Goal: Communication & Community: Ask a question

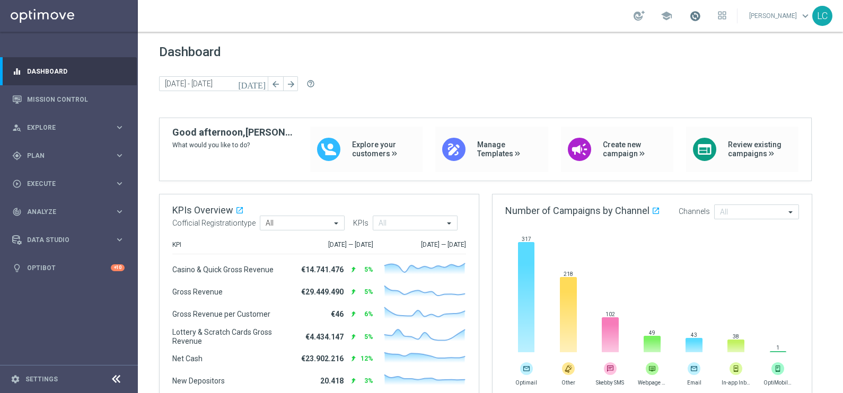
click at [696, 16] on span at bounding box center [695, 16] width 12 height 12
click at [42, 176] on div "play_circle_outline Execute keyboard_arrow_right" at bounding box center [68, 184] width 137 height 28
click at [57, 201] on link "Campaign Builder" at bounding box center [69, 205] width 83 height 8
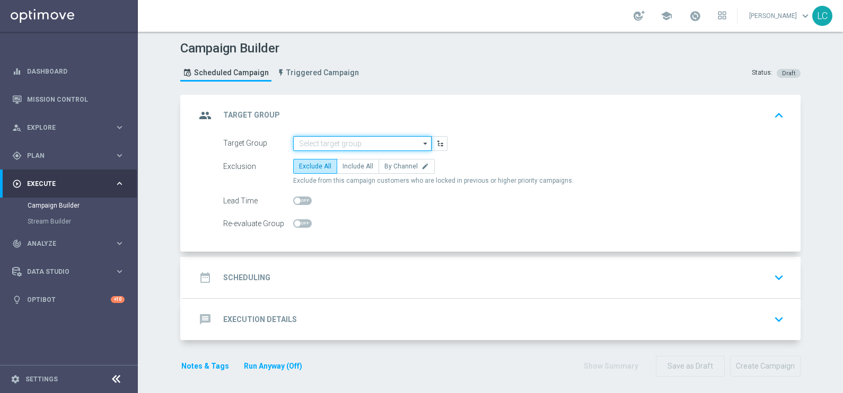
click at [329, 138] on input at bounding box center [362, 143] width 138 height 15
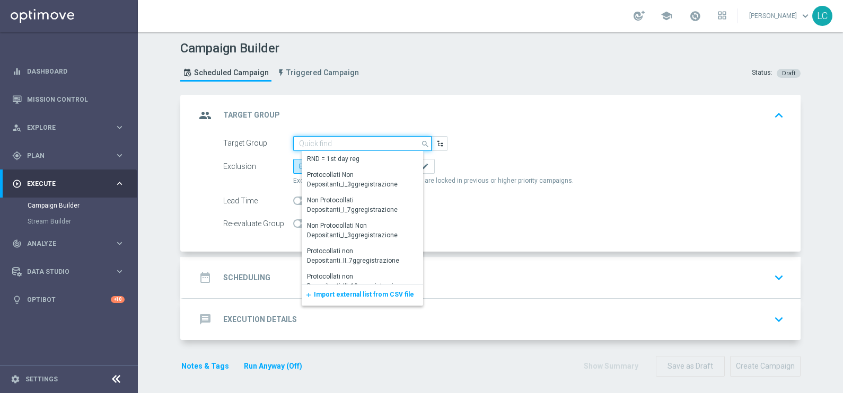
paste input "Giocanti Talent M-1 non Active mtd 1st Sport lm"
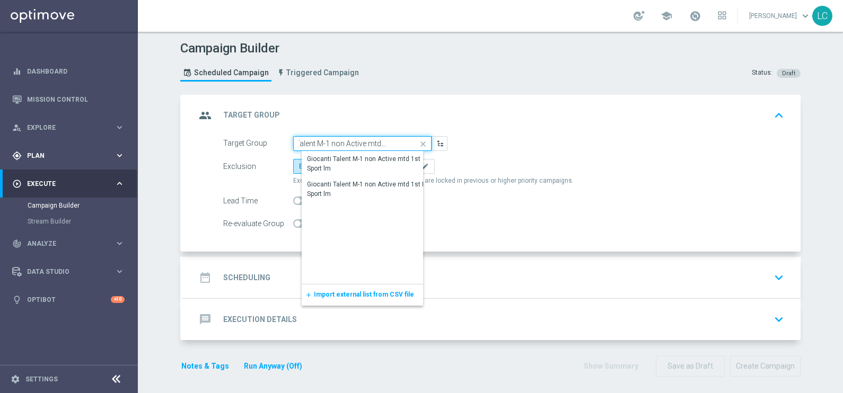
type input "Giocanti Talent M-1 non Active mtd 1st Sport lm"
click at [39, 161] on div "gps_fixed Plan keyboard_arrow_right" at bounding box center [68, 156] width 137 height 28
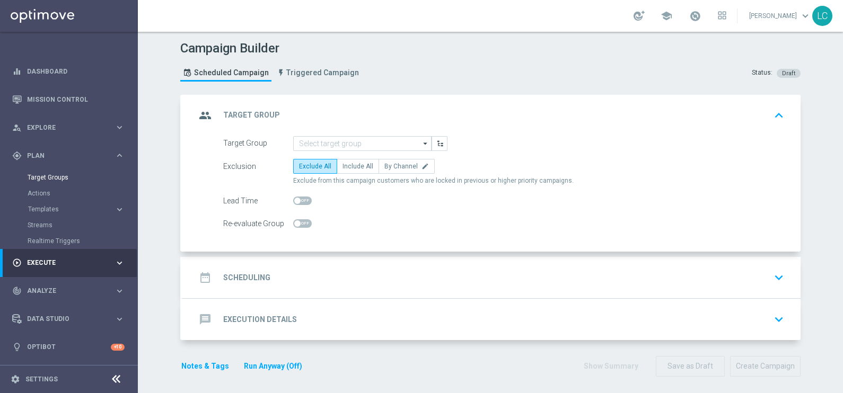
click at [45, 178] on div "Target Groups" at bounding box center [82, 178] width 109 height 16
click at [45, 178] on link "Target Groups" at bounding box center [69, 177] width 83 height 8
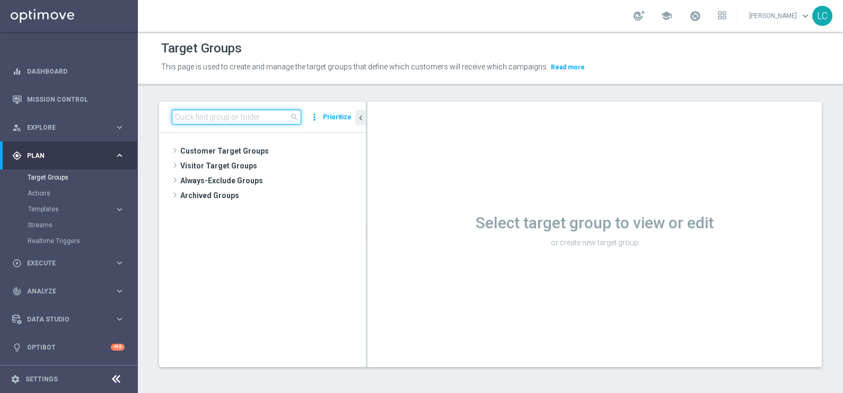
click at [256, 117] on input at bounding box center [236, 117] width 129 height 15
paste input "Giocanti Talent M-1 non Active mtd 1st Sport lm"
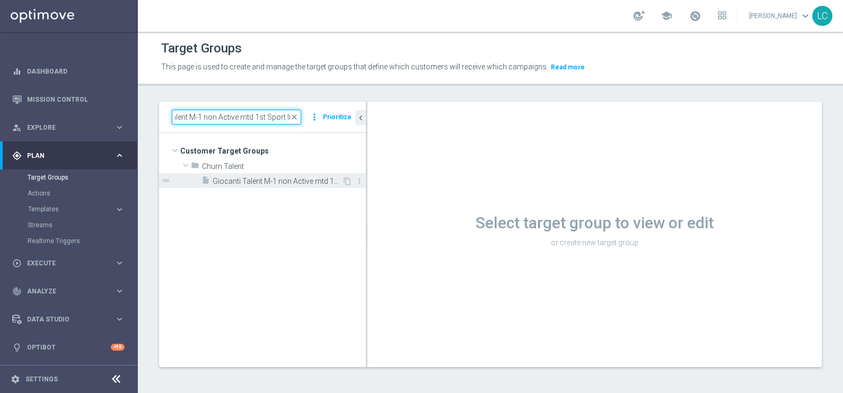
type input "Giocanti Talent M-1 non Active mtd 1st Sport lm"
click at [247, 180] on span "Giocanti Talent M-1 non Active mtd 1st Sport lm" at bounding box center [277, 181] width 129 height 9
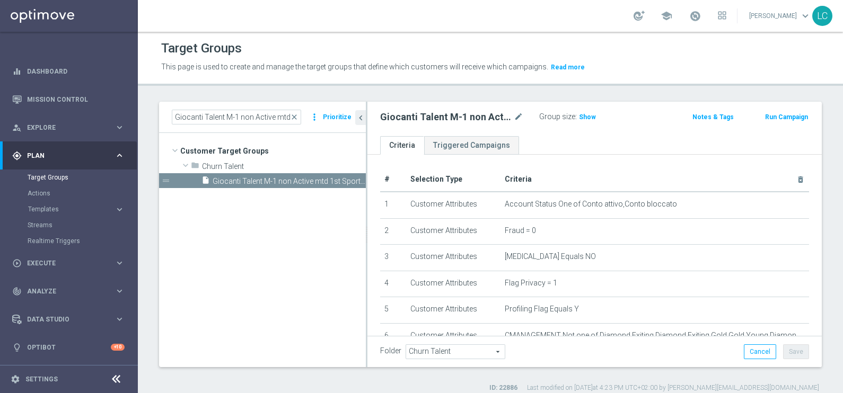
click at [775, 112] on button "Run Campaign" at bounding box center [786, 117] width 45 height 12
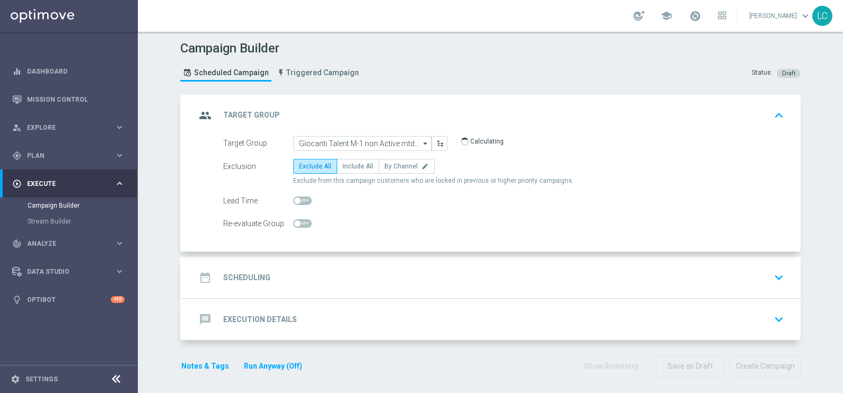
scroll to position [3, 0]
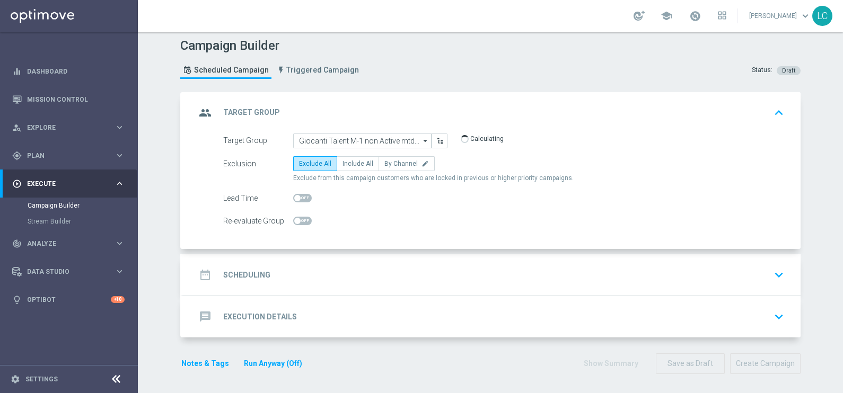
click at [302, 275] on div "date_range Scheduling keyboard_arrow_down" at bounding box center [492, 275] width 592 height 20
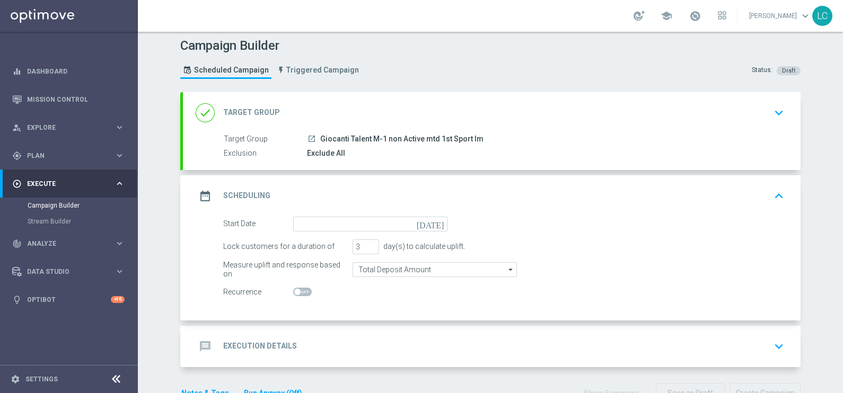
scroll to position [32, 0]
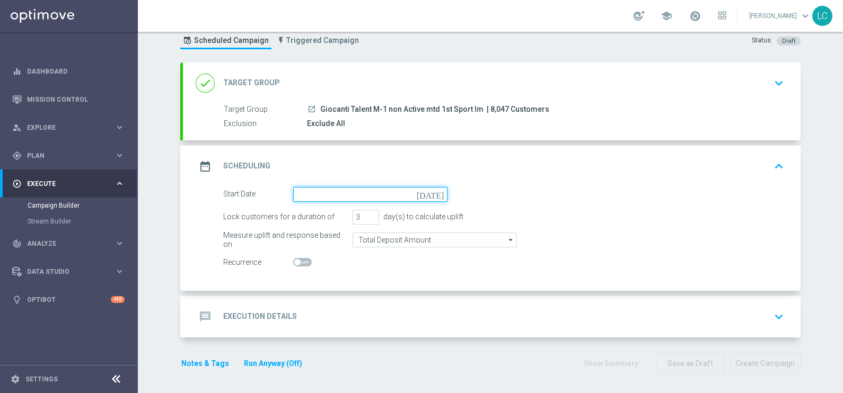
click at [317, 190] on input at bounding box center [370, 194] width 154 height 15
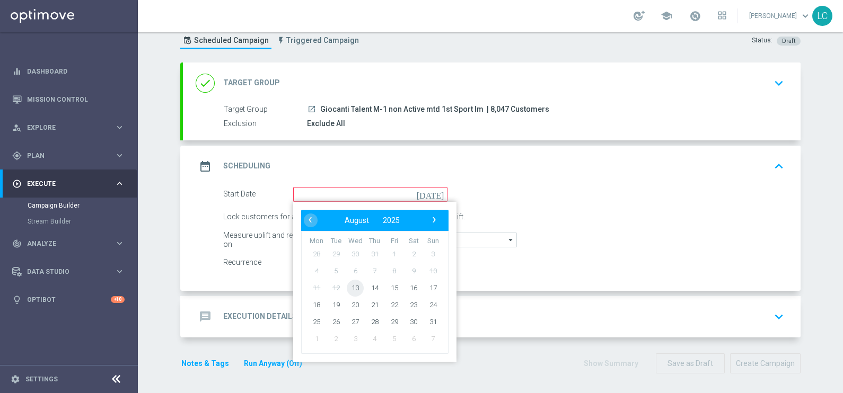
click at [347, 283] on span "13" at bounding box center [355, 287] width 17 height 17
type input "13 Aug 2025"
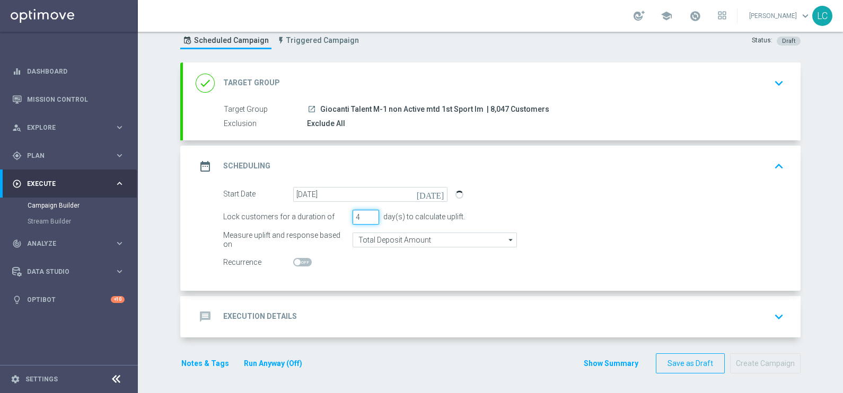
click at [366, 213] on input "4" at bounding box center [366, 217] width 27 height 15
type input "5"
click at [366, 213] on input "5" at bounding box center [366, 217] width 27 height 15
click at [398, 244] on input "Total Deposit Amount" at bounding box center [435, 240] width 164 height 15
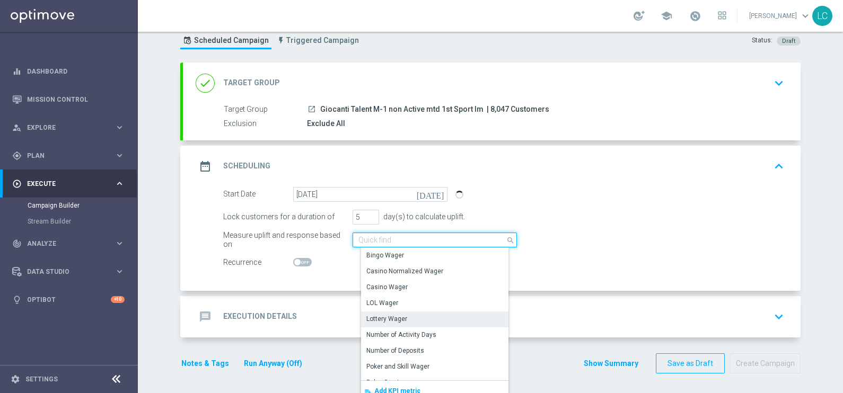
scroll to position [243, 0]
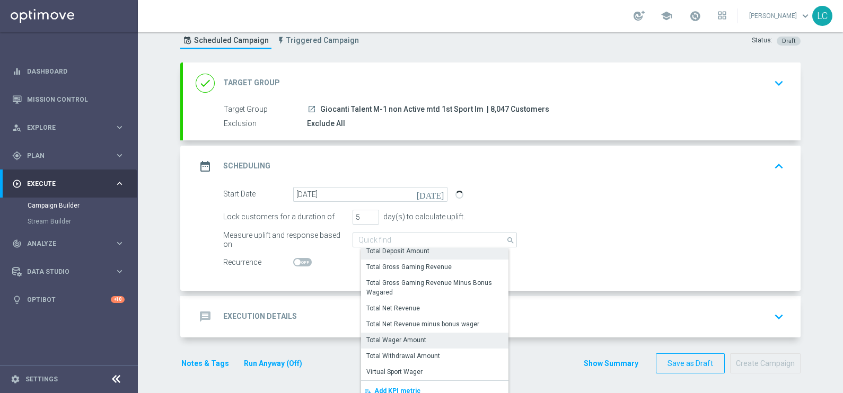
click at [397, 336] on div "Total Wager Amount" at bounding box center [396, 341] width 60 height 10
type input "Total Wager Amount"
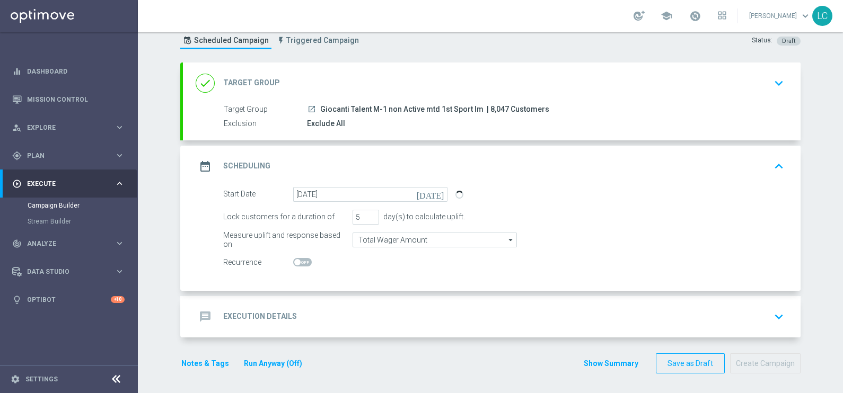
click at [380, 308] on div "message Execution Details keyboard_arrow_down" at bounding box center [492, 317] width 592 height 20
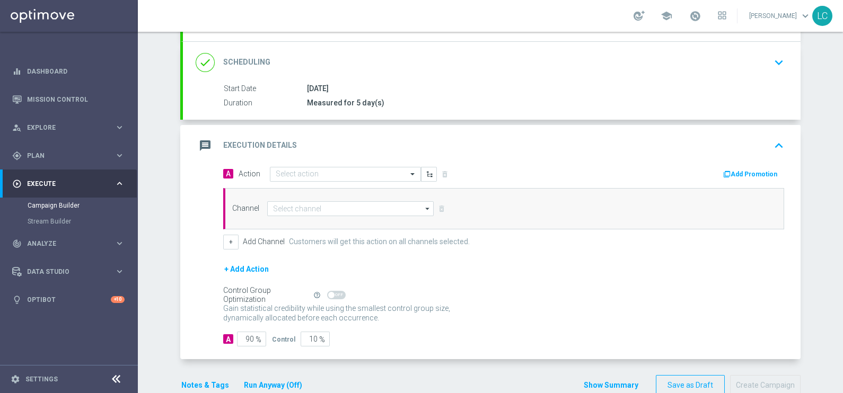
scroll to position [153, 0]
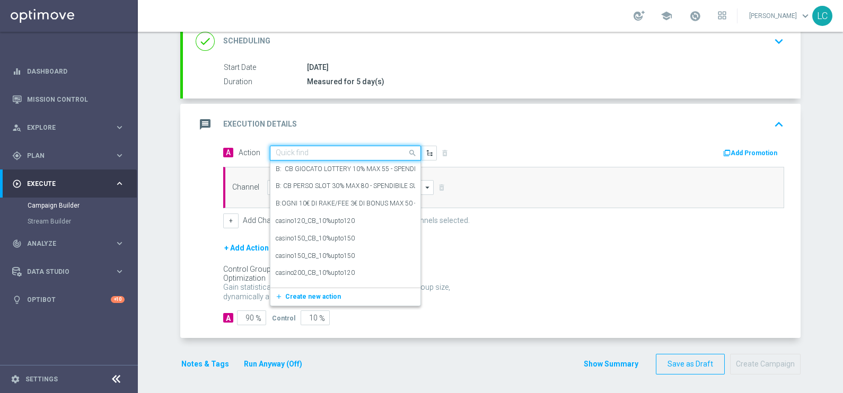
click at [321, 151] on input "text" at bounding box center [335, 153] width 118 height 9
paste input "BF 2€ SPORT"
type input "BF 2€ SPORT"
click at [318, 170] on div "A: BF 2€ SPORT edit" at bounding box center [345, 171] width 139 height 17
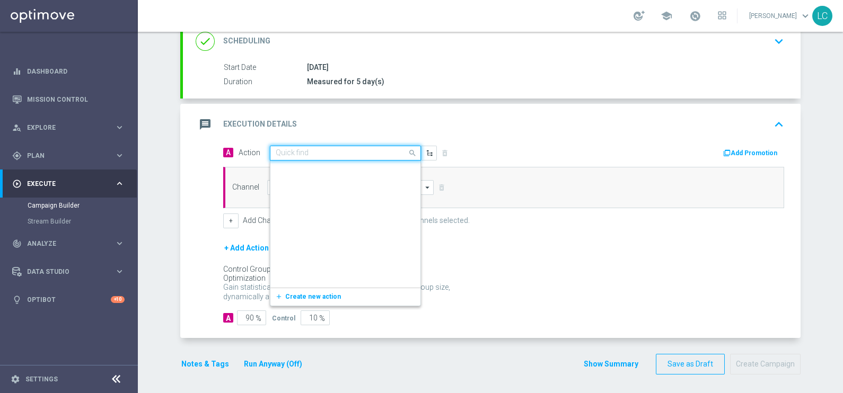
click at [284, 152] on input "text" at bounding box center [335, 153] width 118 height 9
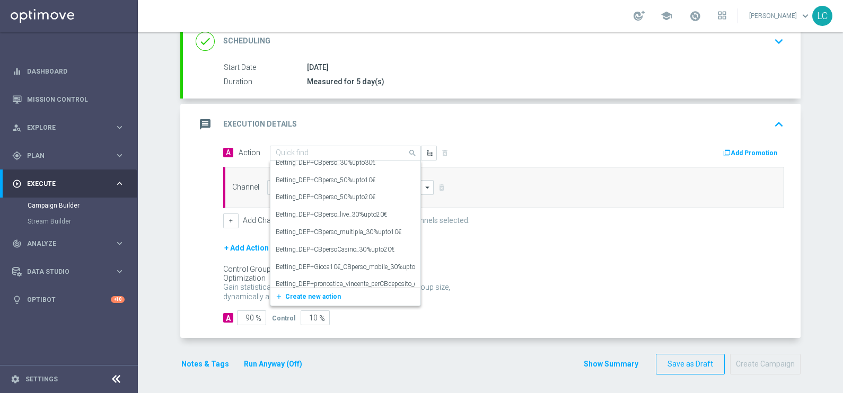
scroll to position [11443, 0]
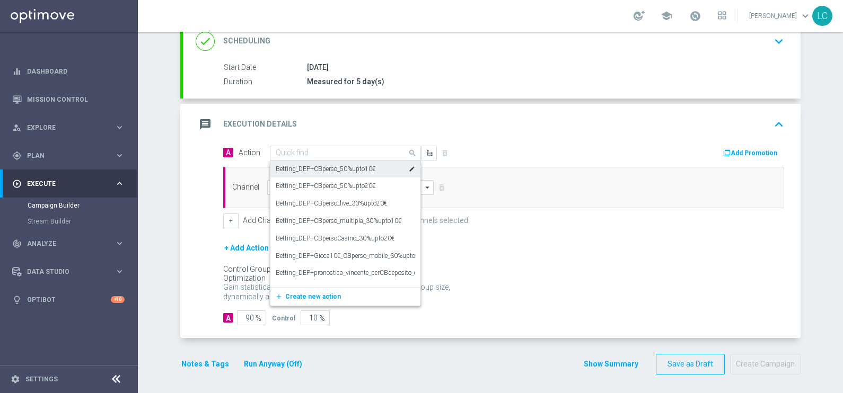
click at [310, 149] on input "text" at bounding box center [335, 153] width 118 height 9
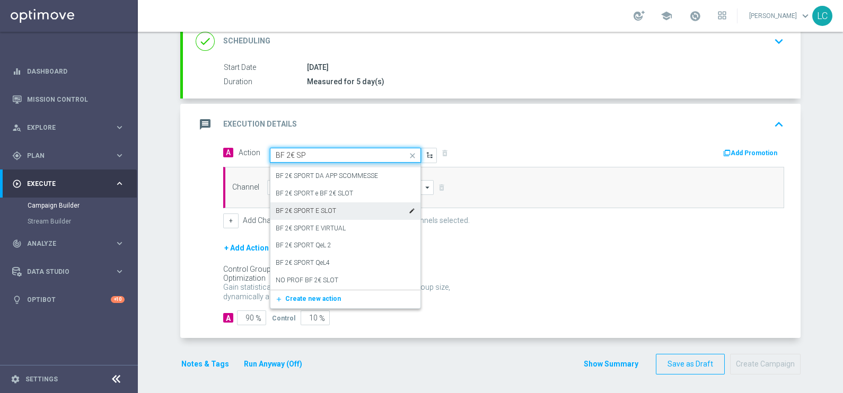
scroll to position [48, 0]
type input "BF 2€ SPORT"
click at [312, 172] on div "BF 2€ SPORT edit" at bounding box center [345, 176] width 139 height 17
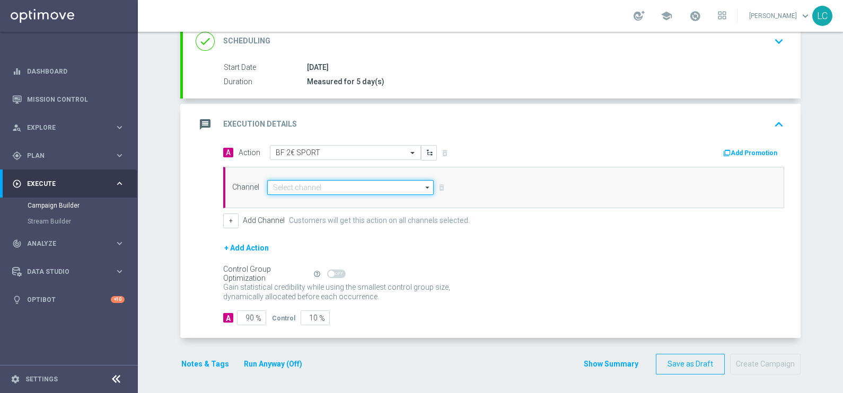
click at [341, 181] on input at bounding box center [350, 187] width 166 height 15
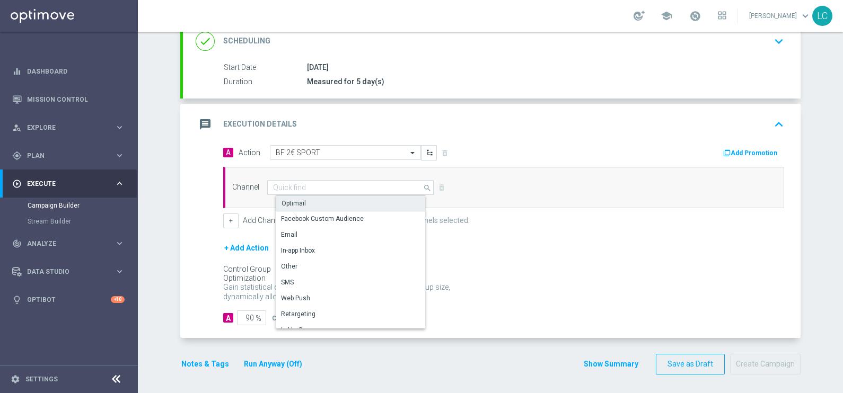
click at [326, 202] on div "Optimail" at bounding box center [355, 204] width 158 height 16
type input "Optimail"
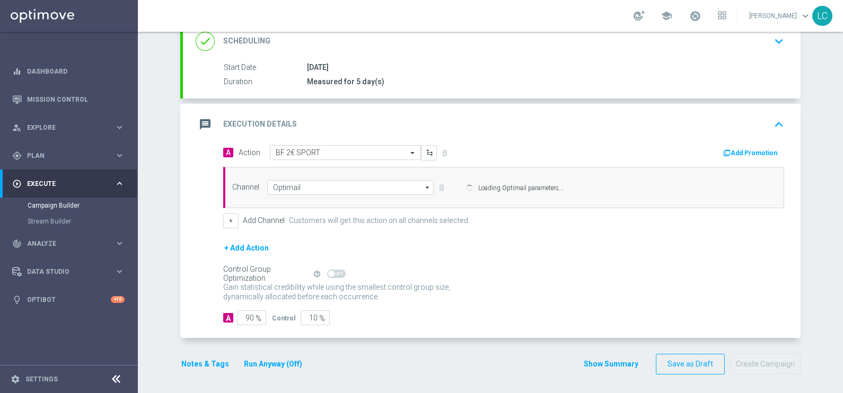
click at [743, 151] on button "Add Promotion" at bounding box center [751, 153] width 59 height 12
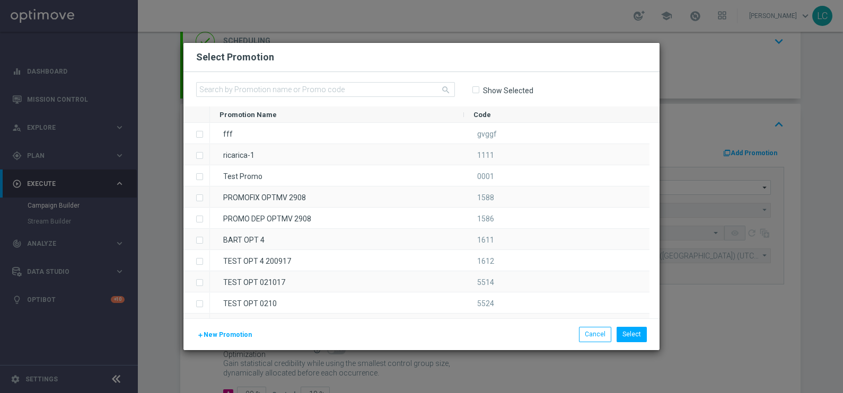
type input "Sisal Marketing"
click at [357, 88] on input "text" at bounding box center [325, 89] width 259 height 15
paste input "228766"
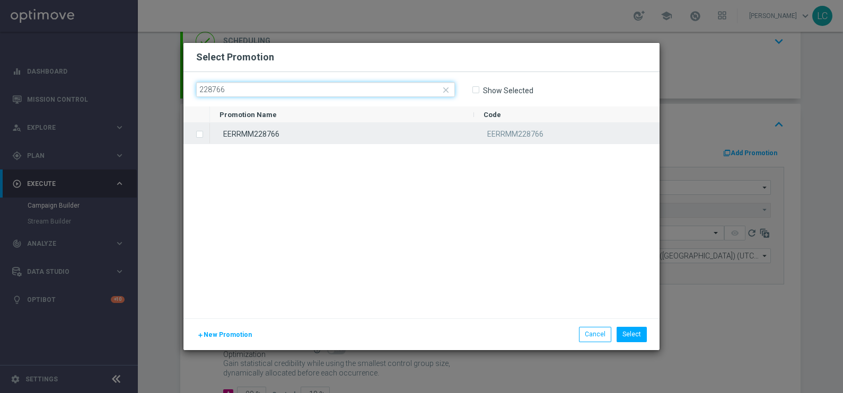
type input "228766"
click at [305, 144] on div "EERRMM228766 EERRMM228766" at bounding box center [435, 133] width 450 height 21
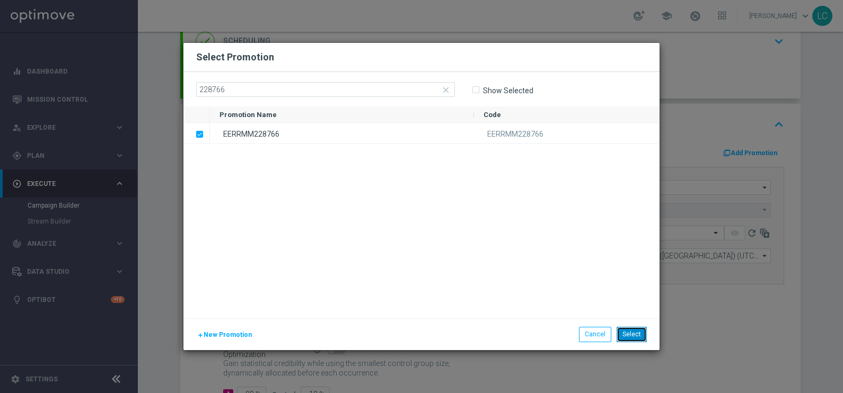
click at [633, 331] on button "Select" at bounding box center [632, 334] width 30 height 15
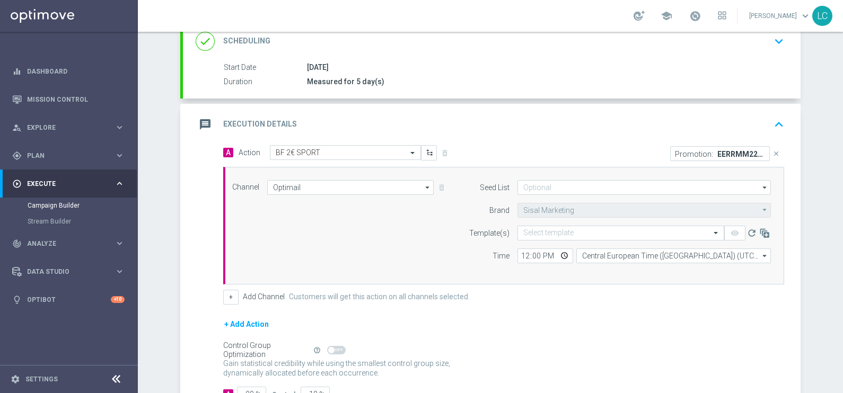
scroll to position [188, 0]
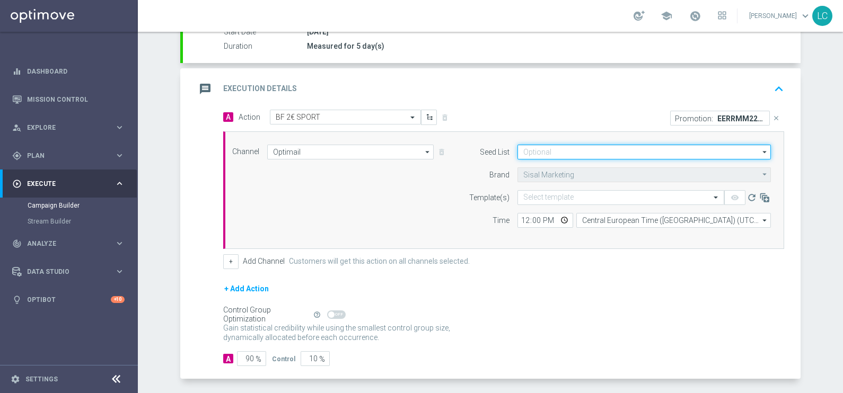
click at [557, 151] on input at bounding box center [644, 152] width 253 height 15
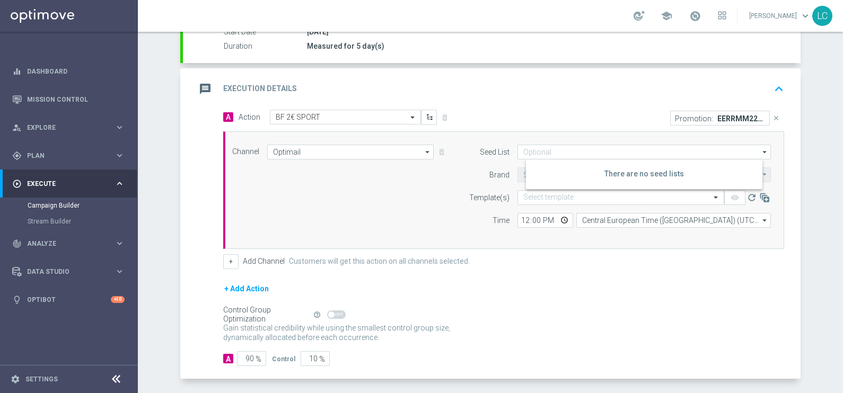
click at [495, 134] on div "Channel Optimail Optimail arrow_drop_down Show Selected 1 of 20 Optimail" at bounding box center [503, 191] width 561 height 118
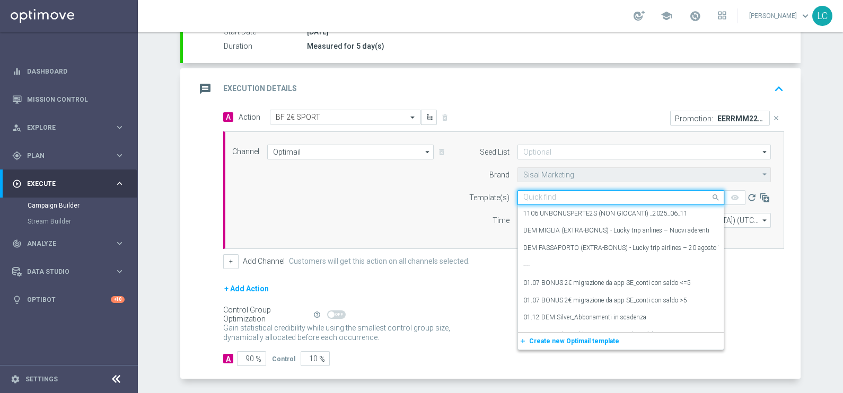
click at [562, 197] on input "text" at bounding box center [610, 198] width 174 height 9
paste input "2BFSPORT1308 - 2025-08-13"
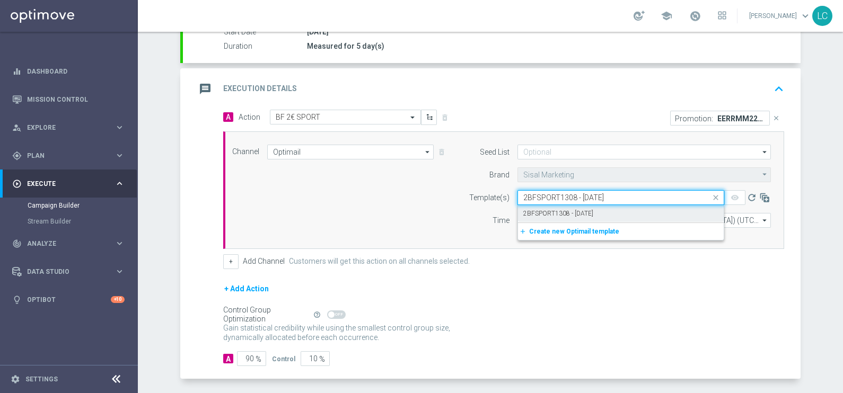
click at [570, 217] on div "2BFSPORT1308 - 2025-08-13" at bounding box center [620, 213] width 195 height 17
type input "2BFSPORT1308 - 2025-08-13"
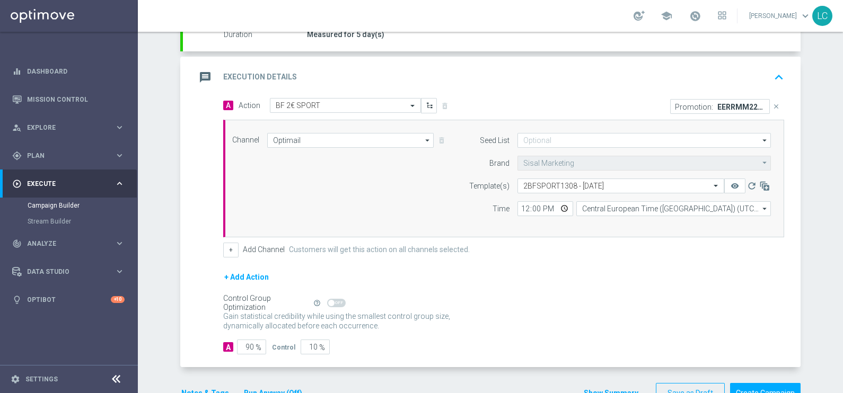
scroll to position [204, 0]
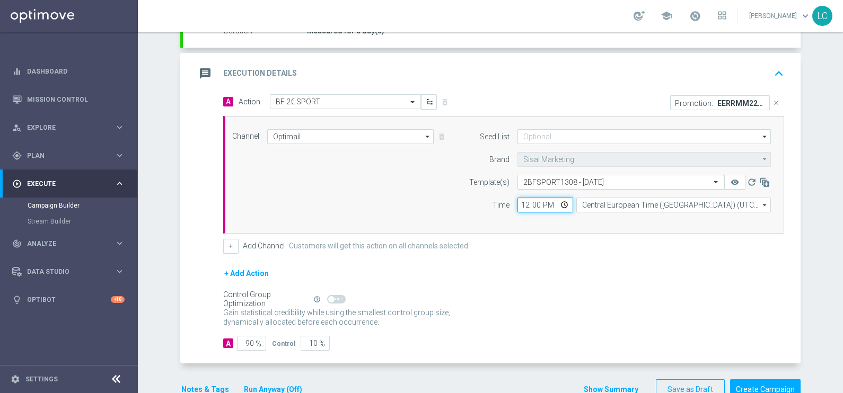
click at [518, 200] on input "12:00" at bounding box center [546, 205] width 56 height 15
click at [437, 187] on div "Channel Optimail Optimail arrow_drop_down Show Selected 1 of 20 Optimail" at bounding box center [501, 174] width 555 height 91
click at [537, 203] on input "19:55" at bounding box center [546, 205] width 56 height 15
click at [484, 217] on div "Seed List arrow_drop_down Show Selected 0 of 0" at bounding box center [616, 174] width 323 height 91
click at [529, 205] on input "19:55" at bounding box center [546, 205] width 56 height 15
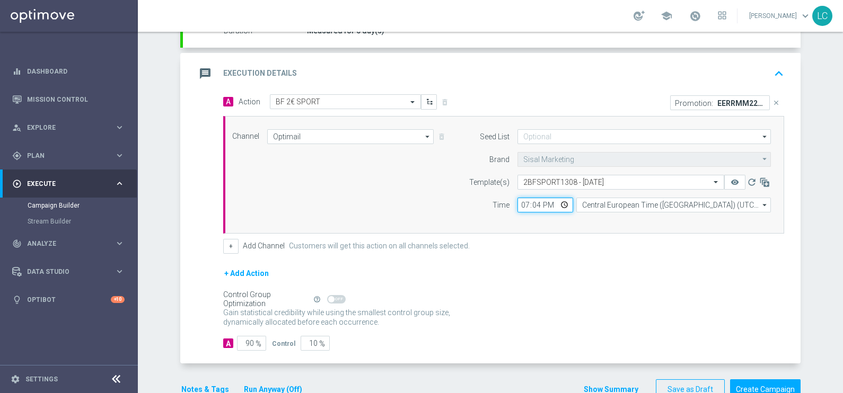
type input "19:48"
click at [471, 192] on form "Template(s) Select template 2BFSPORT1308 - 2025-08-13 remove_red_eye refresh Ti…" at bounding box center [617, 194] width 308 height 38
click at [772, 69] on icon "keyboard_arrow_up" at bounding box center [779, 74] width 16 height 16
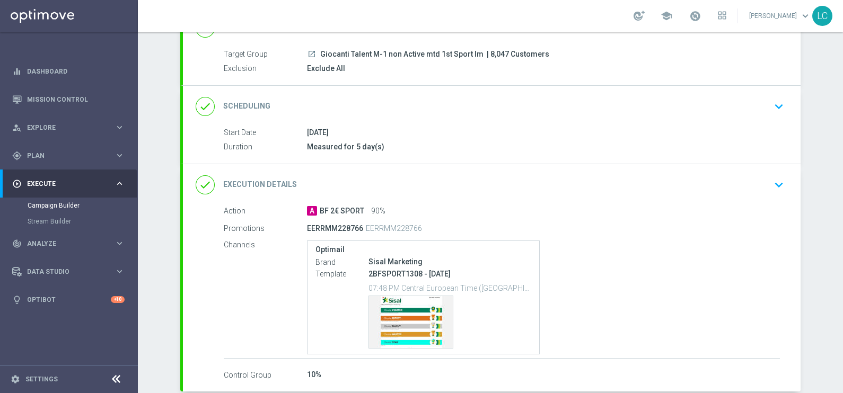
scroll to position [82, 0]
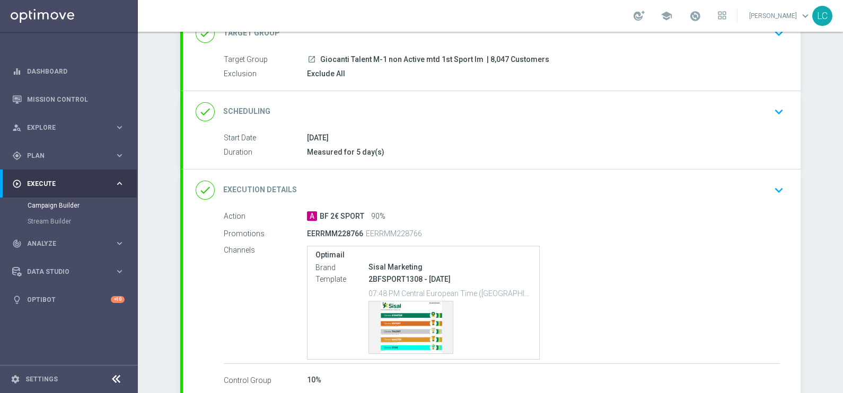
click at [772, 104] on icon "keyboard_arrow_down" at bounding box center [779, 112] width 16 height 16
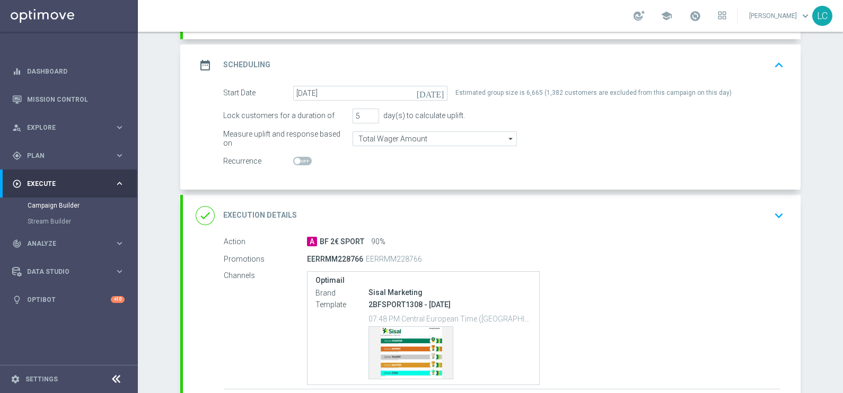
scroll to position [137, 0]
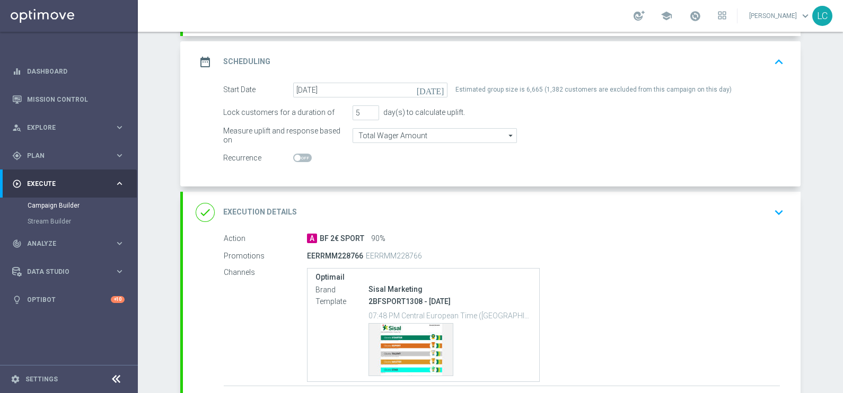
click at [777, 58] on icon "keyboard_arrow_up" at bounding box center [779, 62] width 16 height 16
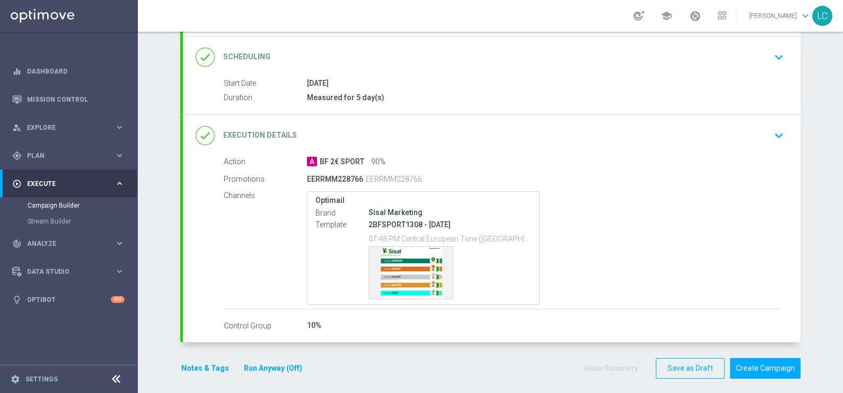
scroll to position [142, 0]
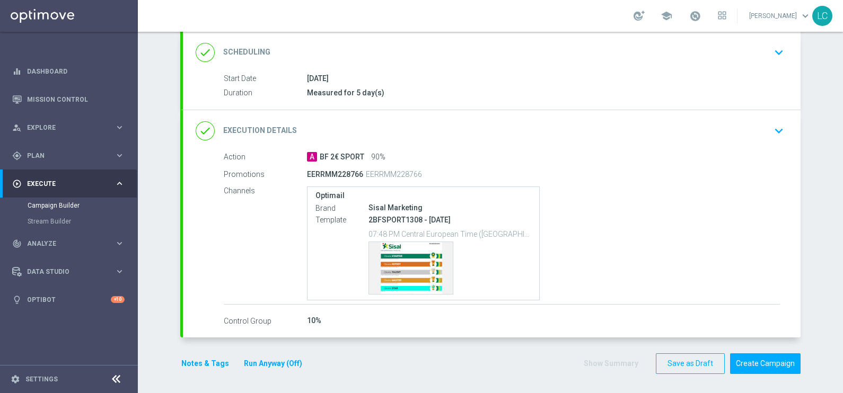
click at [187, 361] on button "Notes & Tags" at bounding box center [205, 363] width 50 height 13
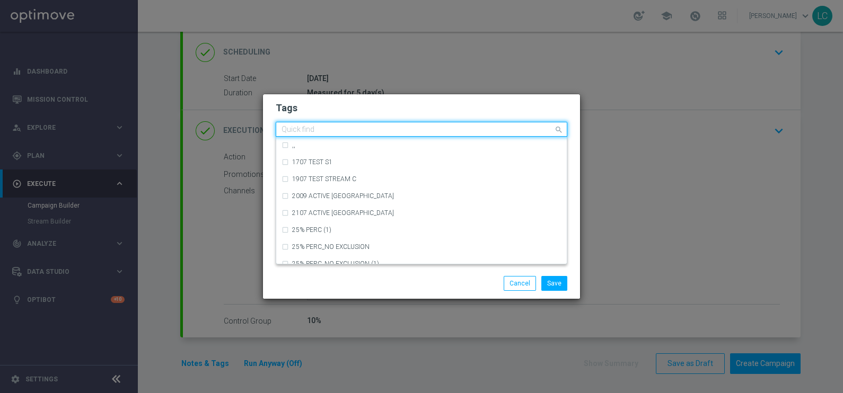
click at [330, 129] on input "text" at bounding box center [418, 130] width 272 height 9
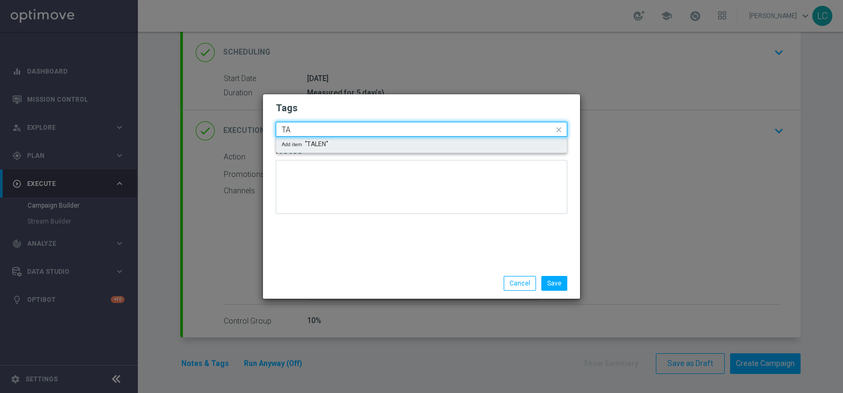
type input "T"
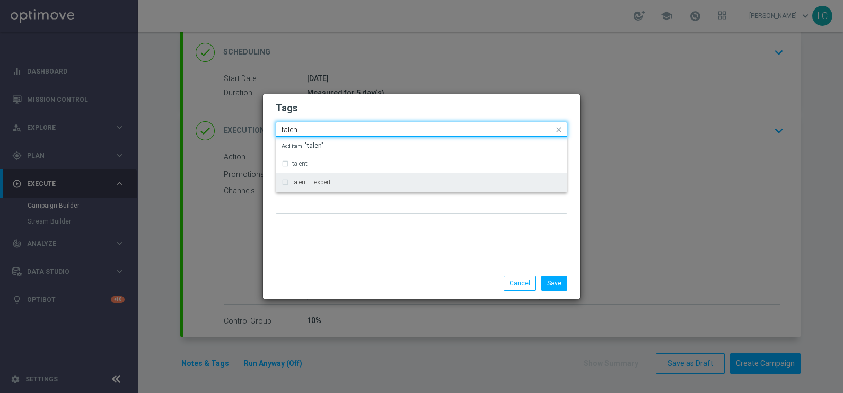
click at [326, 181] on label "talent + expert" at bounding box center [311, 182] width 39 height 6
type input "talen"
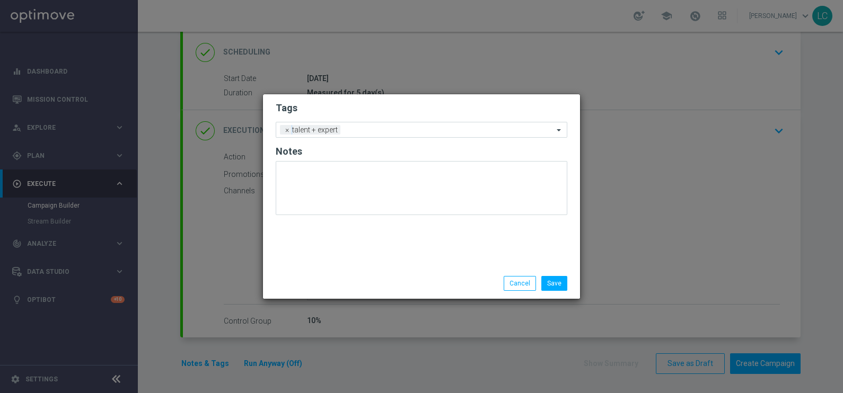
click at [398, 107] on h2 "Tags" at bounding box center [422, 108] width 292 height 13
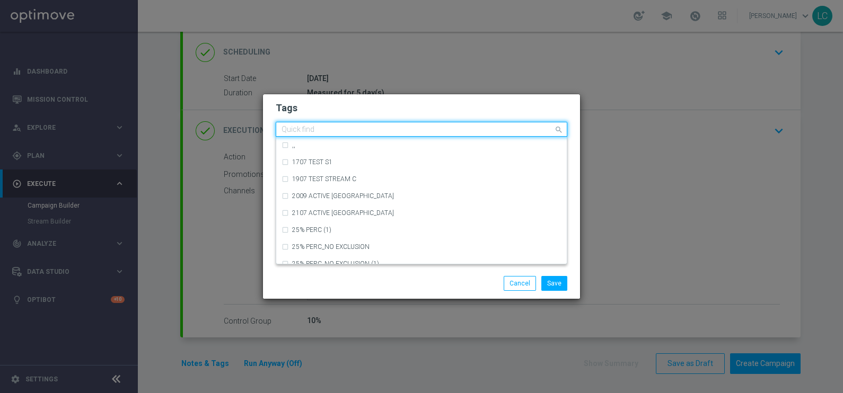
click at [371, 127] on input "text" at bounding box center [418, 130] width 272 height 9
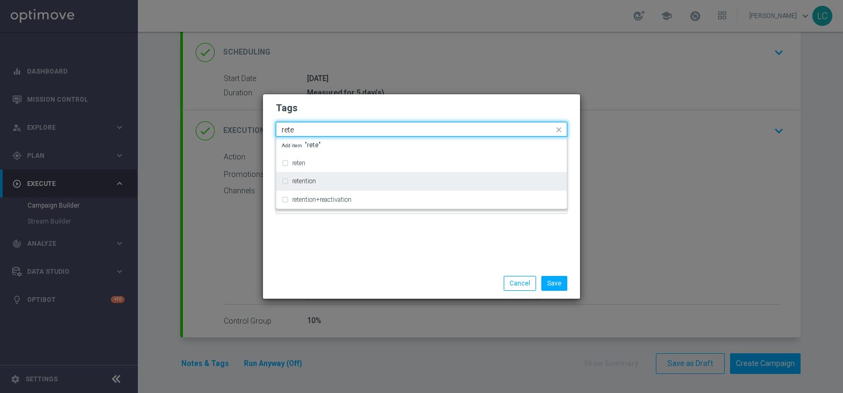
click at [282, 182] on div "retention" at bounding box center [422, 181] width 280 height 17
type input "rete"
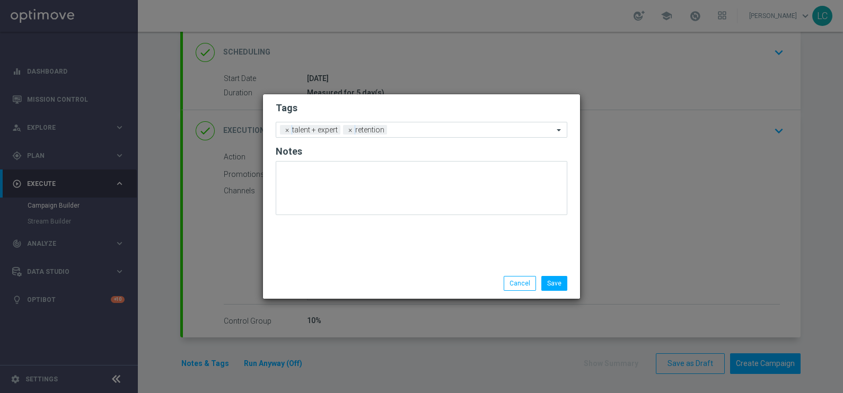
click at [388, 107] on h2 "Tags" at bounding box center [422, 108] width 292 height 13
click at [433, 130] on input "text" at bounding box center [472, 130] width 162 height 9
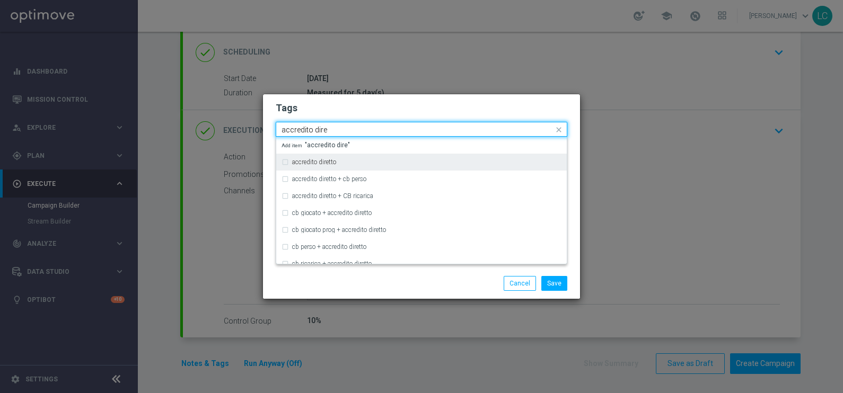
click at [287, 160] on div "accredito diretto" at bounding box center [422, 162] width 280 height 17
type input "accredito dire"
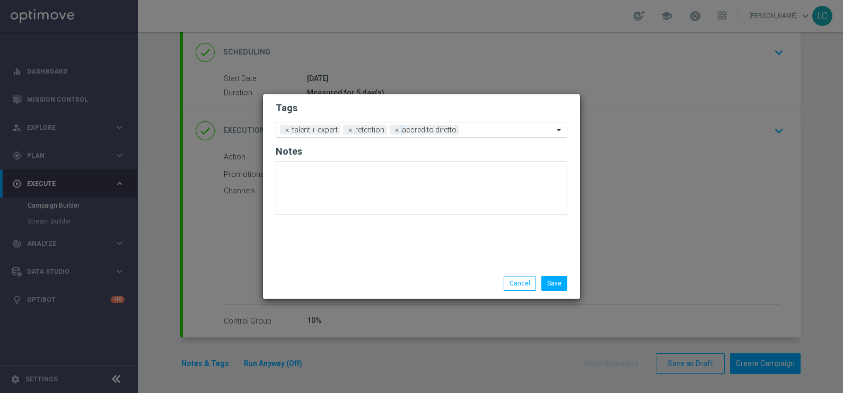
click at [392, 99] on form "Tags Add a new tag × talent + expert × retention × accredito diretto Notes" at bounding box center [422, 161] width 292 height 124
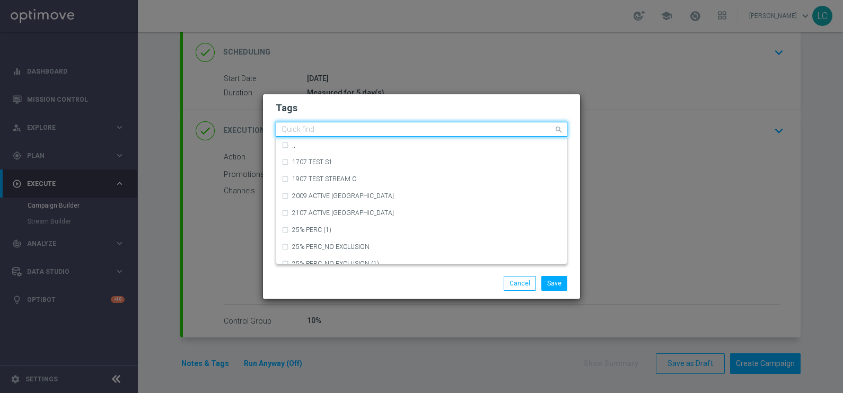
click at [501, 131] on input "text" at bounding box center [418, 130] width 272 height 9
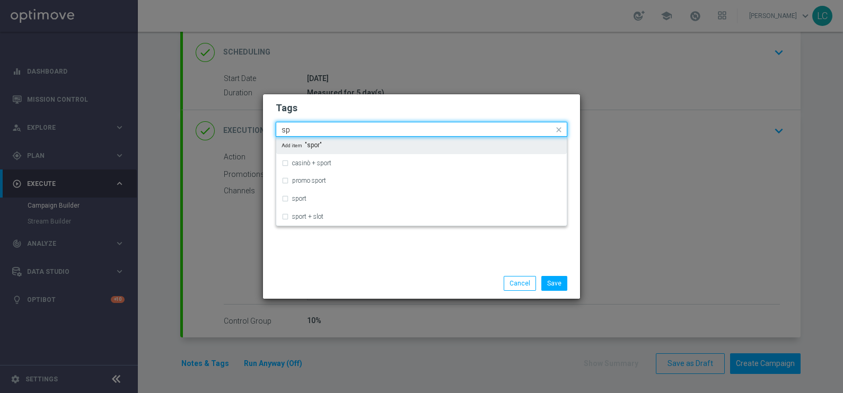
type input "s"
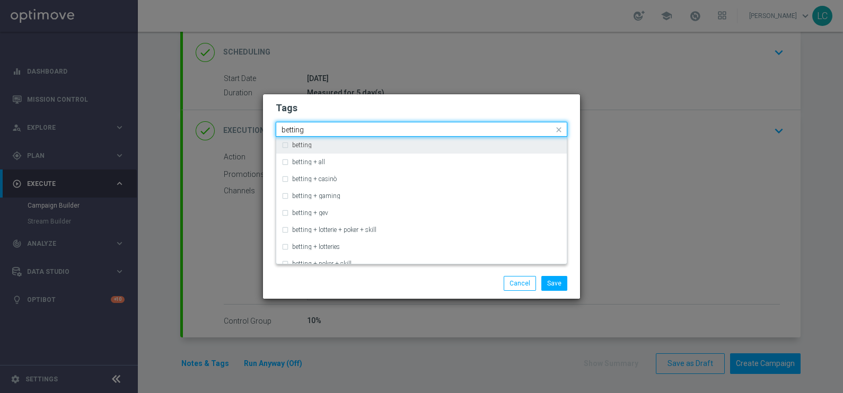
click at [284, 143] on div "betting" at bounding box center [422, 145] width 280 height 17
type input "betting"
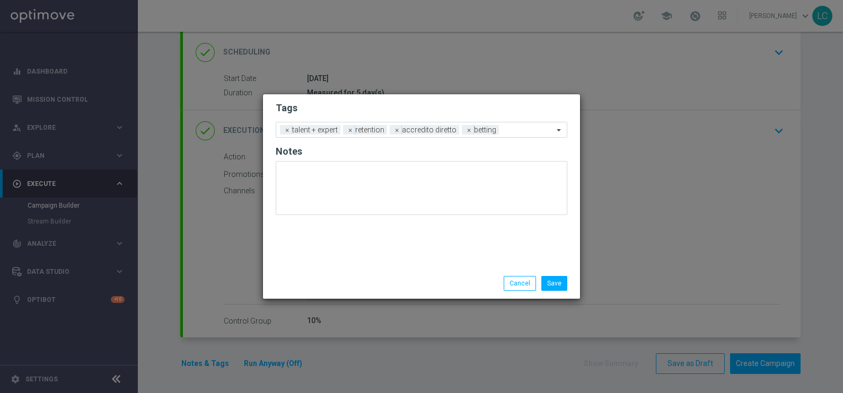
click at [465, 106] on h2 "Tags" at bounding box center [422, 108] width 292 height 13
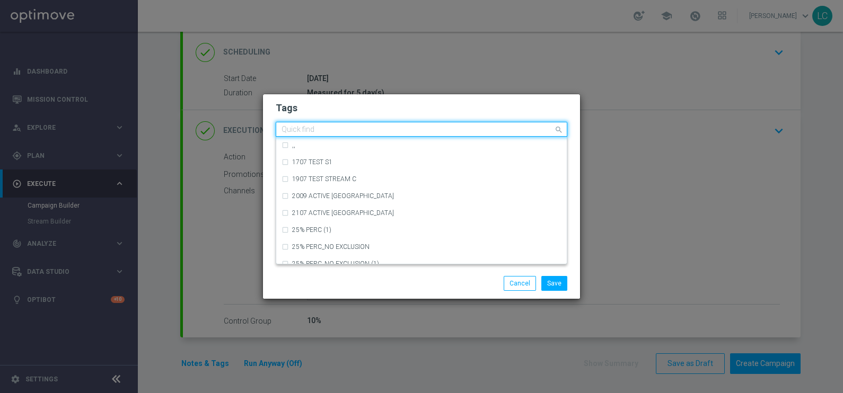
click at [513, 132] on input "text" at bounding box center [418, 130] width 272 height 9
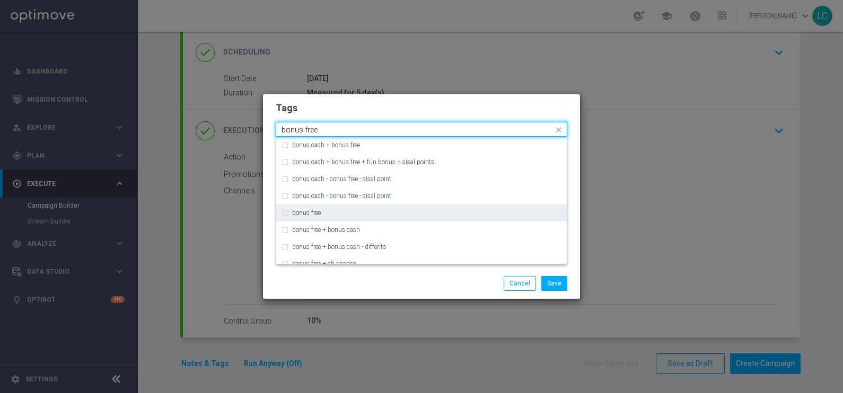
click at [302, 210] on label "bonus free" at bounding box center [306, 213] width 29 height 6
type input "bonus free"
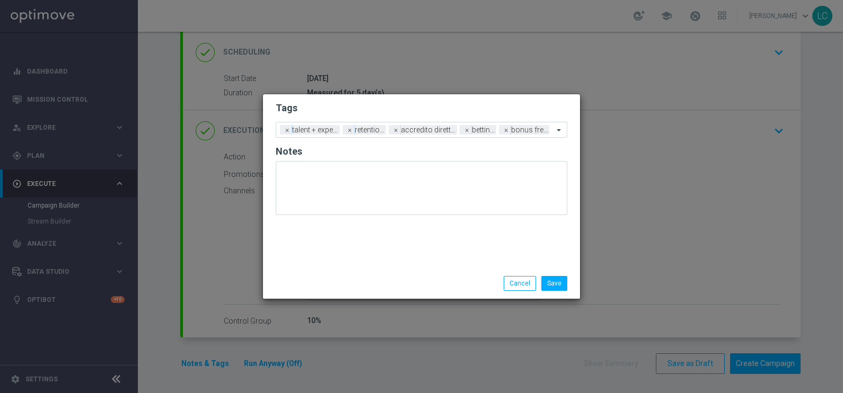
click at [483, 110] on h2 "Tags" at bounding box center [422, 108] width 292 height 13
click at [559, 281] on button "Save" at bounding box center [554, 283] width 26 height 15
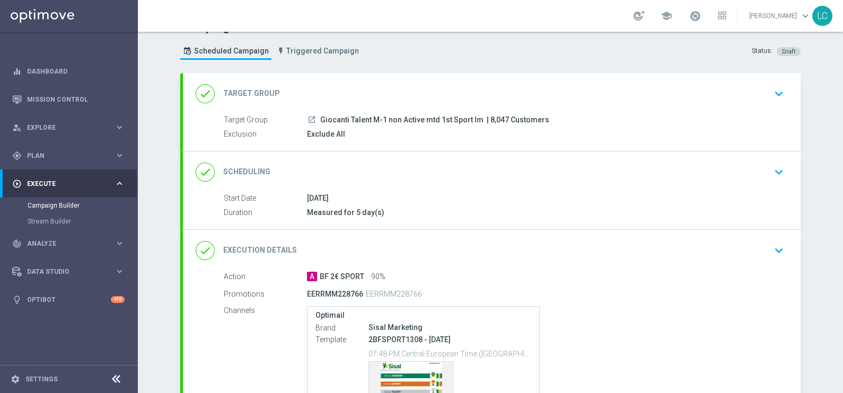
scroll to position [30, 0]
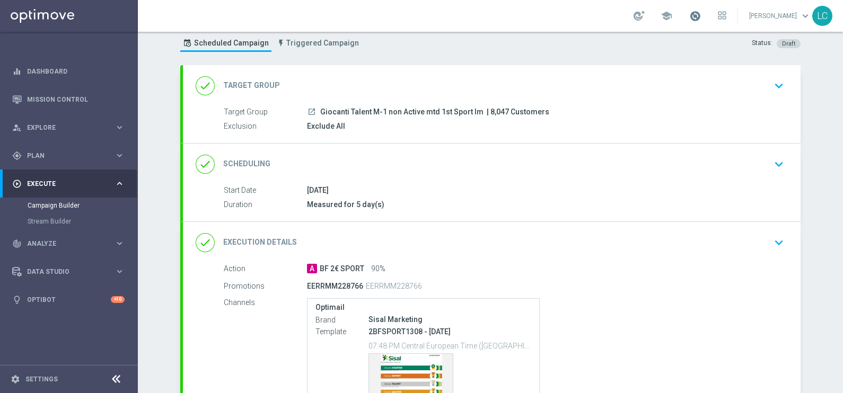
click at [695, 15] on span at bounding box center [695, 16] width 12 height 12
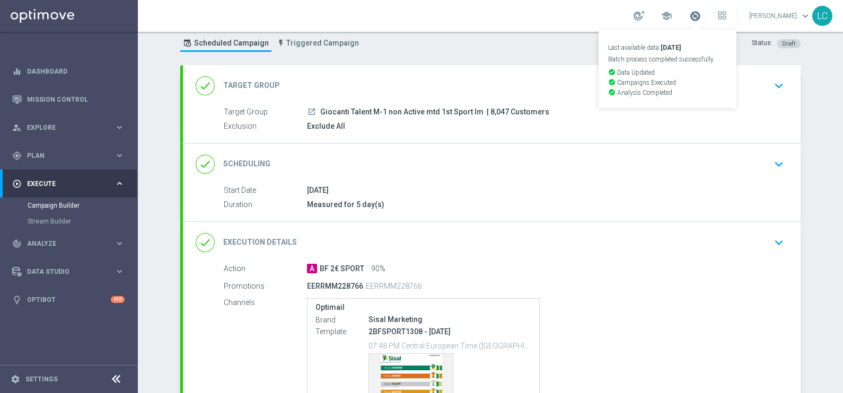
click at [695, 15] on span at bounding box center [695, 16] width 12 height 12
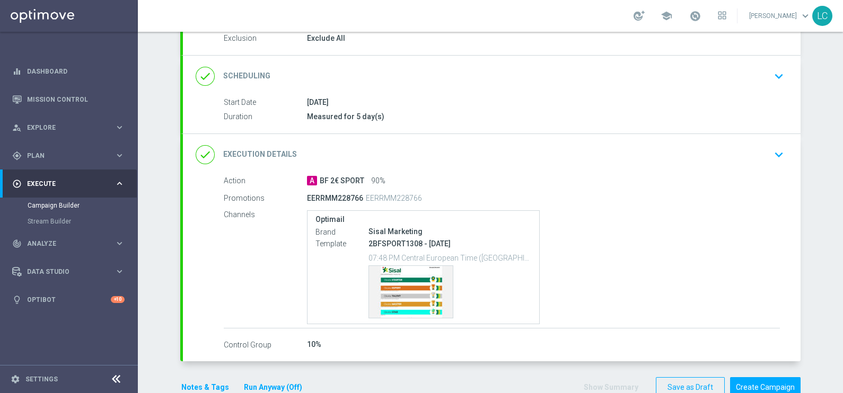
scroll to position [119, 0]
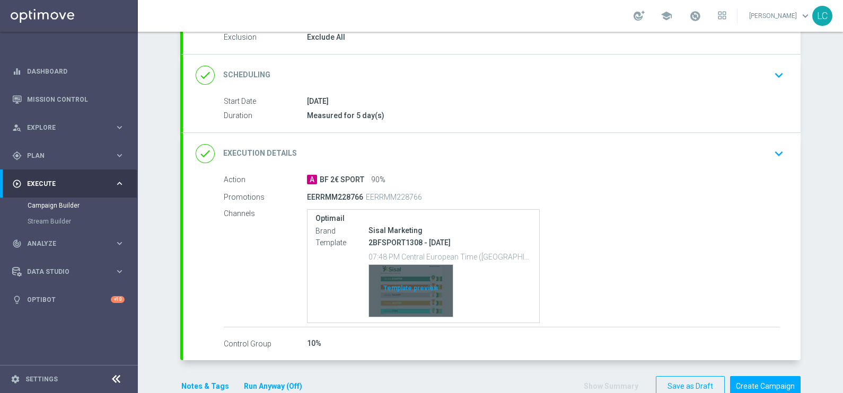
click at [399, 284] on div "Template preview" at bounding box center [411, 291] width 84 height 52
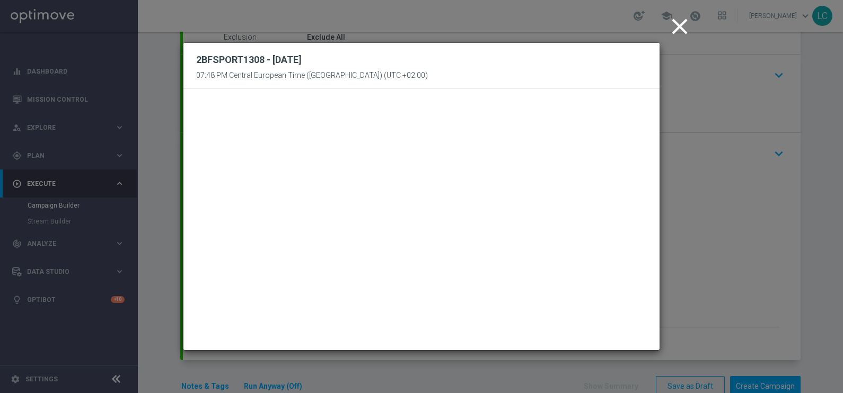
click at [676, 19] on icon "close" at bounding box center [680, 26] width 27 height 27
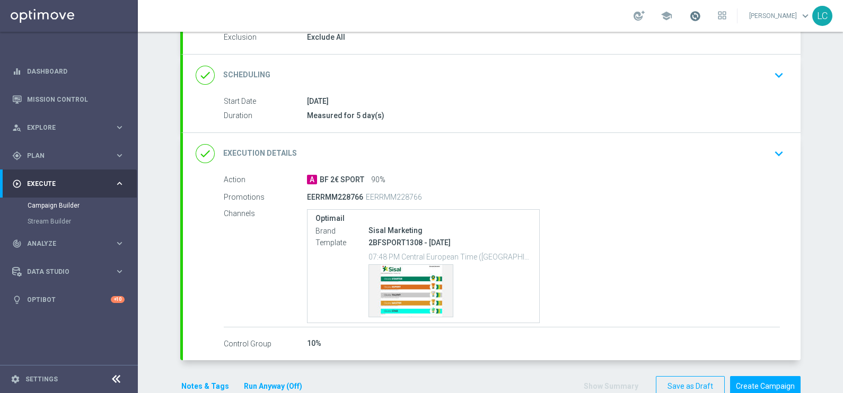
click at [692, 13] on span at bounding box center [695, 16] width 12 height 12
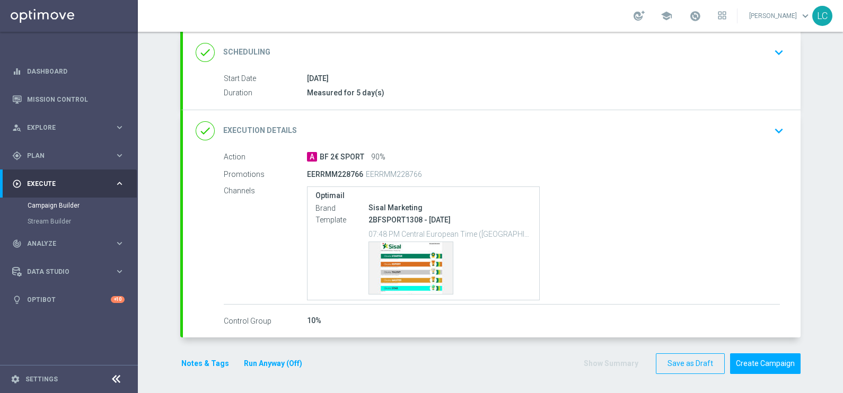
scroll to position [140, 0]
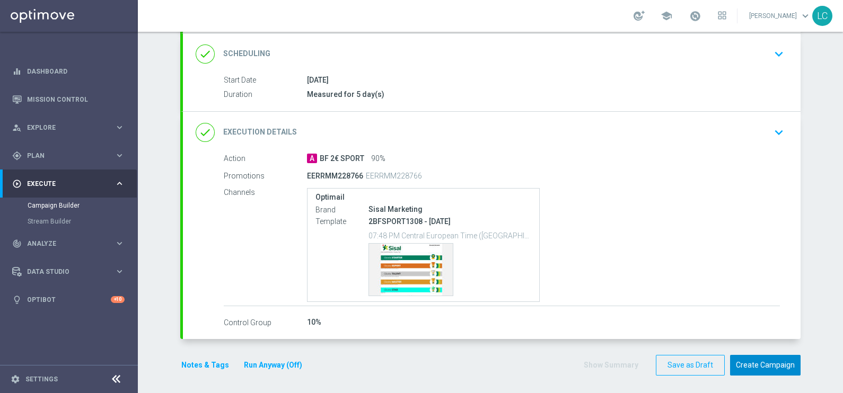
click at [756, 363] on button "Create Campaign" at bounding box center [765, 365] width 71 height 21
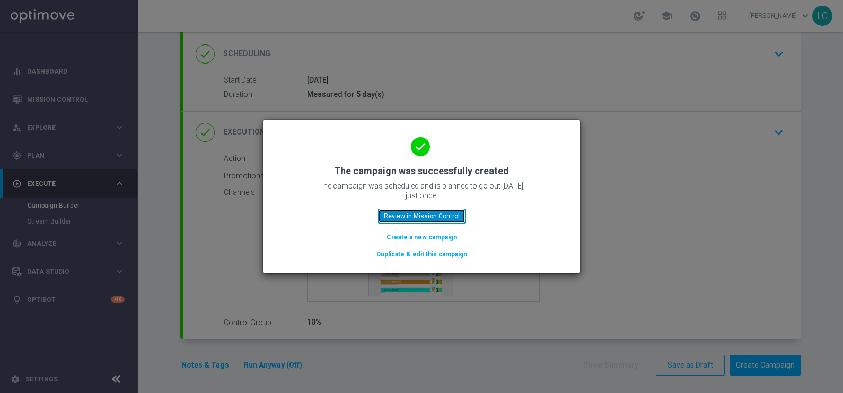
click at [448, 212] on button "Review in Mission Control" at bounding box center [421, 216] width 87 height 15
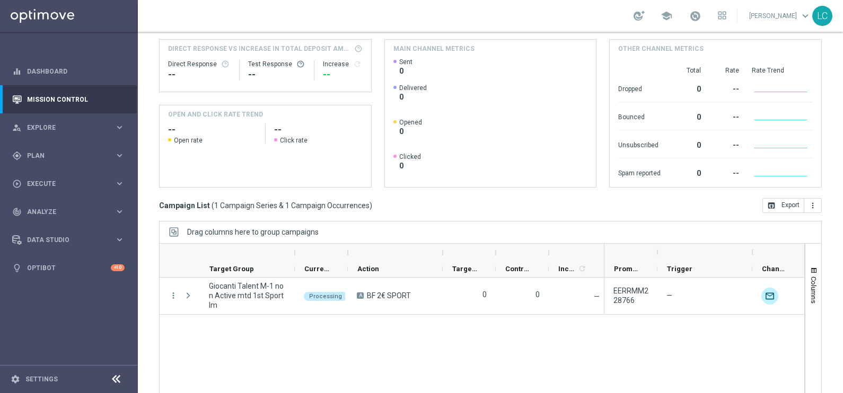
scroll to position [122, 0]
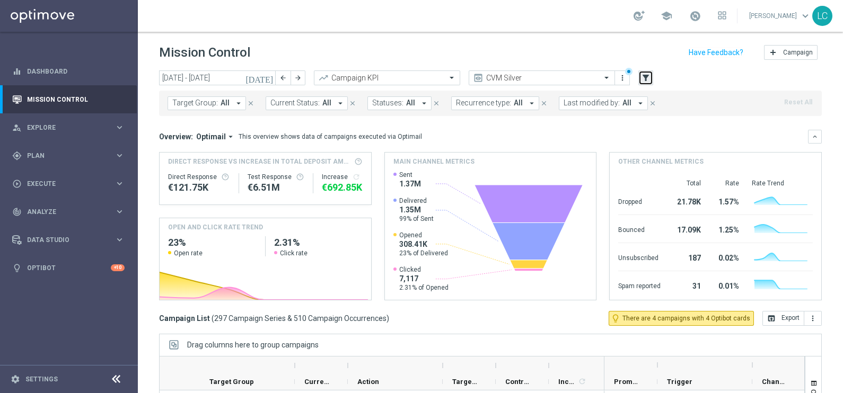
click at [647, 76] on icon "filter_alt" at bounding box center [646, 78] width 10 height 10
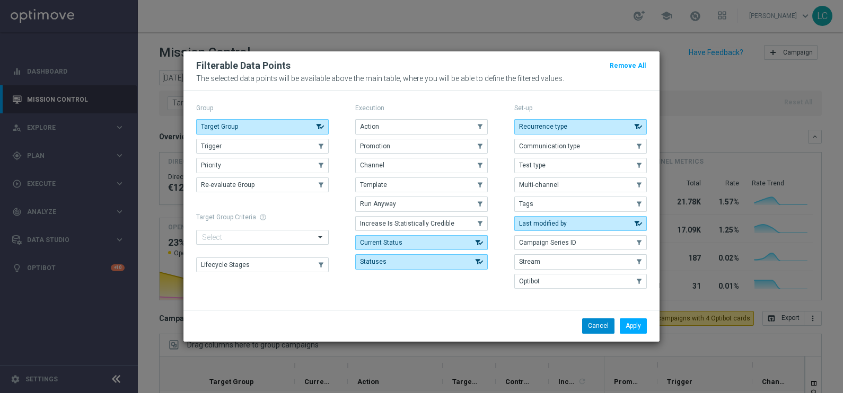
click at [597, 328] on button "Cancel" at bounding box center [598, 326] width 32 height 15
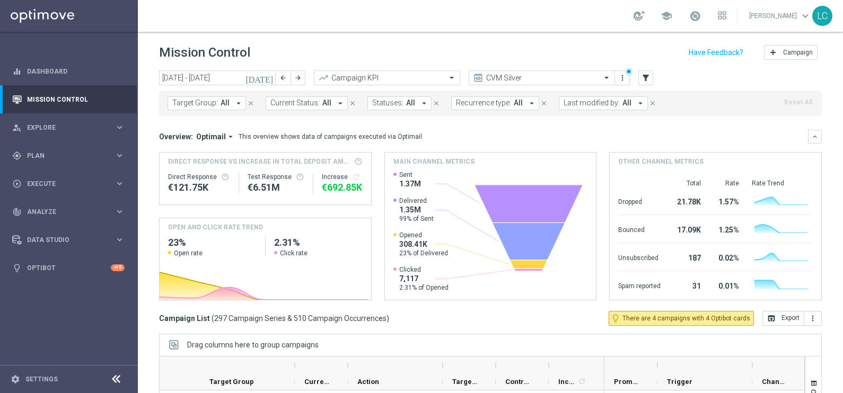
click at [599, 103] on span "Last modified by:" at bounding box center [592, 103] width 56 height 9
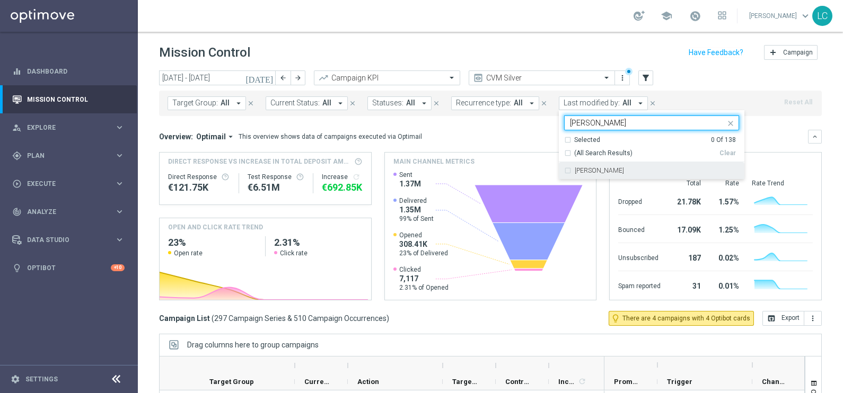
click at [566, 170] on div "[PERSON_NAME]" at bounding box center [651, 170] width 175 height 17
type input "carle"
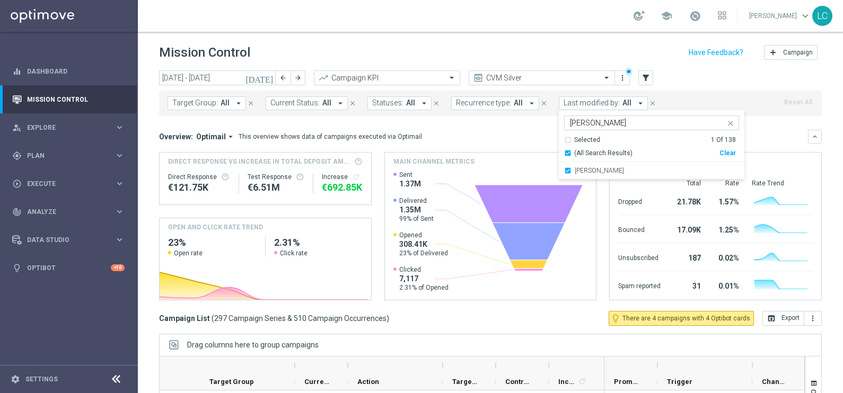
click at [508, 118] on mini-dashboard "Overview: Optimail arrow_drop_down This overview shows data of campaigns execut…" at bounding box center [490, 213] width 663 height 195
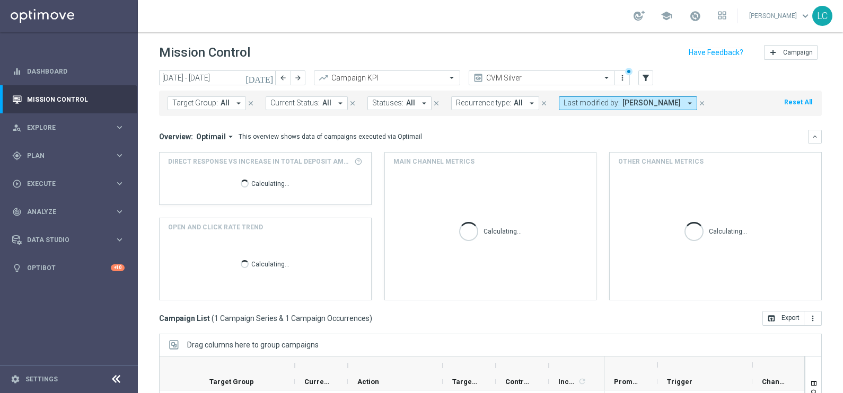
drag, startPoint x: 507, startPoint y: 118, endPoint x: 533, endPoint y: 156, distance: 45.4
click at [533, 156] on mini-dashboard "Overview: Optimail arrow_drop_down This overview shows data of campaigns execut…" at bounding box center [490, 213] width 663 height 195
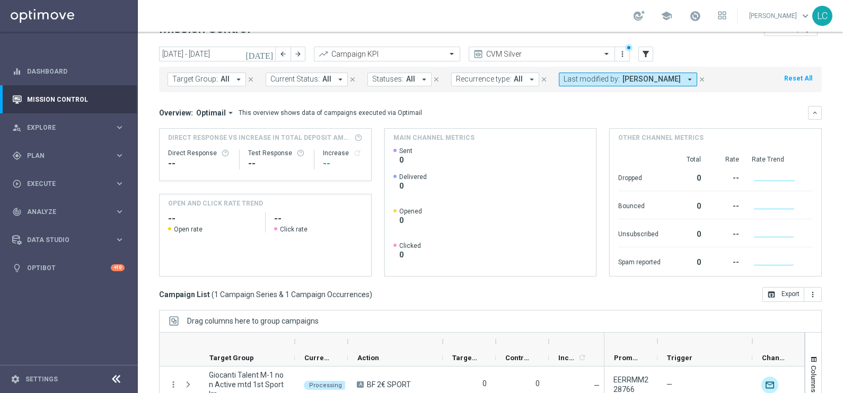
scroll to position [37, 0]
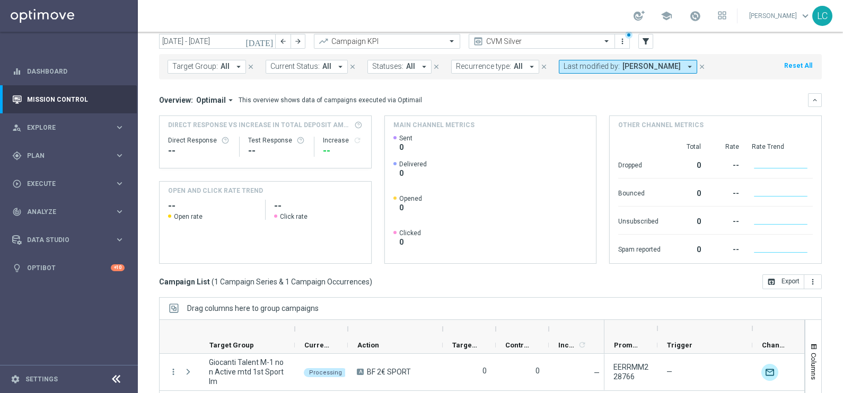
click at [514, 93] on div "Overview: Optimail arrow_drop_down This overview shows data of campaigns execut…" at bounding box center [490, 100] width 663 height 14
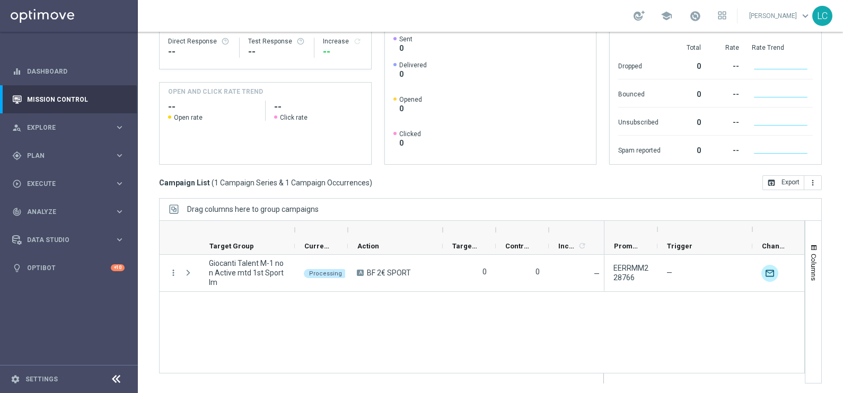
click at [688, 13] on link at bounding box center [695, 16] width 14 height 17
click at [688, 13] on link "Last available data: 12 Aug 2025 Batch process completed with errors check_circ…" at bounding box center [695, 16] width 14 height 17
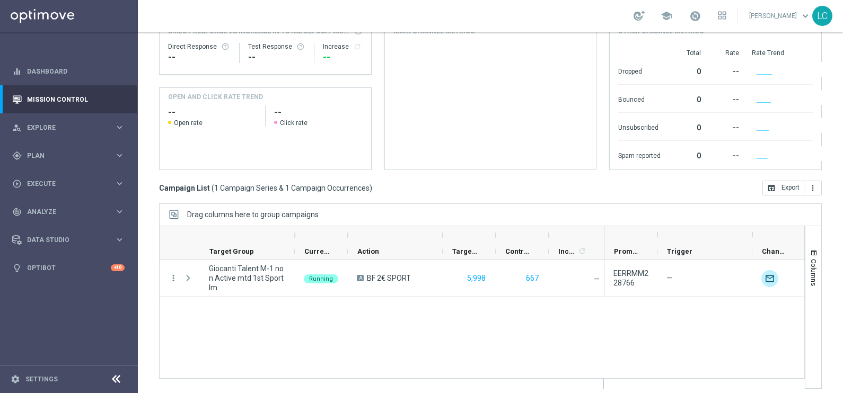
scroll to position [132, 0]
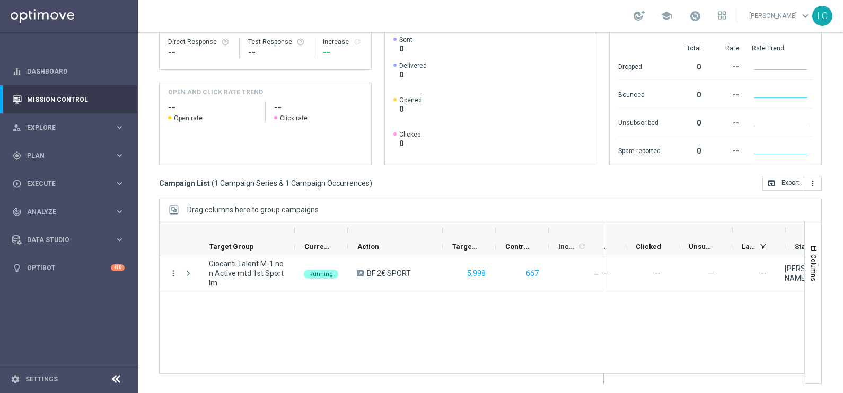
scroll to position [0, 509]
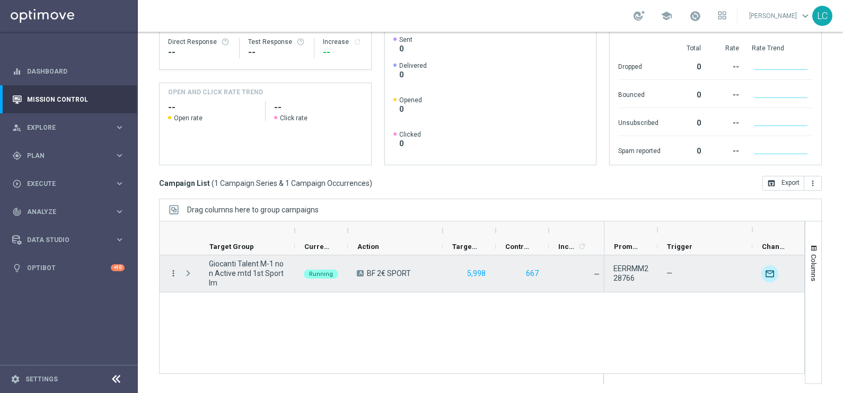
click at [172, 270] on icon "more_vert" at bounding box center [174, 274] width 10 height 10
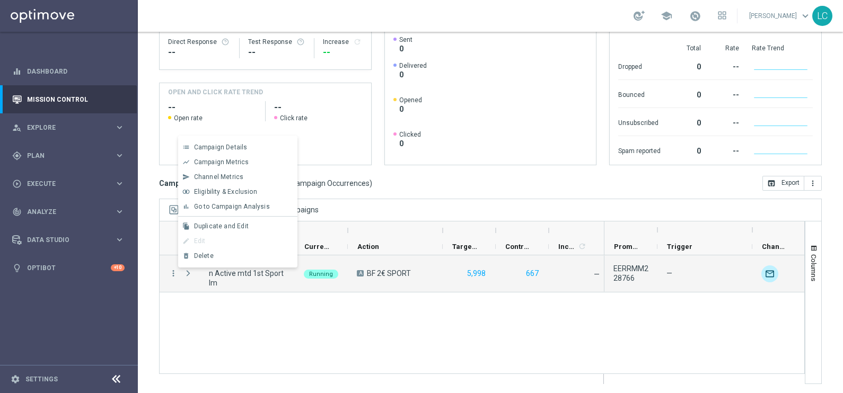
click at [200, 316] on div "more_vert Giocanti Talent M-1 non Active mtd 1st Sport lm Running A BF 2€ SPORT…" at bounding box center [482, 315] width 646 height 119
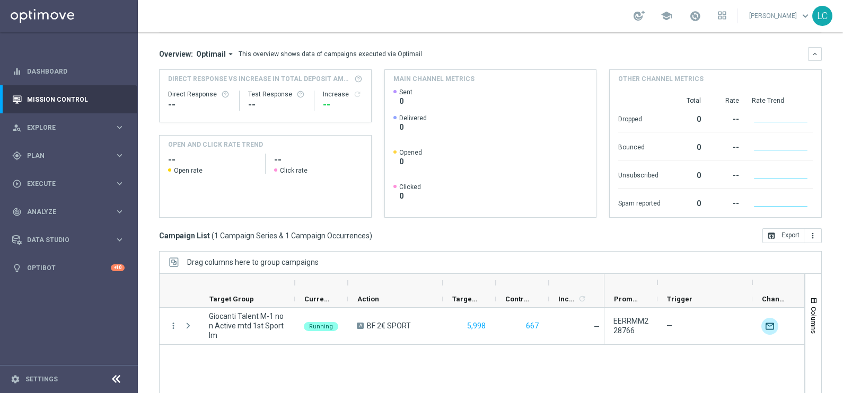
scroll to position [83, 0]
click at [695, 17] on span at bounding box center [695, 16] width 12 height 12
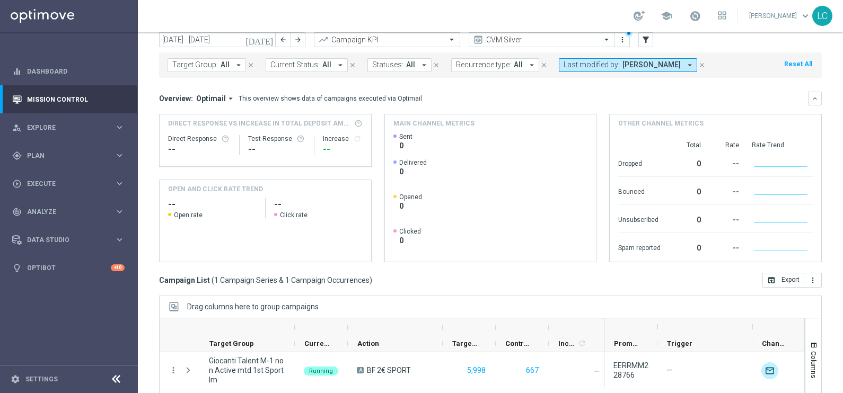
scroll to position [39, 0]
click at [59, 162] on div "gps_fixed Plan keyboard_arrow_right" at bounding box center [68, 156] width 137 height 28
click at [47, 180] on link "Target Groups" at bounding box center [69, 177] width 83 height 8
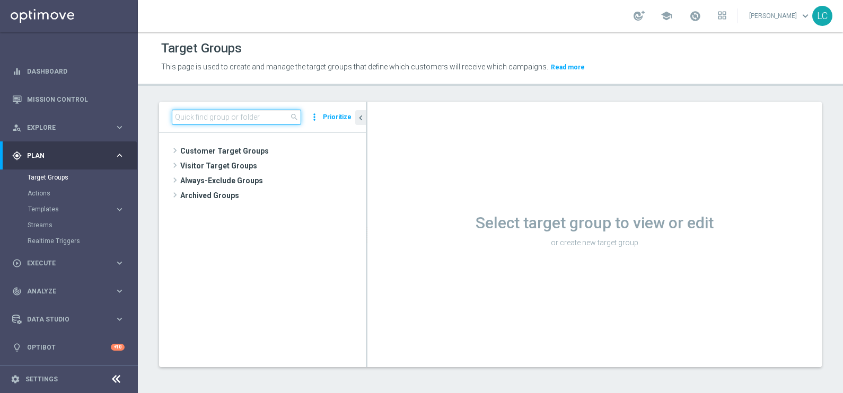
click at [234, 124] on input at bounding box center [236, 117] width 129 height 15
paste input "Giocanti Talent M-1 non Active mtd 1st NO Sport lm"
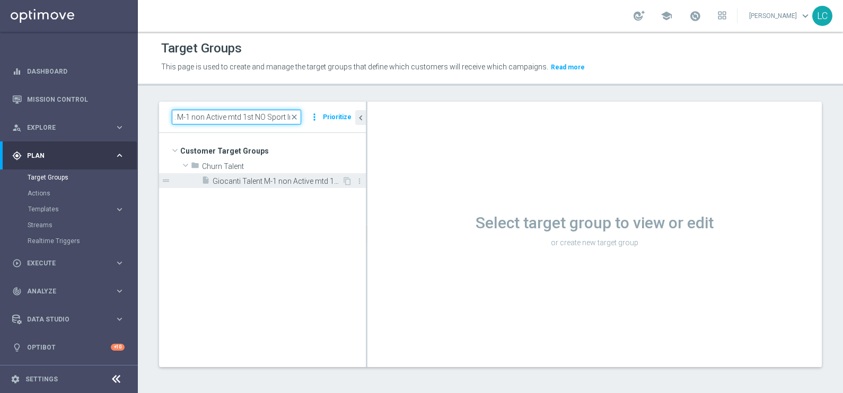
type input "Giocanti Talent M-1 non Active mtd 1st NO Sport lm"
click at [243, 181] on span "Giocanti Talent M-1 non Active mtd 1st NO Sport lm" at bounding box center [277, 181] width 129 height 9
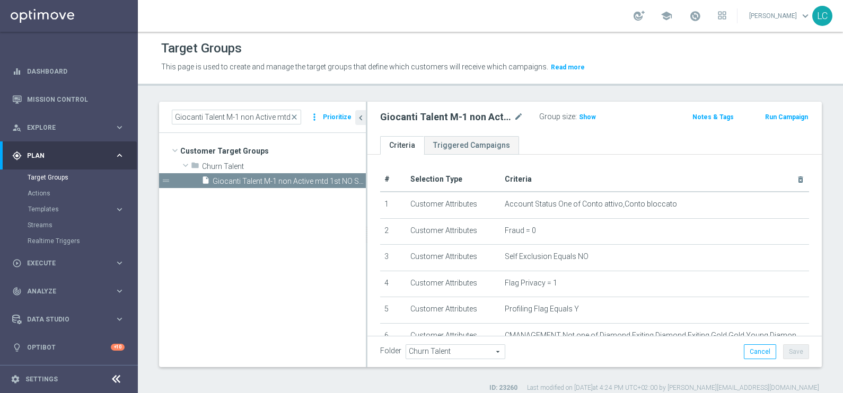
click at [786, 116] on button "Run Campaign" at bounding box center [786, 117] width 45 height 12
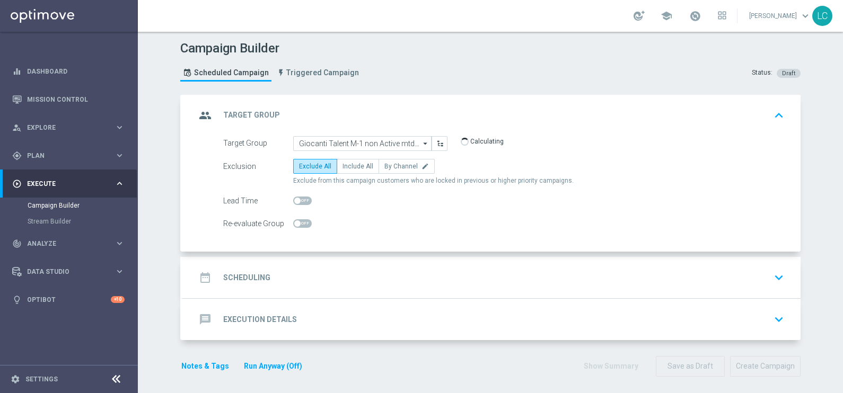
scroll to position [3, 0]
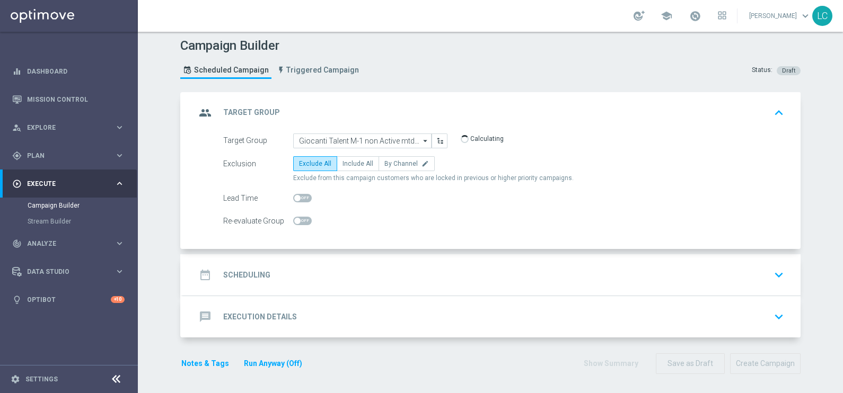
click at [453, 276] on div "date_range Scheduling keyboard_arrow_down" at bounding box center [492, 275] width 592 height 20
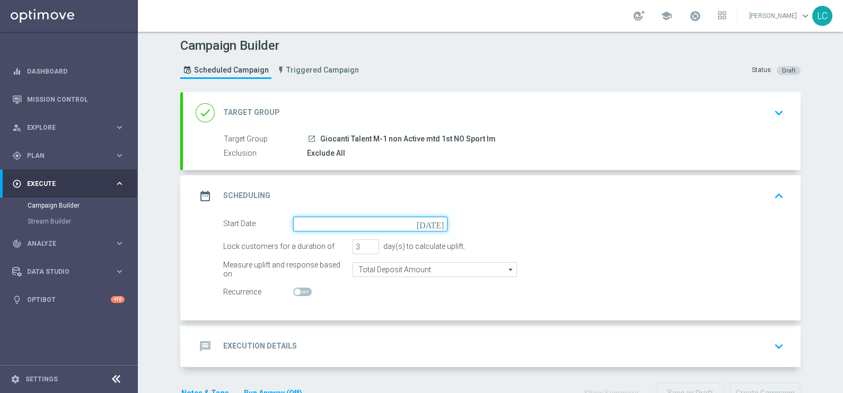
click at [343, 225] on input at bounding box center [370, 224] width 154 height 15
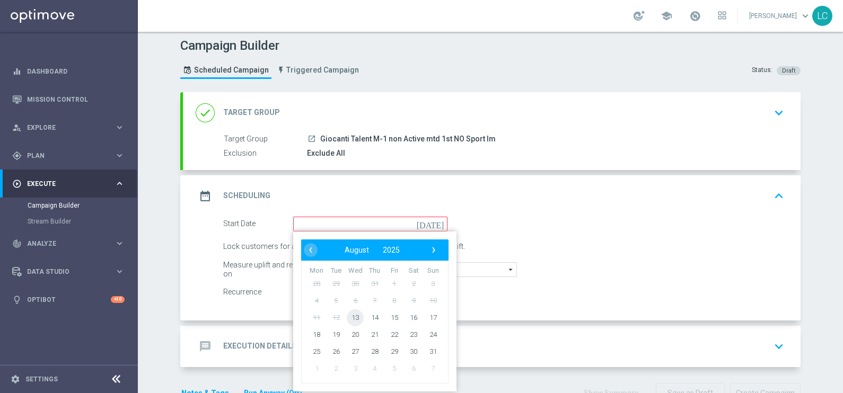
click at [351, 313] on span "13" at bounding box center [355, 317] width 17 height 17
type input "[DATE]"
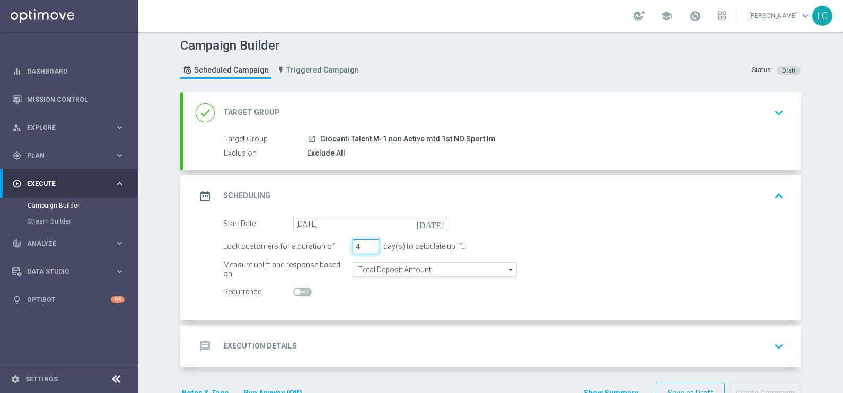
click at [366, 242] on input "4" at bounding box center [366, 247] width 27 height 15
type input "5"
click at [366, 242] on input "5" at bounding box center [366, 247] width 27 height 15
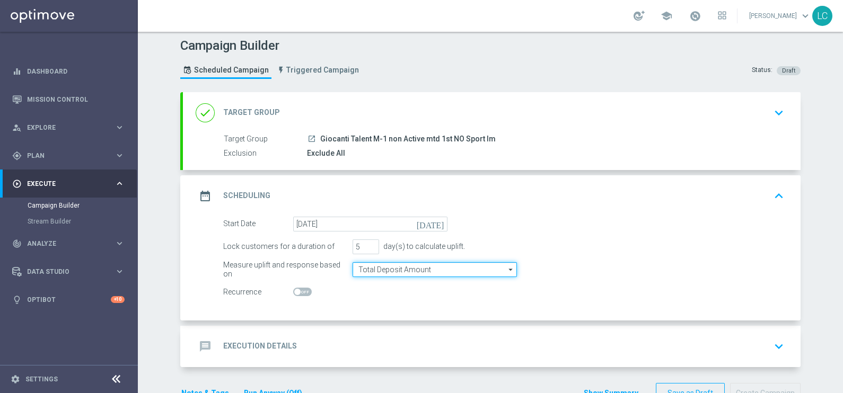
click at [401, 272] on input "Total Deposit Amount" at bounding box center [435, 269] width 164 height 15
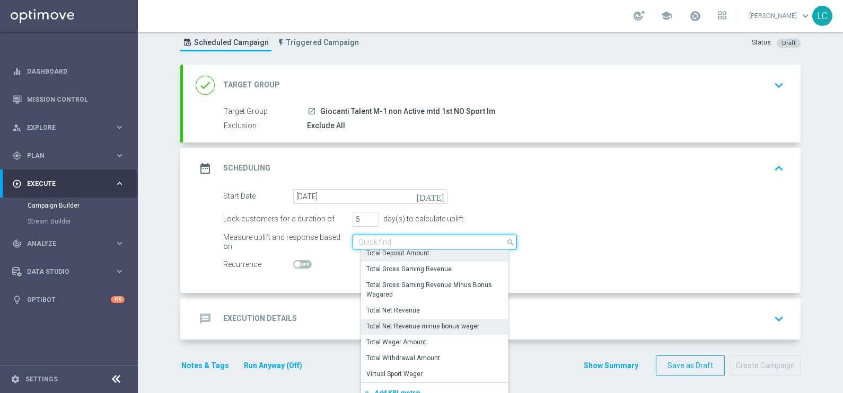
scroll to position [34, 0]
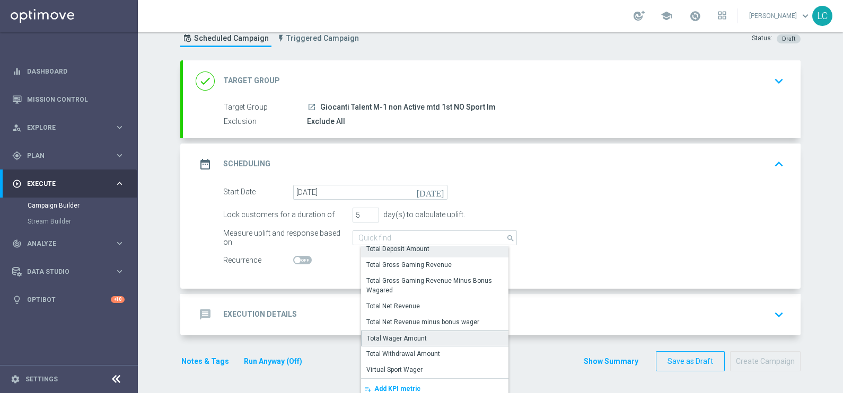
click at [420, 336] on div "Total Wager Amount" at bounding box center [438, 339] width 155 height 16
type input "Total Wager Amount"
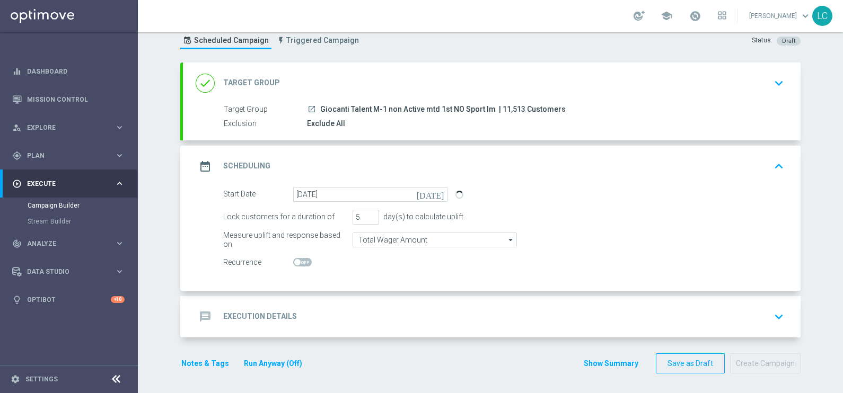
click at [292, 311] on div "message Execution Details keyboard_arrow_down" at bounding box center [492, 317] width 592 height 20
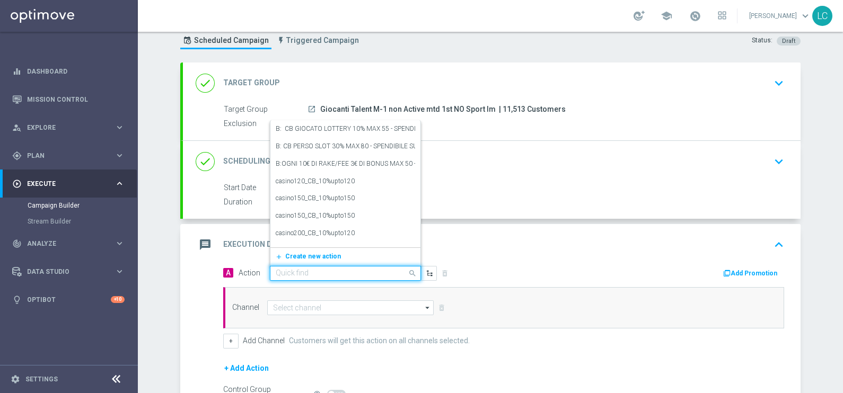
click at [322, 269] on input "text" at bounding box center [335, 273] width 118 height 9
paste input "BF 1€ TUTTI I GIOCHI"
type input "BF 1€ TUTTI I GIOCHI"
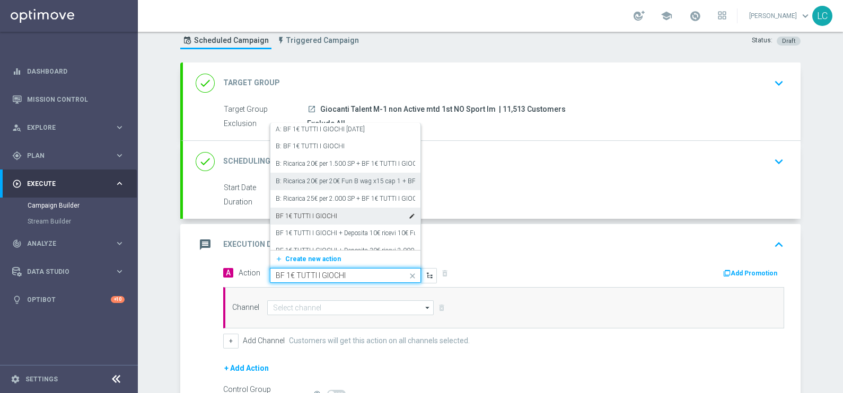
scroll to position [20, 0]
click at [313, 209] on div "BF 1€ TUTTI I GIOCHI edit" at bounding box center [345, 216] width 139 height 17
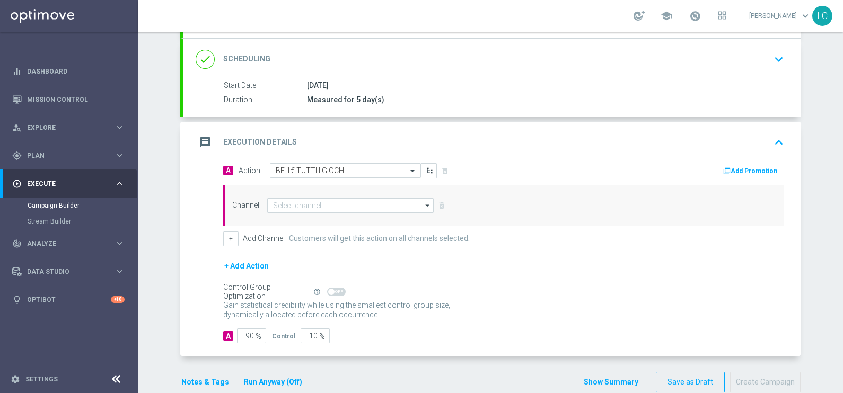
scroll to position [135, 0]
click at [329, 208] on input at bounding box center [350, 205] width 166 height 15
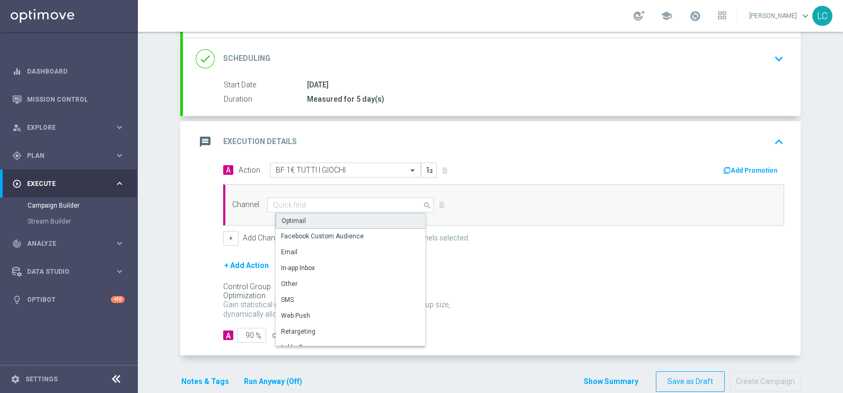
click at [334, 217] on div "Optimail" at bounding box center [355, 221] width 158 height 16
type input "Optimail"
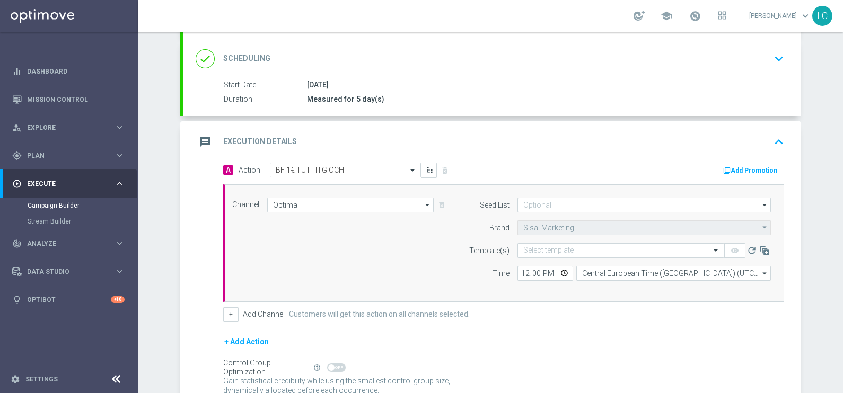
click at [740, 171] on button "Add Promotion" at bounding box center [751, 171] width 59 height 12
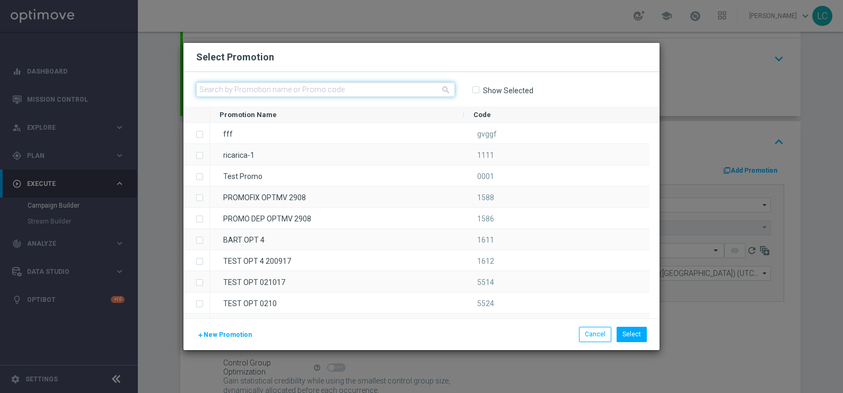
click at [305, 89] on input "text" at bounding box center [325, 89] width 259 height 15
paste input "228767"
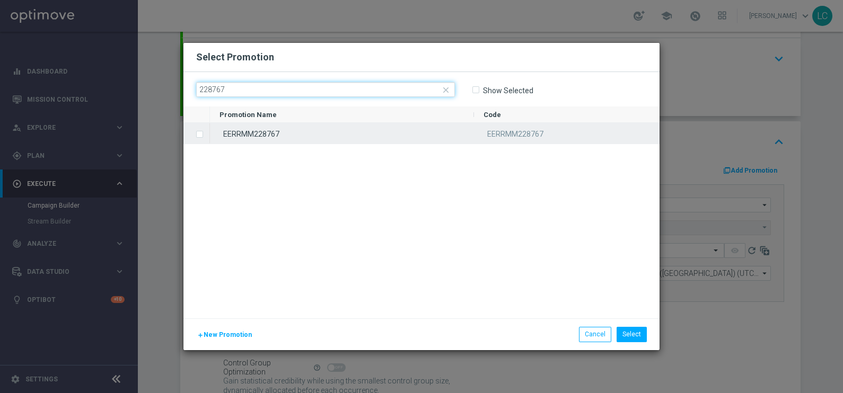
type input "228767"
click at [200, 132] on input "Press SPACE to select this row." at bounding box center [199, 129] width 6 height 6
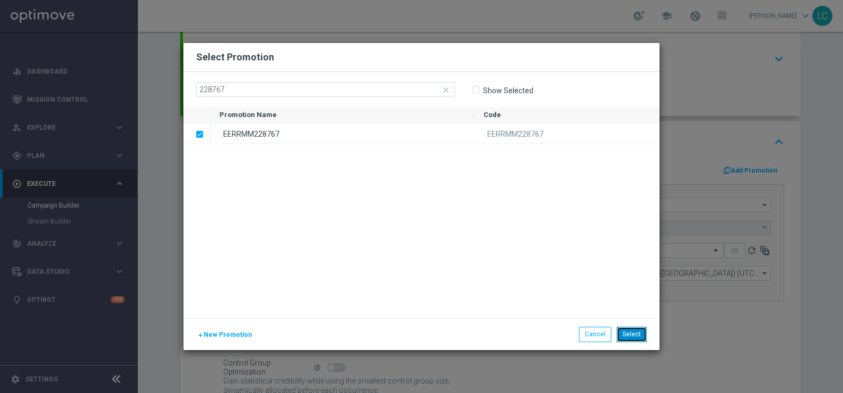
click at [631, 336] on button "Select" at bounding box center [632, 334] width 30 height 15
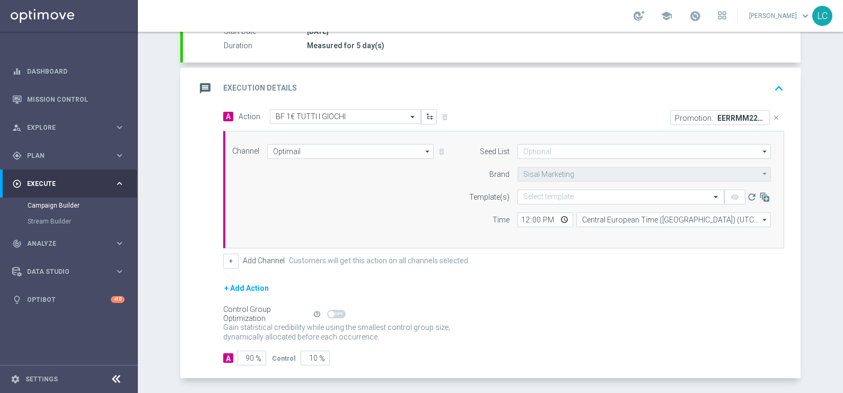
scroll to position [191, 0]
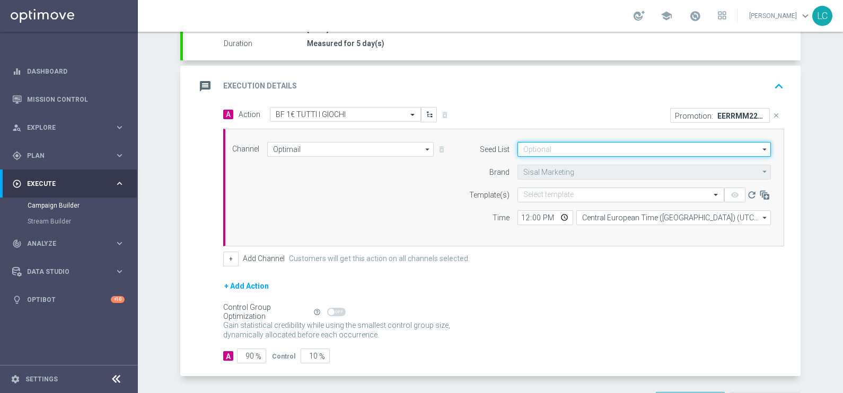
click at [557, 150] on input at bounding box center [644, 149] width 253 height 15
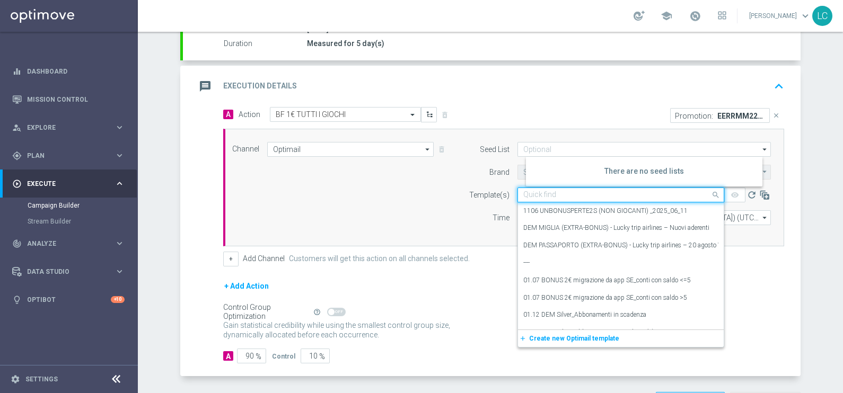
click at [528, 197] on input "text" at bounding box center [610, 195] width 174 height 9
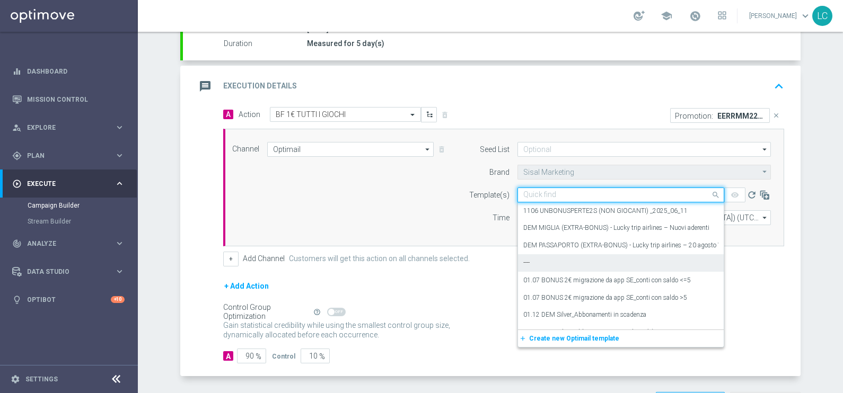
paste input "BONUSGIOCHI1308 - 2025-08-13"
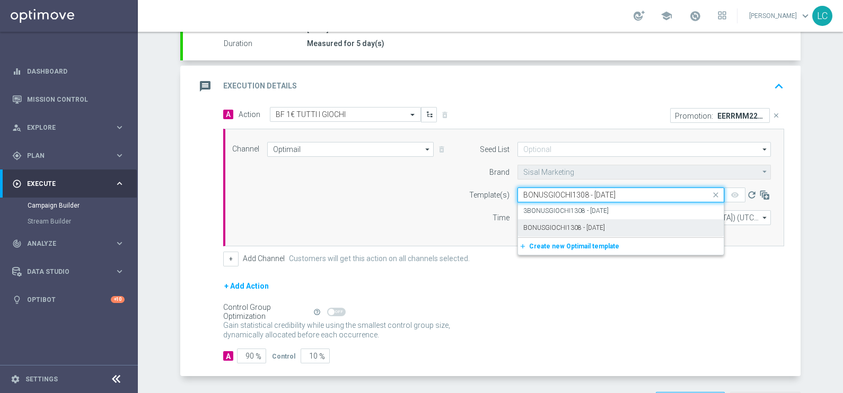
click at [611, 225] on div "BONUSGIOCHI1308 - 2025-08-13" at bounding box center [620, 228] width 195 height 17
type input "BONUSGIOCHI1308 - 2025-08-13"
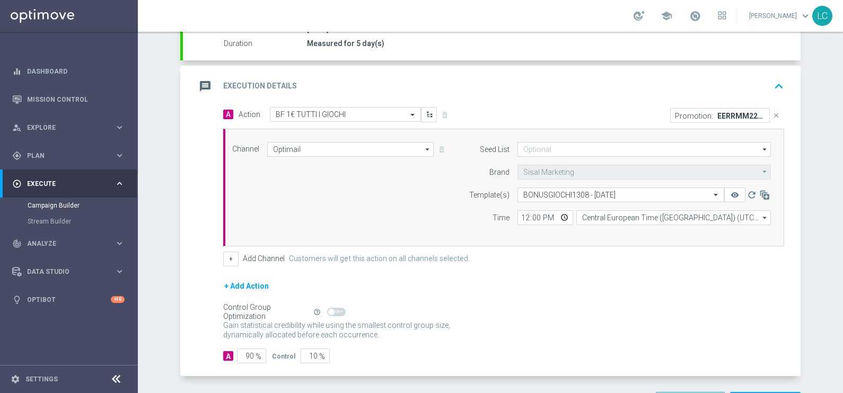
scroll to position [210, 0]
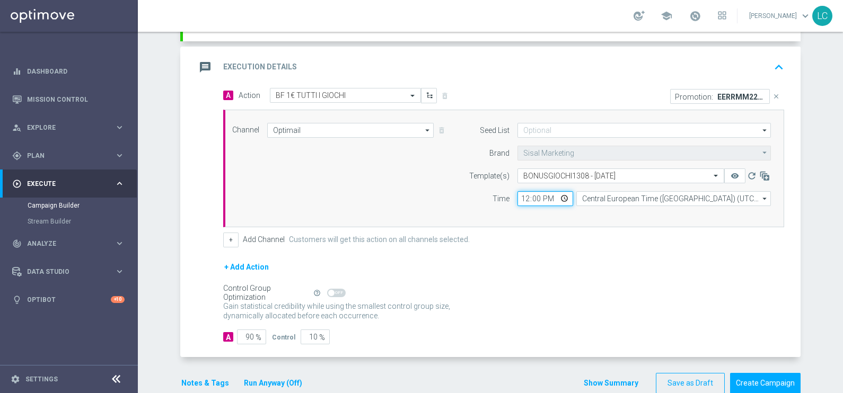
click at [523, 195] on input "12:00" at bounding box center [546, 198] width 56 height 15
type input "20:10"
click at [437, 186] on div "Channel Optimail Optimail arrow_drop_down Drag here to set row groups Drag here…" at bounding box center [501, 168] width 555 height 91
click at [205, 378] on button "Notes & Tags" at bounding box center [205, 383] width 50 height 13
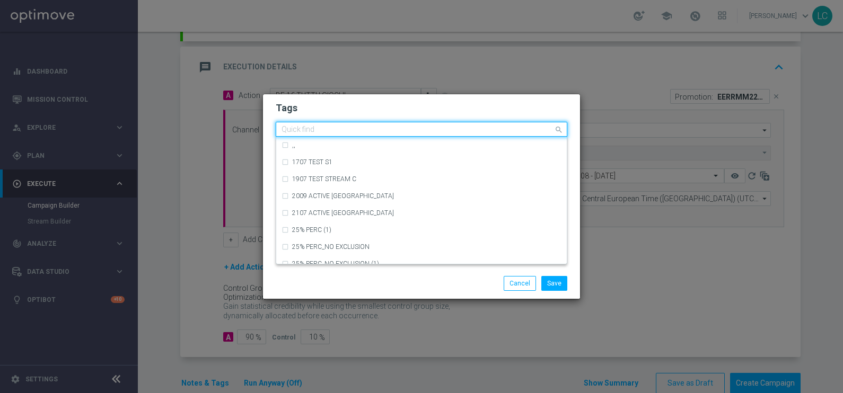
click at [381, 127] on input "text" at bounding box center [418, 130] width 272 height 9
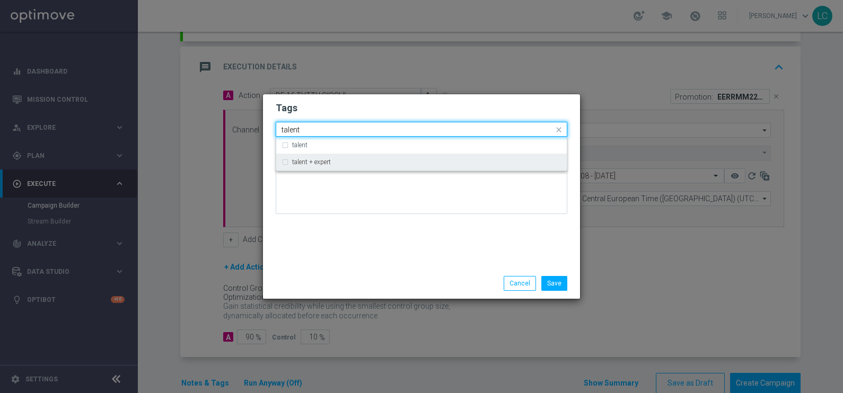
click at [321, 160] on label "talent + expert" at bounding box center [311, 162] width 39 height 6
type input "talent"
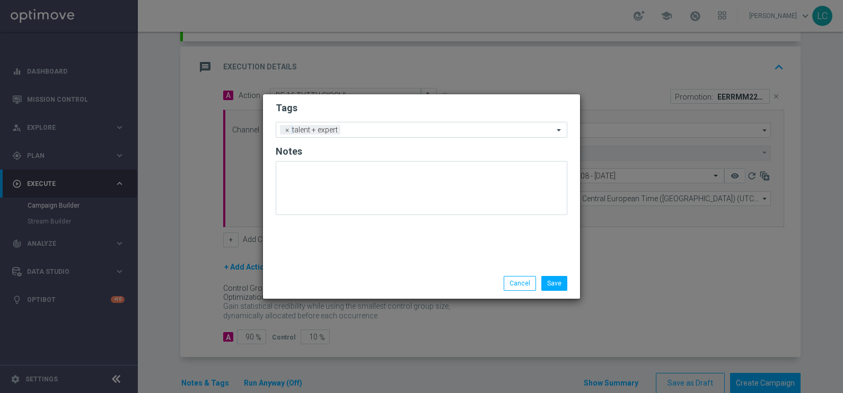
click at [410, 111] on h2 "Tags" at bounding box center [422, 108] width 292 height 13
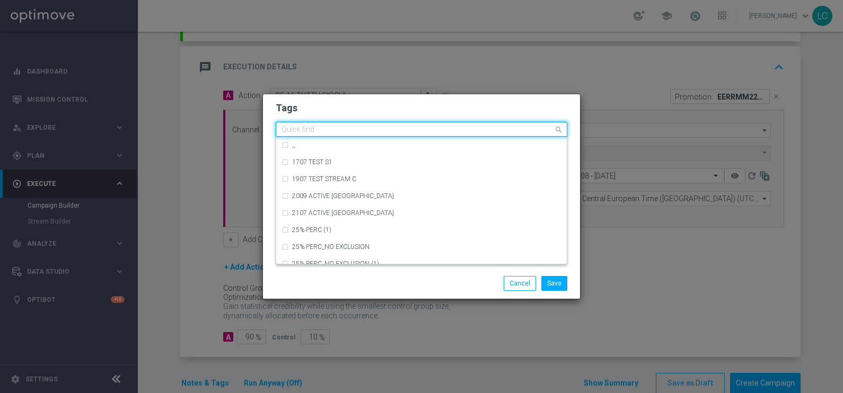
click at [362, 127] on input "text" at bounding box center [418, 130] width 272 height 9
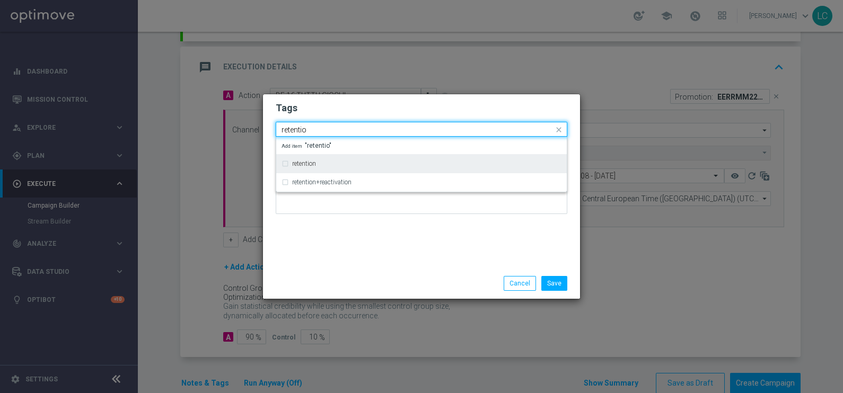
click at [286, 162] on div "retention" at bounding box center [422, 163] width 280 height 17
type input "retentio"
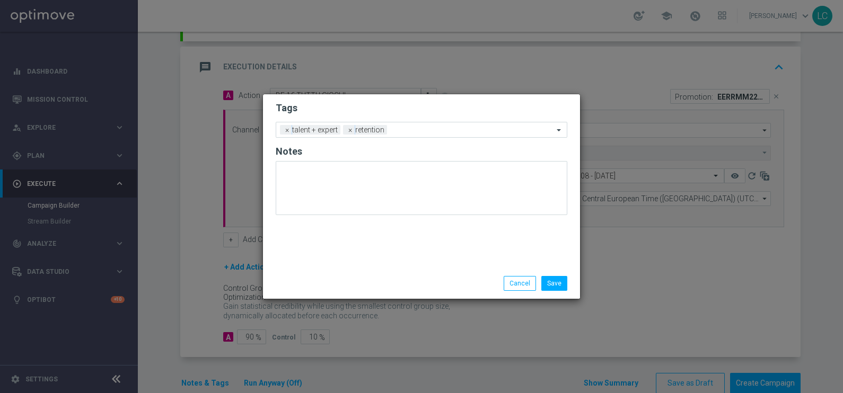
click at [424, 114] on h2 "Tags" at bounding box center [422, 108] width 292 height 13
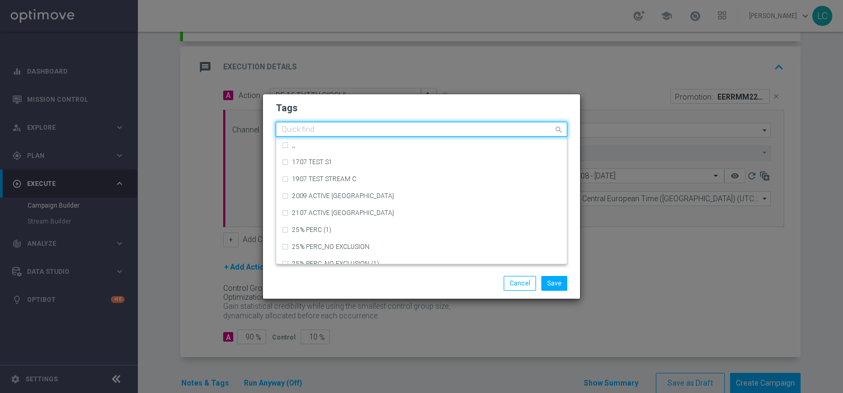
click at [454, 132] on input "text" at bounding box center [418, 130] width 272 height 9
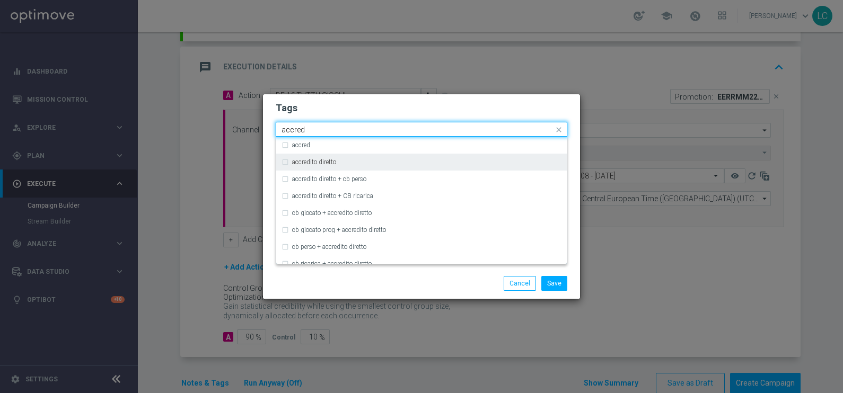
click at [334, 162] on label "accredito diretto" at bounding box center [314, 162] width 44 height 6
type input "accred"
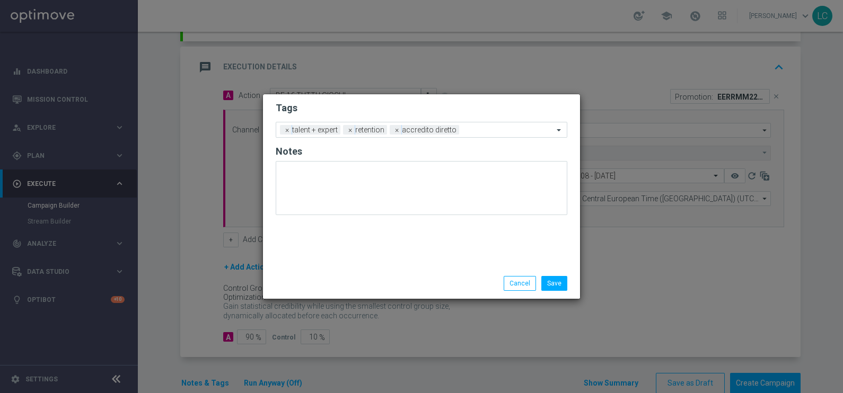
click at [472, 112] on h2 "Tags" at bounding box center [422, 108] width 292 height 13
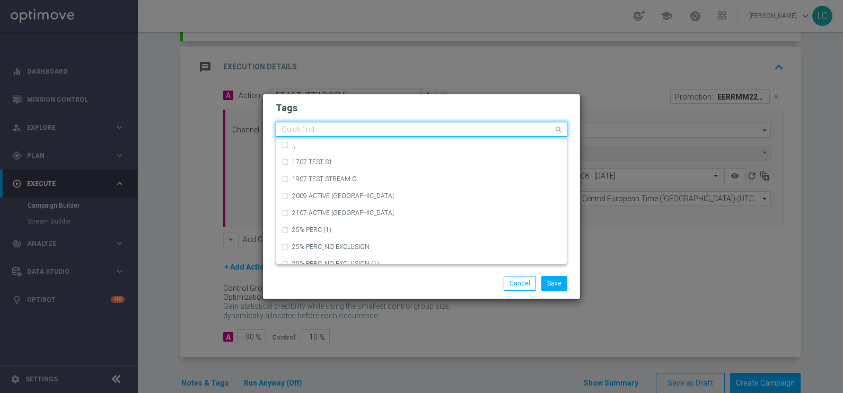
click at [471, 129] on input "text" at bounding box center [418, 130] width 272 height 9
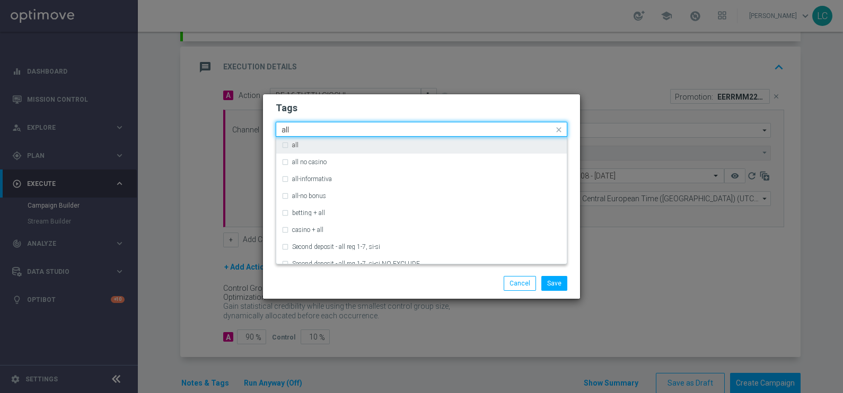
click at [301, 147] on div "all" at bounding box center [426, 145] width 269 height 6
type input "all"
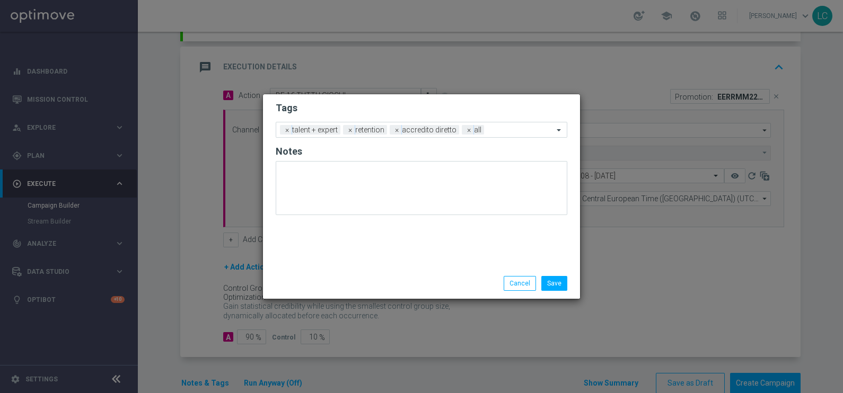
click at [478, 121] on form "Tags Add a new tag × talent + expert × retention × accredito diretto × all Notes" at bounding box center [422, 161] width 292 height 124
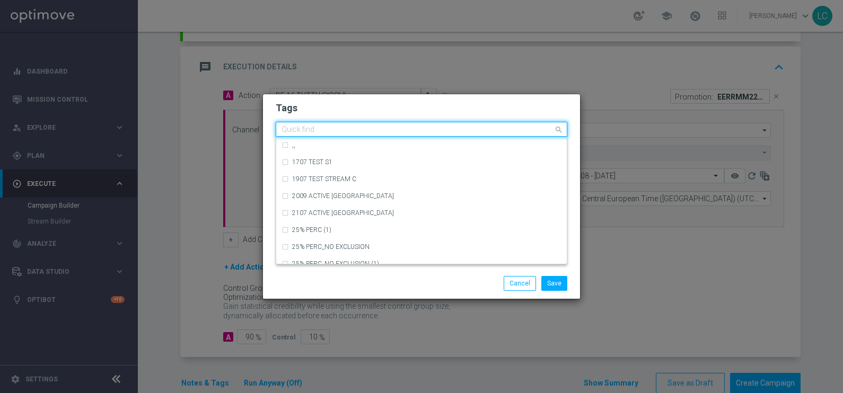
click at [506, 124] on div "Quick find × talent + expert × retention × accredito diretto × all" at bounding box center [414, 129] width 277 height 13
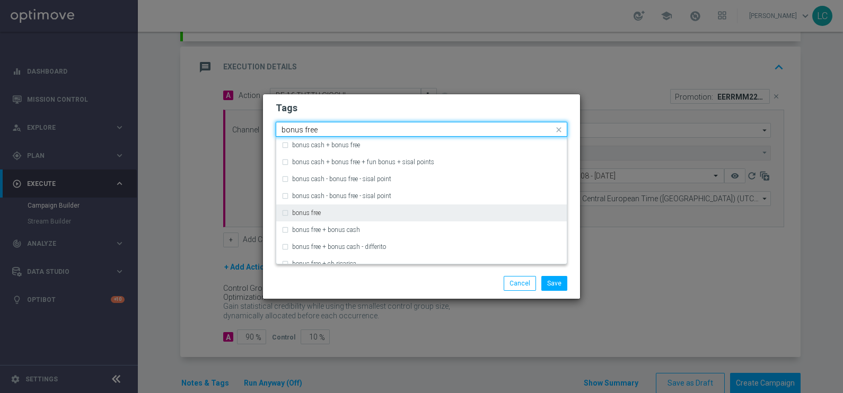
click at [305, 213] on label "bonus free" at bounding box center [306, 213] width 29 height 6
type input "bonus free"
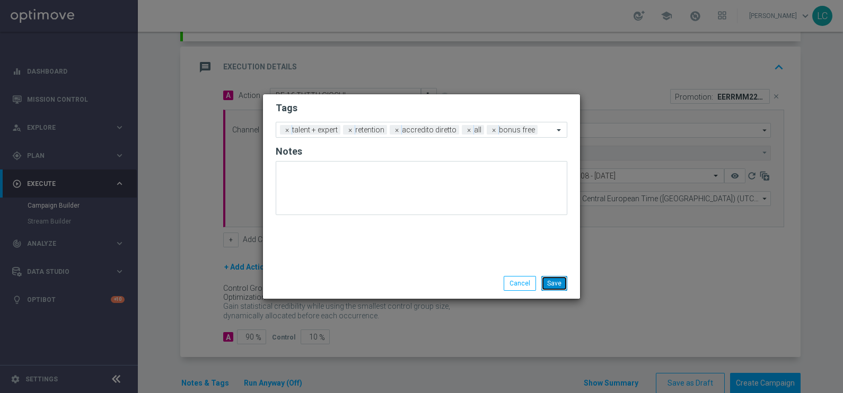
click at [553, 286] on button "Save" at bounding box center [554, 283] width 26 height 15
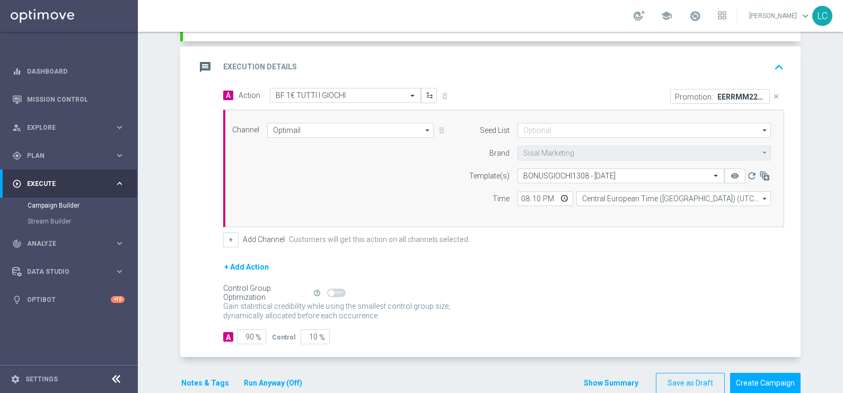
click at [772, 61] on icon "keyboard_arrow_up" at bounding box center [779, 67] width 16 height 16
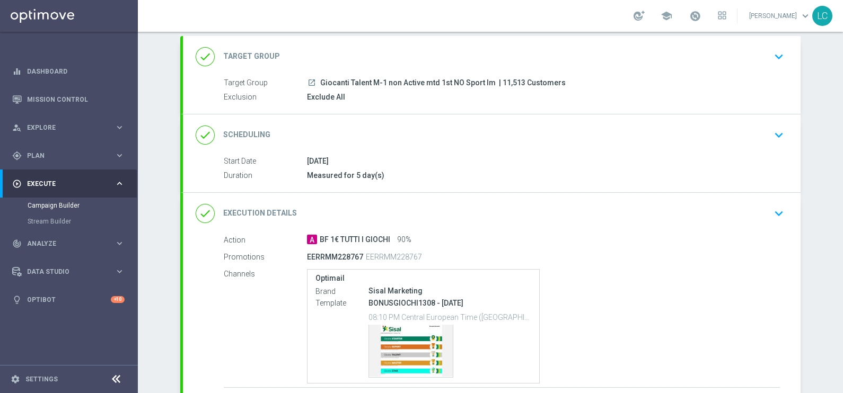
scroll to position [56, 0]
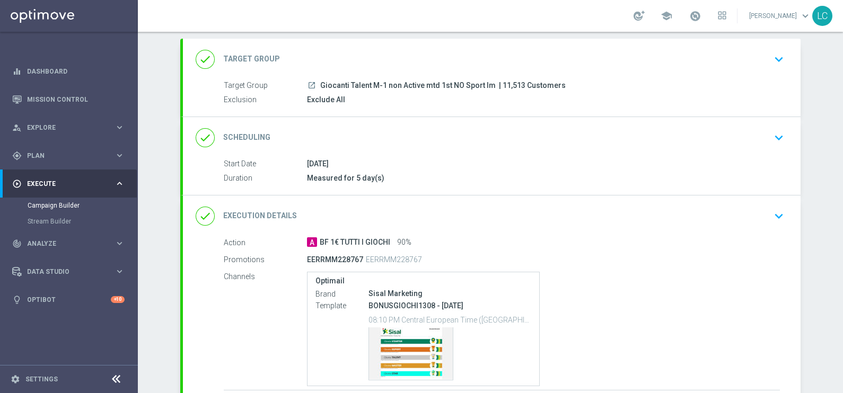
click at [774, 133] on icon "keyboard_arrow_down" at bounding box center [779, 138] width 16 height 16
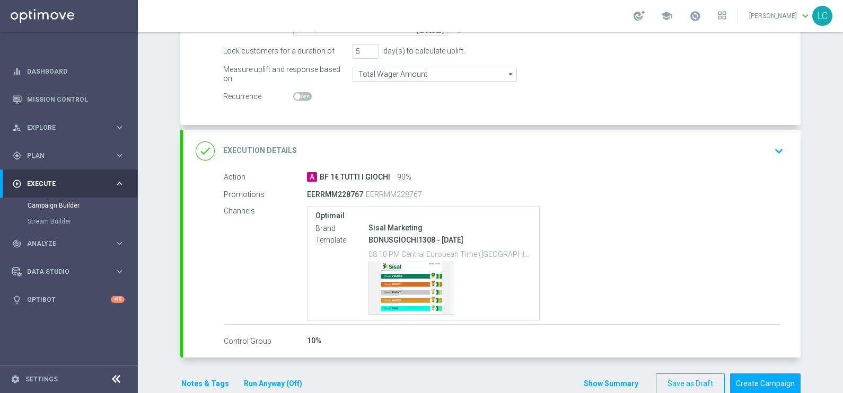
scroll to position [218, 0]
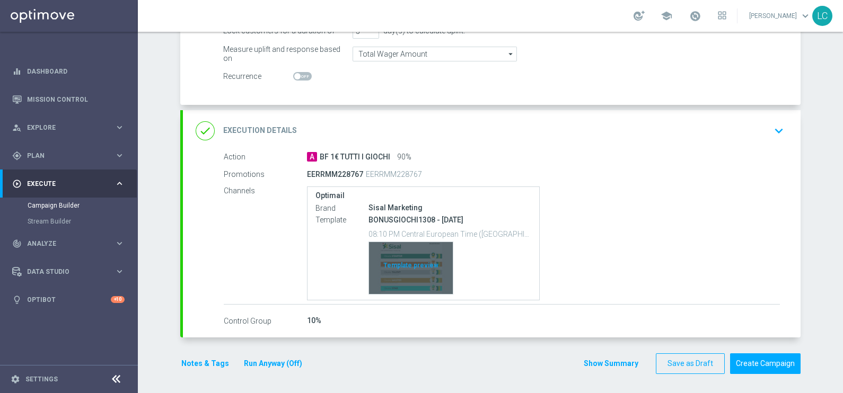
click at [414, 278] on div "Template preview" at bounding box center [411, 268] width 84 height 52
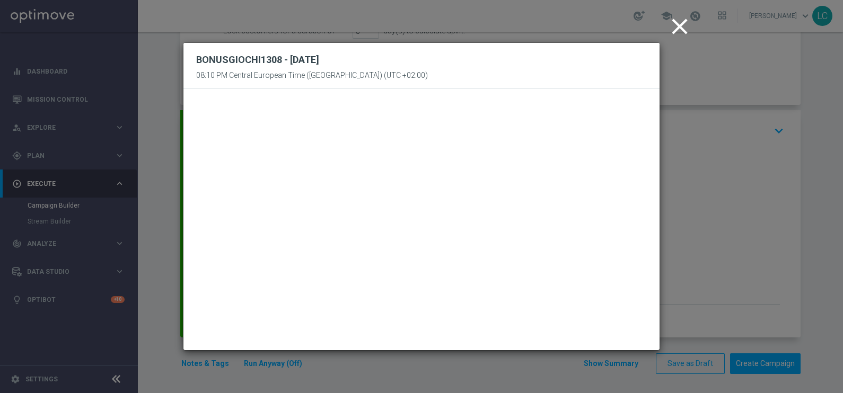
click at [681, 21] on icon "close" at bounding box center [680, 26] width 27 height 27
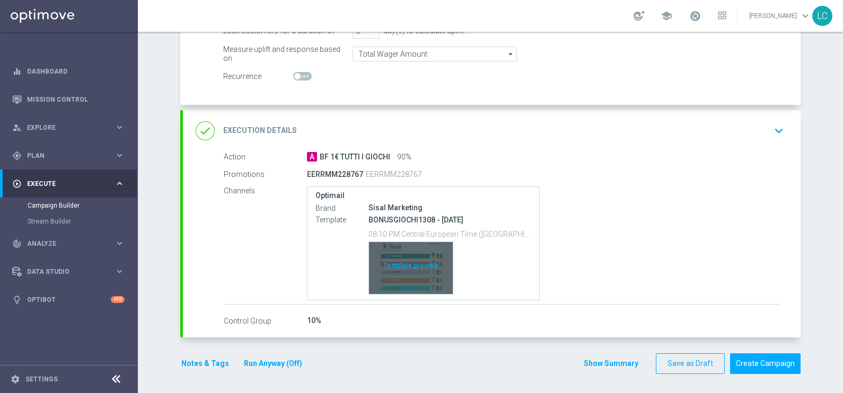
click at [401, 277] on div "Template preview" at bounding box center [411, 268] width 84 height 52
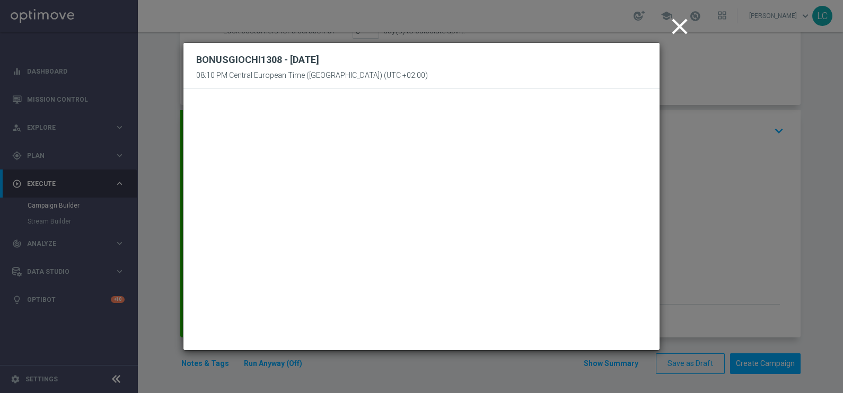
click at [674, 17] on icon "close" at bounding box center [680, 26] width 27 height 27
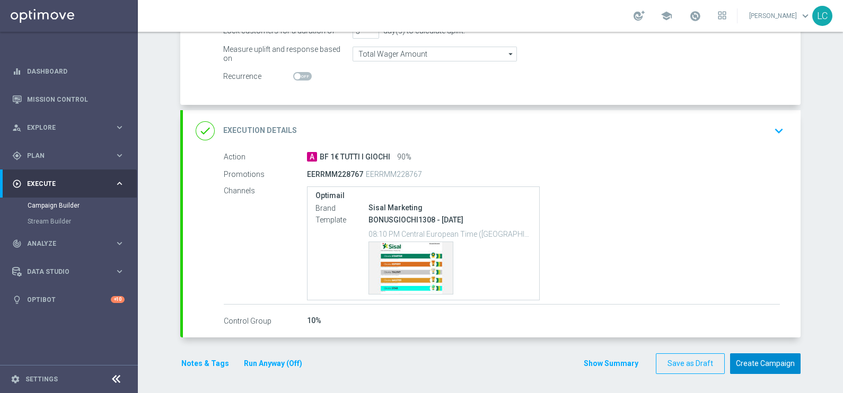
click at [784, 365] on button "Create Campaign" at bounding box center [765, 364] width 71 height 21
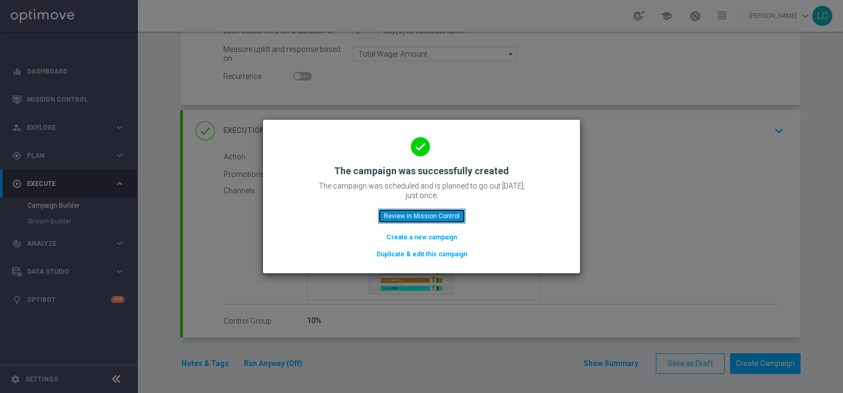
click at [422, 217] on button "Review in Mission Control" at bounding box center [421, 216] width 87 height 15
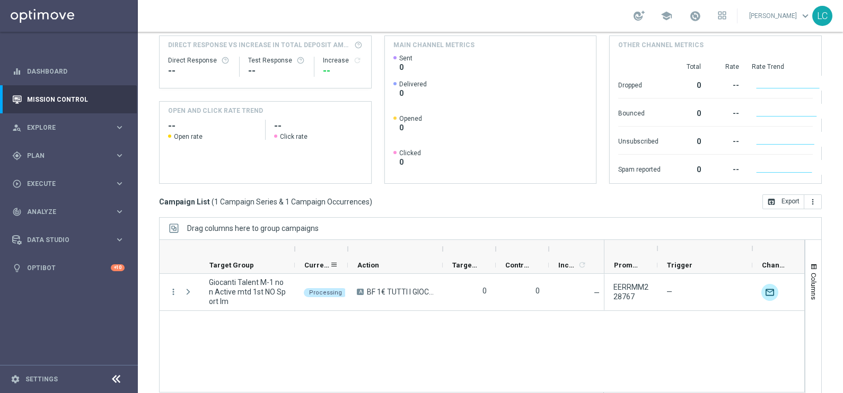
scroll to position [145, 0]
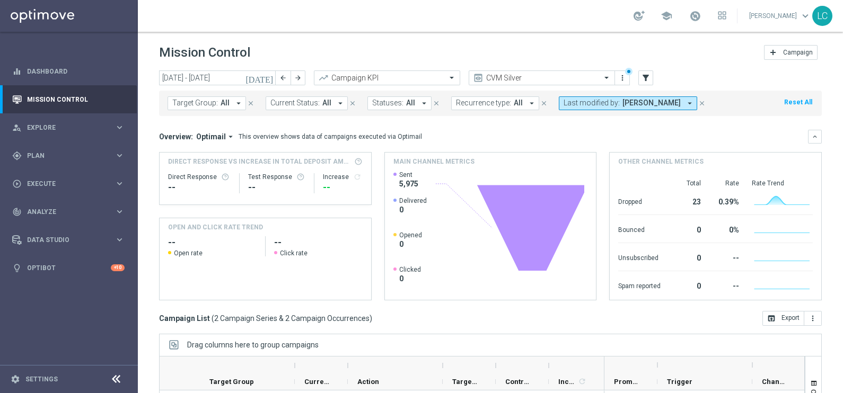
scroll to position [136, 0]
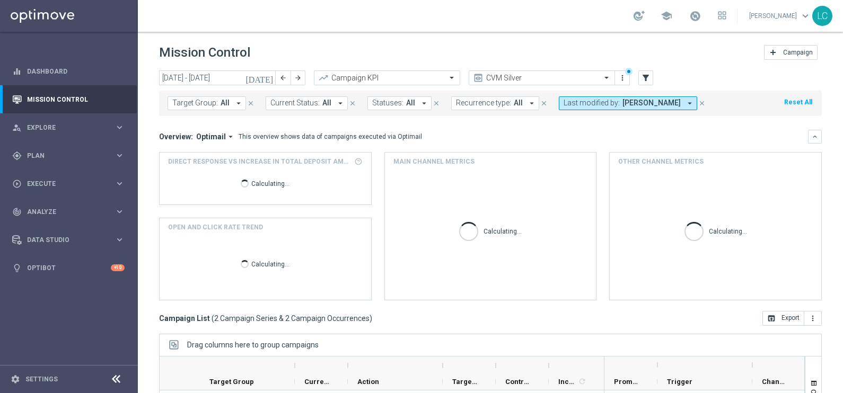
scroll to position [136, 0]
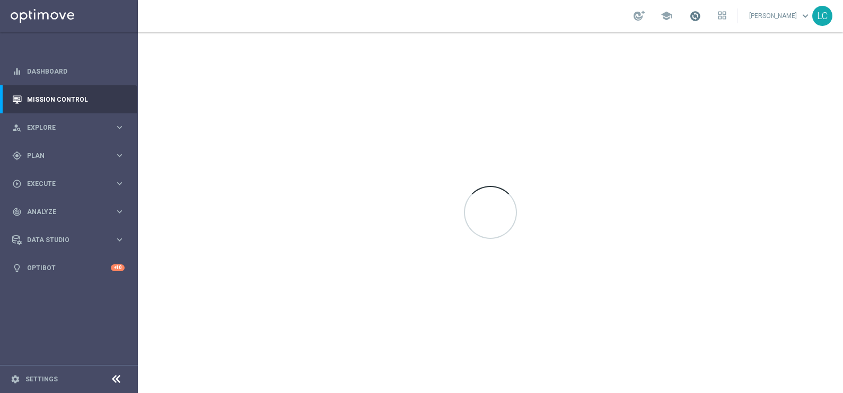
click at [689, 14] on span at bounding box center [695, 16] width 12 height 12
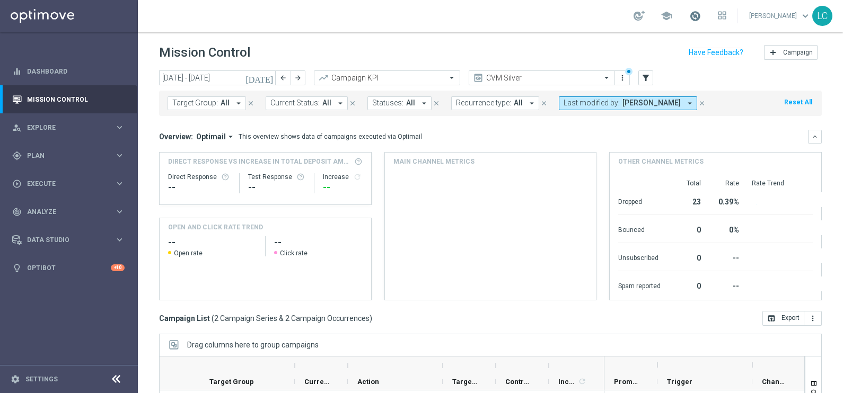
click at [689, 14] on span at bounding box center [695, 16] width 12 height 12
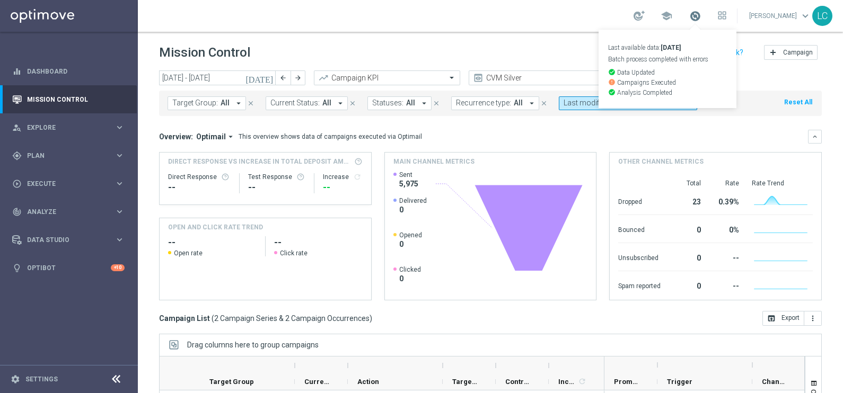
click at [689, 14] on span at bounding box center [695, 16] width 12 height 12
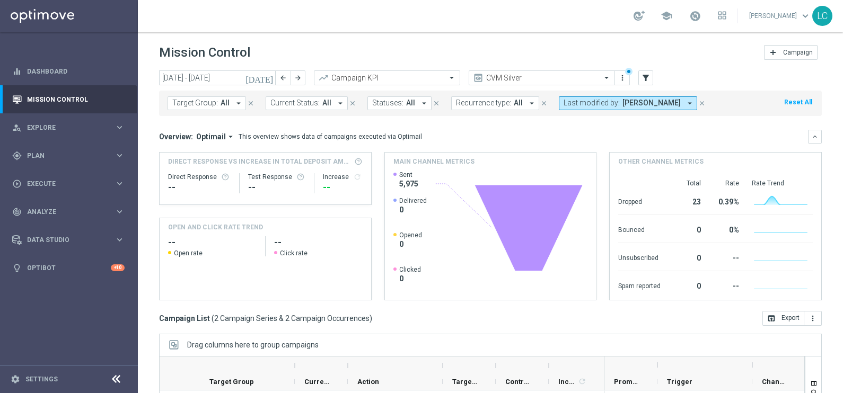
scroll to position [136, 0]
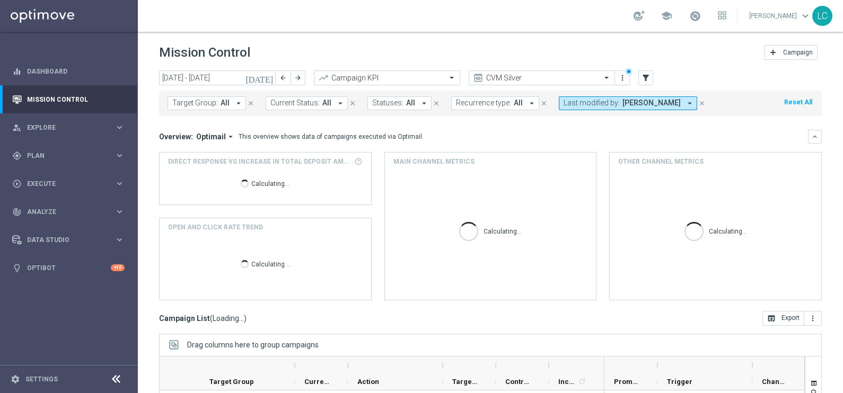
scroll to position [136, 0]
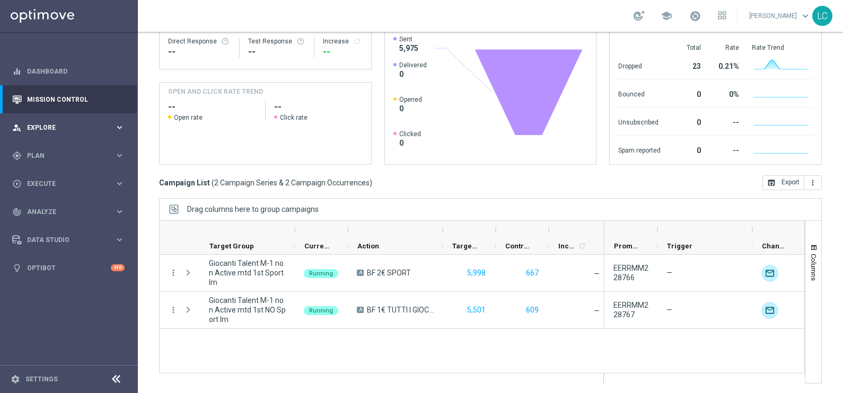
click at [72, 127] on span "Explore" at bounding box center [70, 128] width 87 height 6
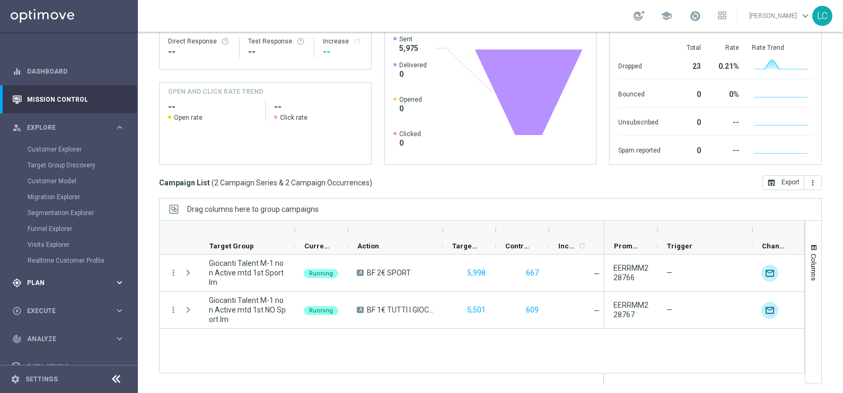
click at [51, 273] on div "gps_fixed Plan keyboard_arrow_right" at bounding box center [68, 283] width 137 height 28
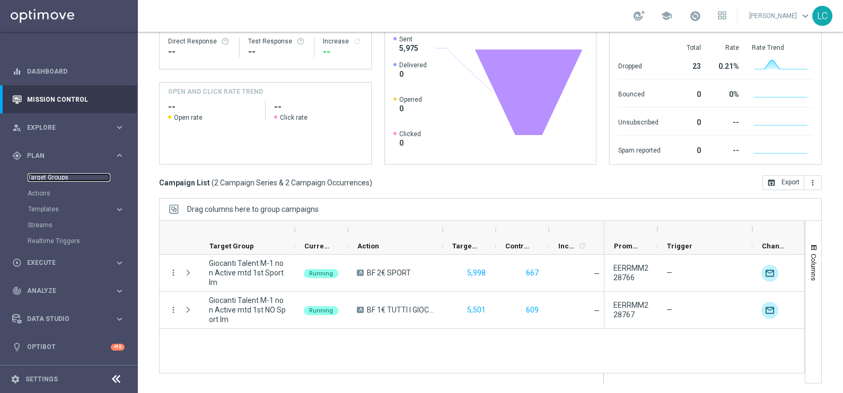
click at [62, 177] on link "Target Groups" at bounding box center [69, 177] width 83 height 8
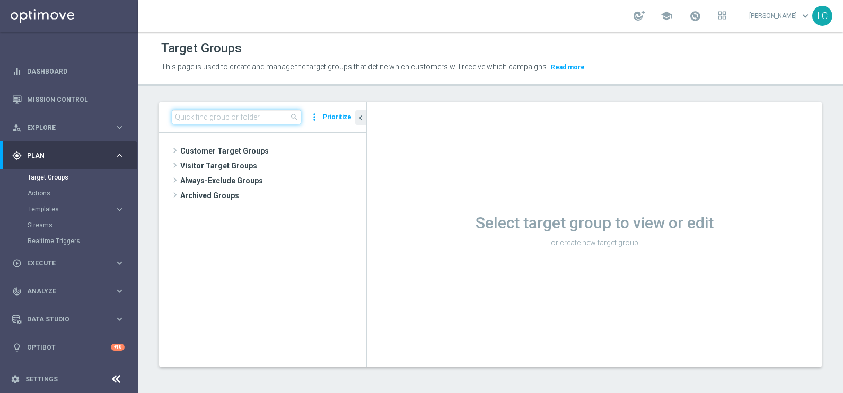
click at [276, 118] on input at bounding box center [236, 117] width 129 height 15
paste input "Giocanti Master low M-1 non Active mtd"
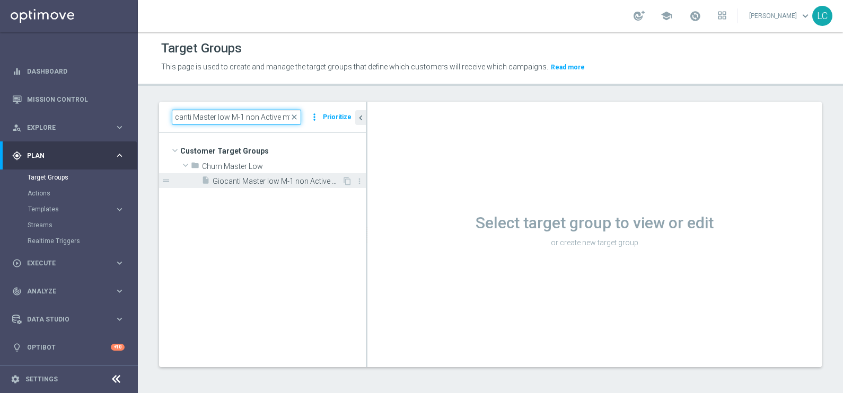
type input "Giocanti Master low M-1 non Active mtd"
click at [272, 181] on span "Giocanti Master low M-1 non Active mtd" at bounding box center [277, 181] width 129 height 9
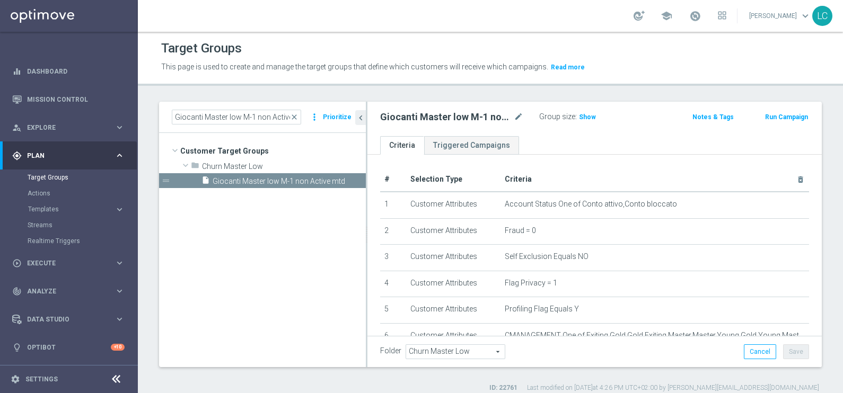
click at [779, 111] on button "Run Campaign" at bounding box center [786, 117] width 45 height 12
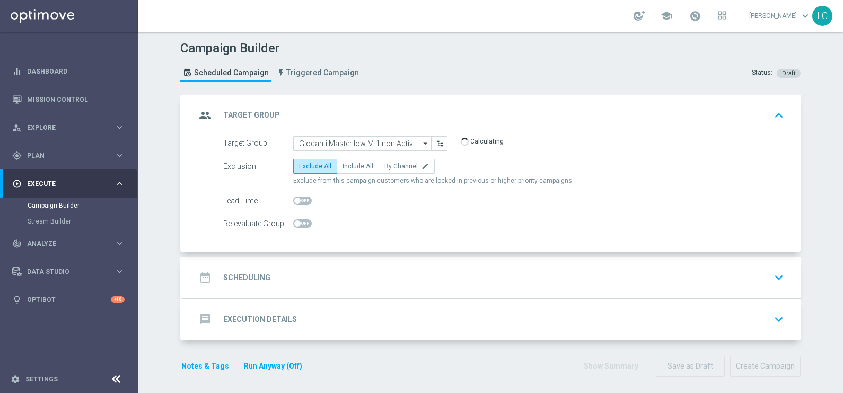
click at [389, 275] on div "date_range Scheduling keyboard_arrow_down" at bounding box center [492, 278] width 592 height 20
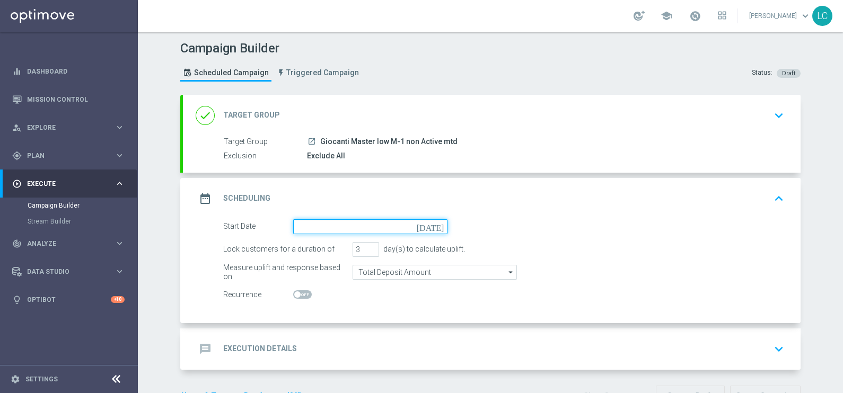
click at [326, 220] on input at bounding box center [370, 227] width 154 height 15
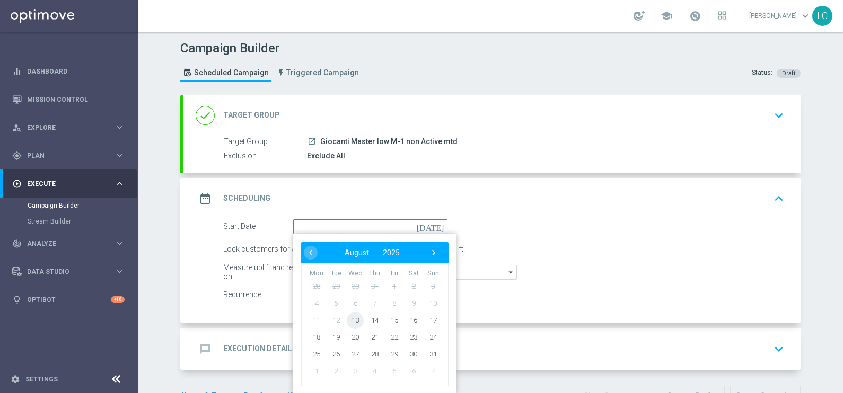
click at [353, 317] on span "13" at bounding box center [355, 320] width 17 height 17
type input "[DATE]"
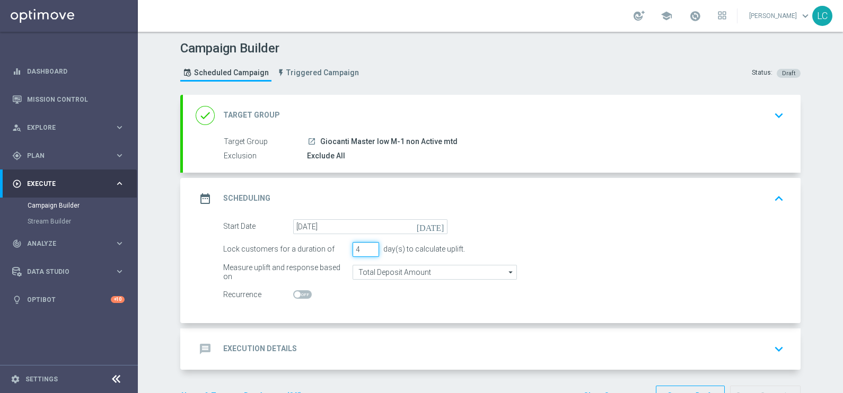
click at [367, 245] on input "4" at bounding box center [366, 249] width 27 height 15
type input "5"
click at [367, 245] on input "5" at bounding box center [366, 249] width 27 height 15
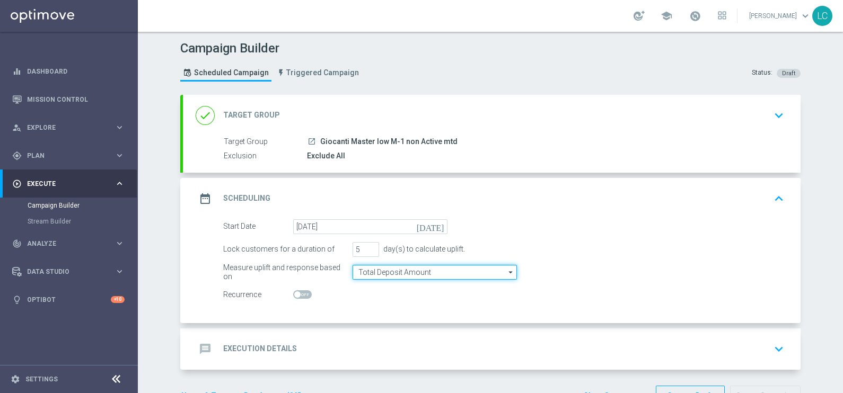
click at [373, 269] on input "Total Deposit Amount" at bounding box center [435, 272] width 164 height 15
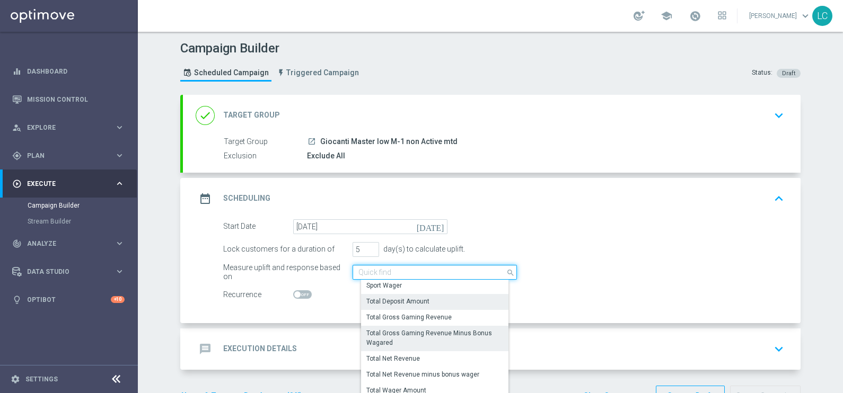
scroll to position [243, 0]
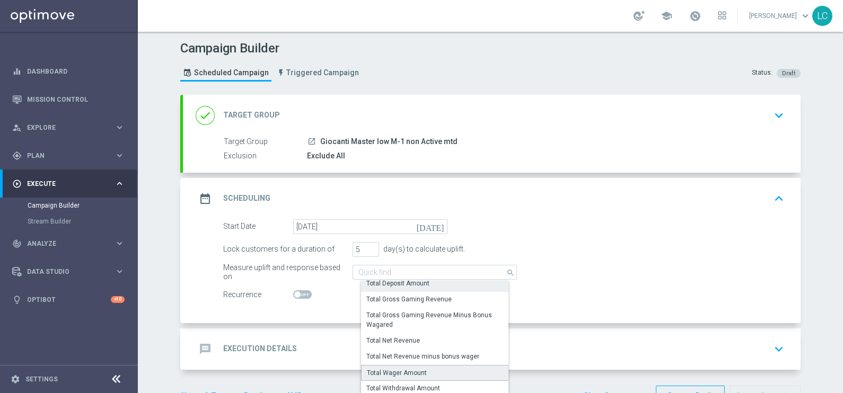
click at [390, 372] on div "Total Wager Amount" at bounding box center [397, 374] width 60 height 10
type input "Total Wager Amount"
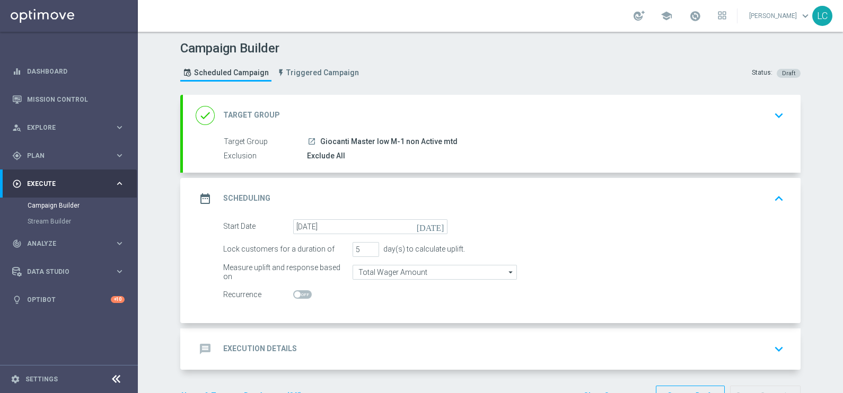
scroll to position [32, 0]
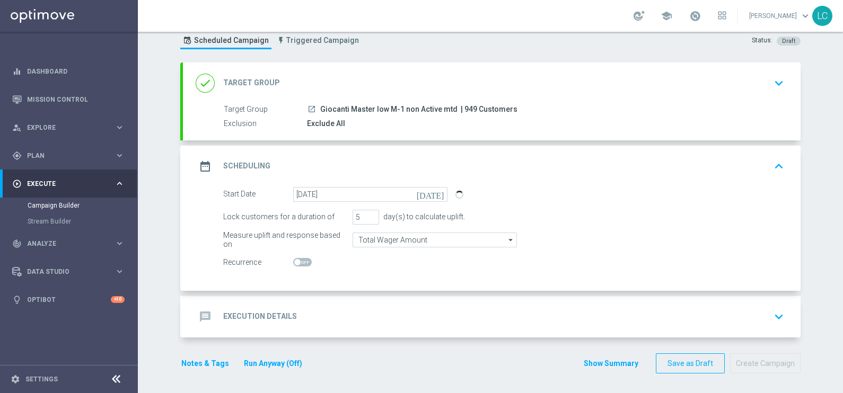
click at [364, 319] on div "message Execution Details keyboard_arrow_down" at bounding box center [492, 317] width 592 height 20
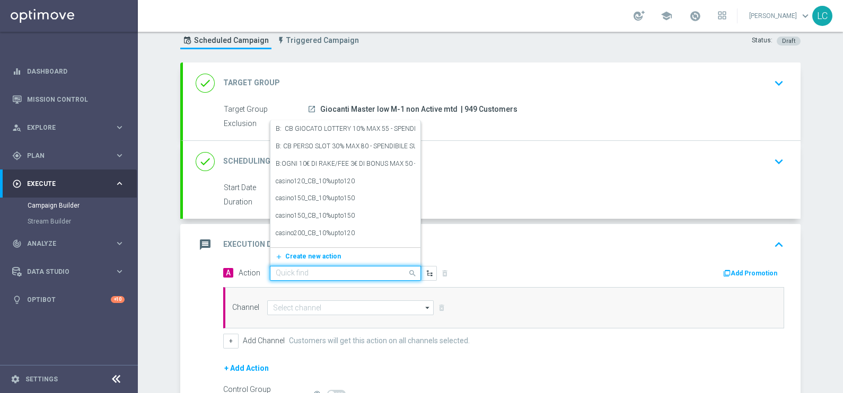
click at [330, 269] on input "text" at bounding box center [335, 273] width 118 height 9
paste input "BF 15€ TUTTI GIOCHI"
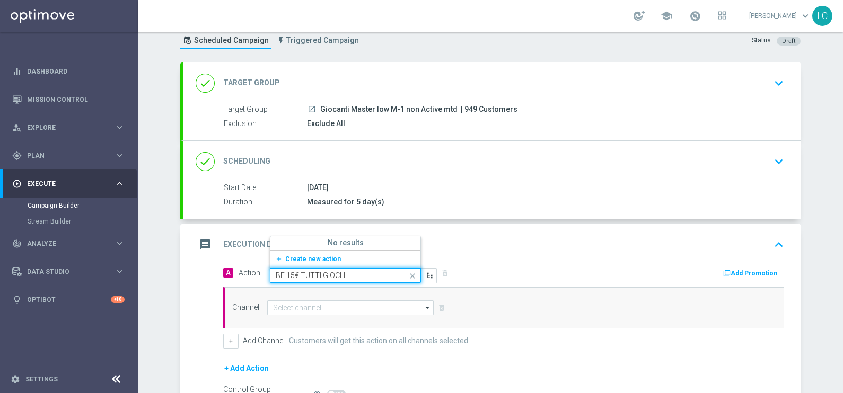
type input "BF 15€ TUTTI GIOCHI"
click at [321, 257] on span "Create new action" at bounding box center [313, 259] width 56 height 7
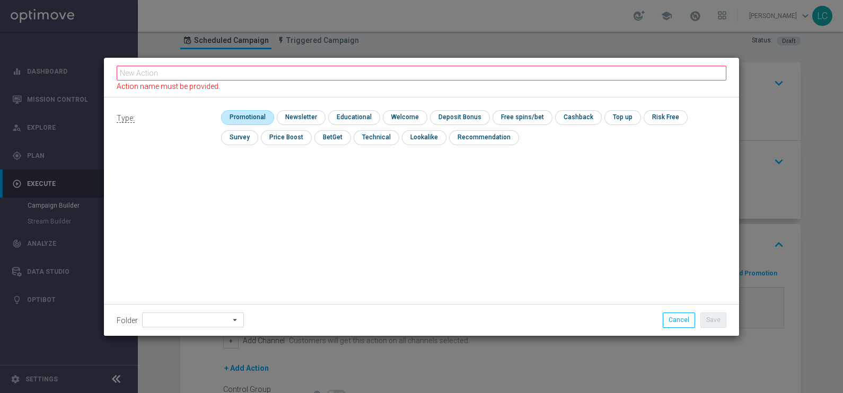
click at [258, 112] on input "checkbox" at bounding box center [246, 117] width 50 height 14
checkbox input "true"
click at [526, 114] on input "checkbox" at bounding box center [531, 117] width 57 height 14
checkbox input "true"
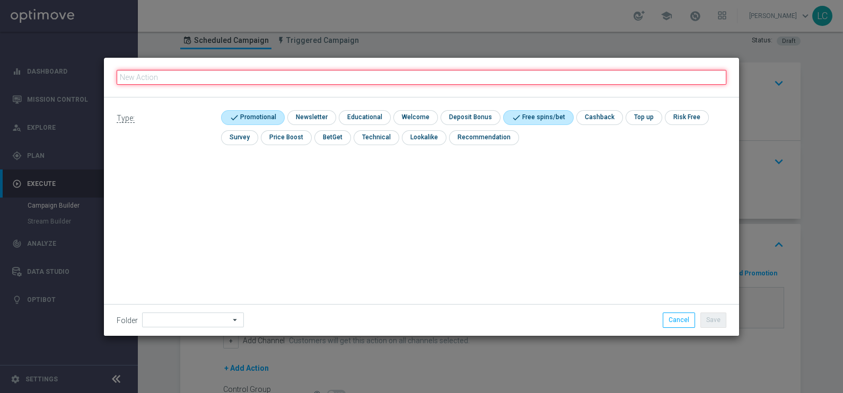
click at [364, 75] on input "text" at bounding box center [422, 77] width 610 height 15
paste input "BF 15€ TUTTI GIOCHI"
type input "BF 15€ TUTTI GIOCHI"
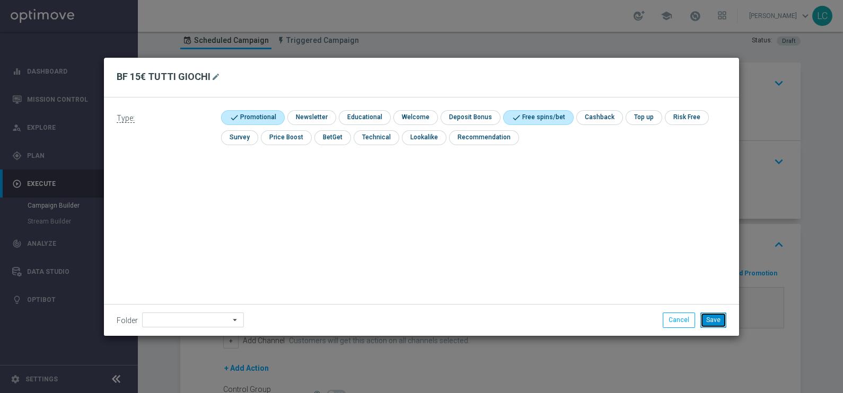
click at [718, 319] on button "Save" at bounding box center [713, 320] width 26 height 15
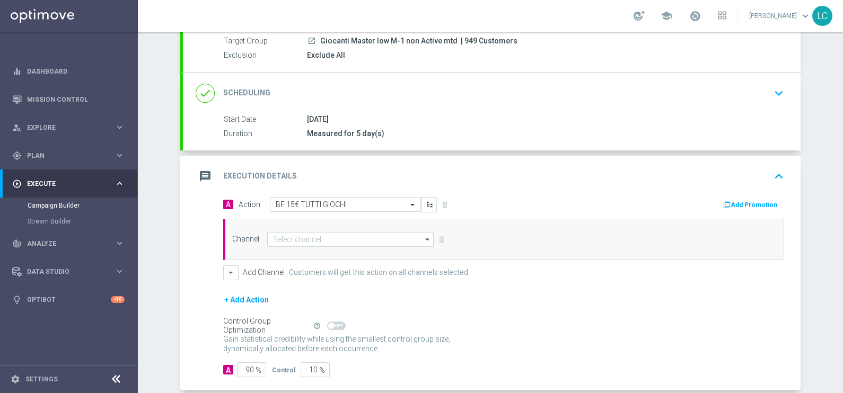
scroll to position [101, 0]
click at [361, 236] on input at bounding box center [350, 239] width 166 height 15
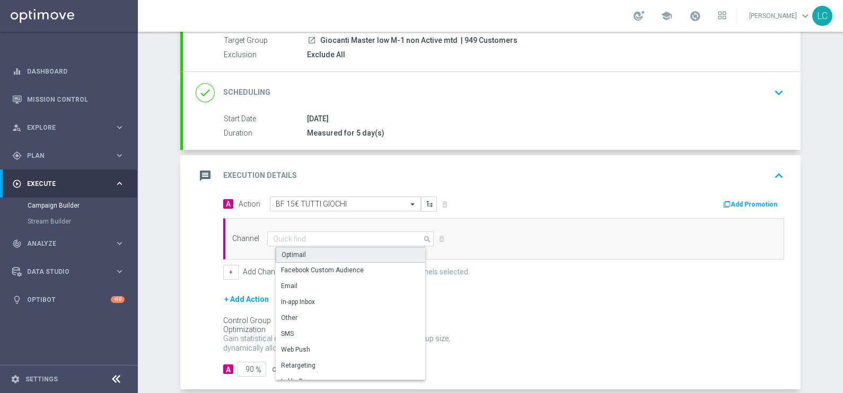
click at [348, 248] on div "Optimail" at bounding box center [355, 255] width 158 height 16
type input "Optimail"
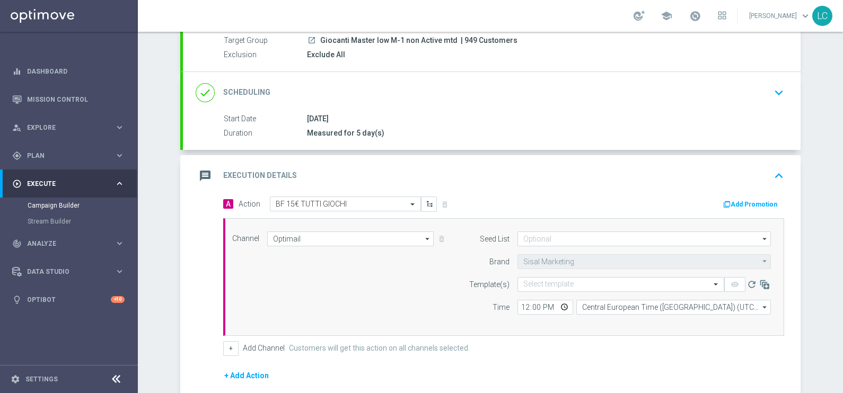
click at [744, 204] on button "Add Promotion" at bounding box center [751, 205] width 59 height 12
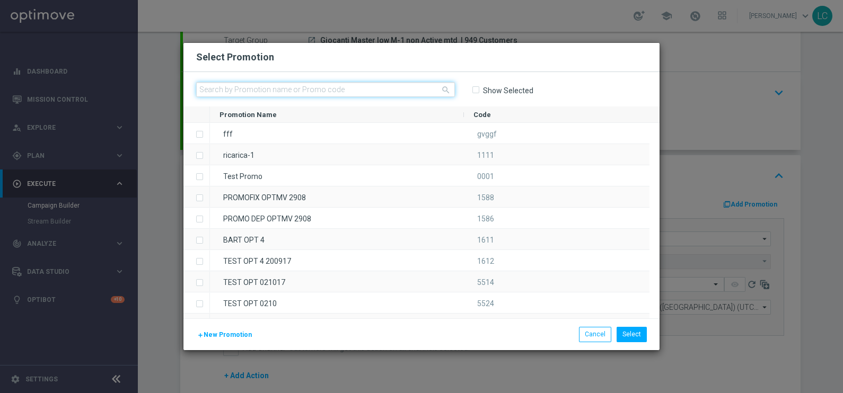
click at [396, 91] on input "text" at bounding box center [325, 89] width 259 height 15
click at [309, 87] on input "text" at bounding box center [325, 89] width 259 height 15
paste input "228772"
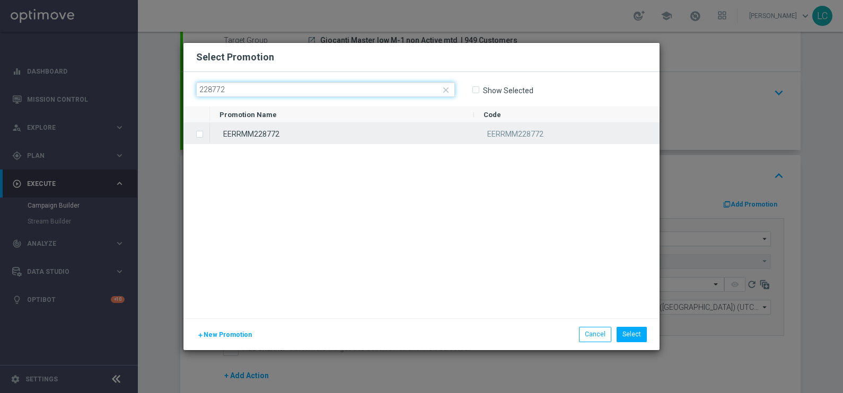
type input "228772"
click at [198, 130] on input "Press SPACE to select this row." at bounding box center [199, 129] width 6 height 6
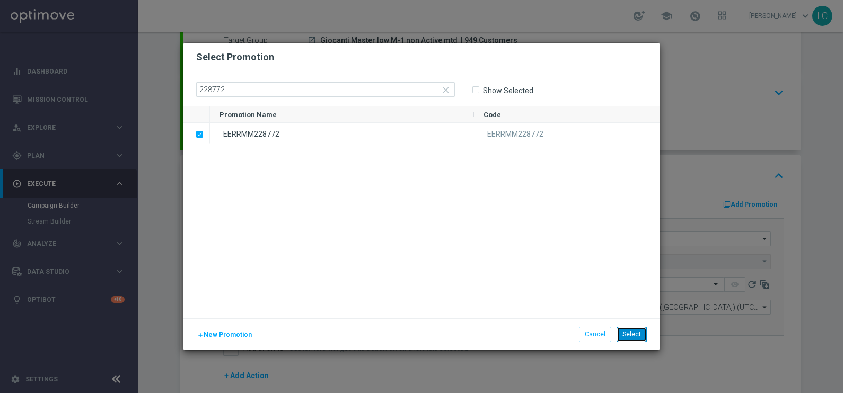
click at [631, 331] on button "Select" at bounding box center [632, 334] width 30 height 15
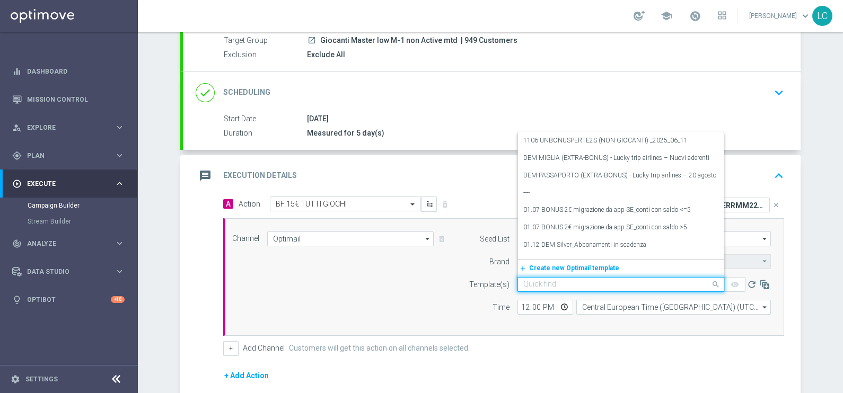
click at [565, 282] on input "text" at bounding box center [610, 285] width 174 height 9
click at [549, 281] on input "text" at bounding box center [610, 285] width 174 height 9
paste input "15BFGAMES - 2025-08-13"
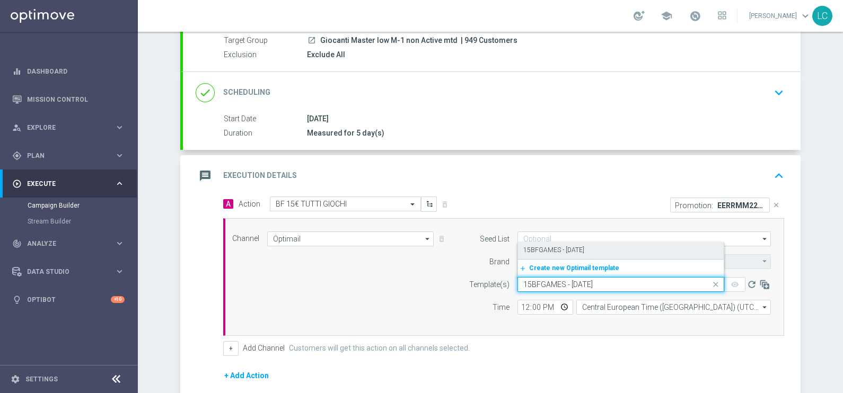
click at [559, 246] on label "15BFGAMES - 2025-08-13" at bounding box center [553, 250] width 61 height 9
type input "15BFGAMES - 2025-08-13"
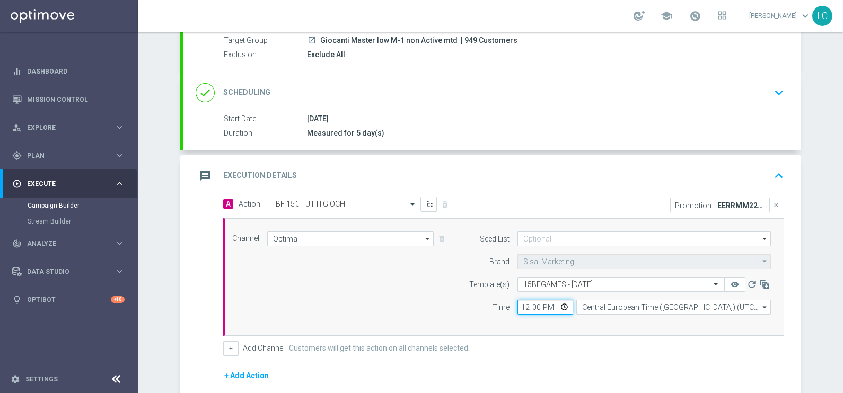
click at [522, 307] on input "12:00" at bounding box center [546, 307] width 56 height 15
type input "20:20"
type input "20:30"
click at [382, 316] on div "Channel Optimail Optimail arrow_drop_down Drag here to set row groups Drag here…" at bounding box center [501, 277] width 555 height 91
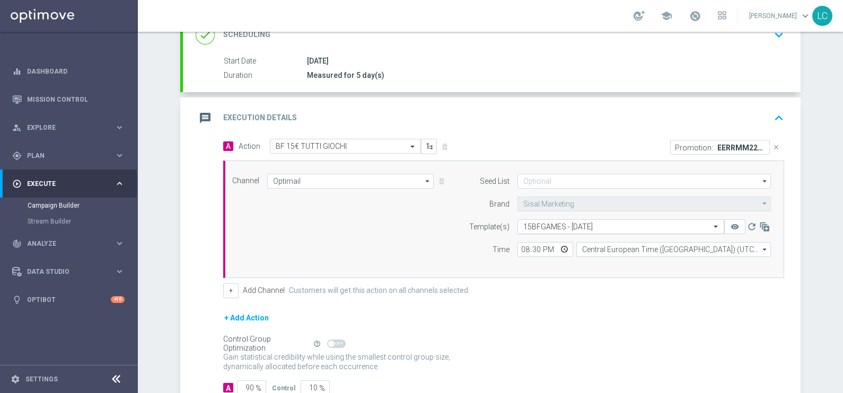
scroll to position [160, 0]
click at [642, 285] on div "+ Add Channel Customers will get this action on all channels selected." at bounding box center [503, 290] width 561 height 15
click at [771, 110] on icon "keyboard_arrow_up" at bounding box center [779, 118] width 16 height 16
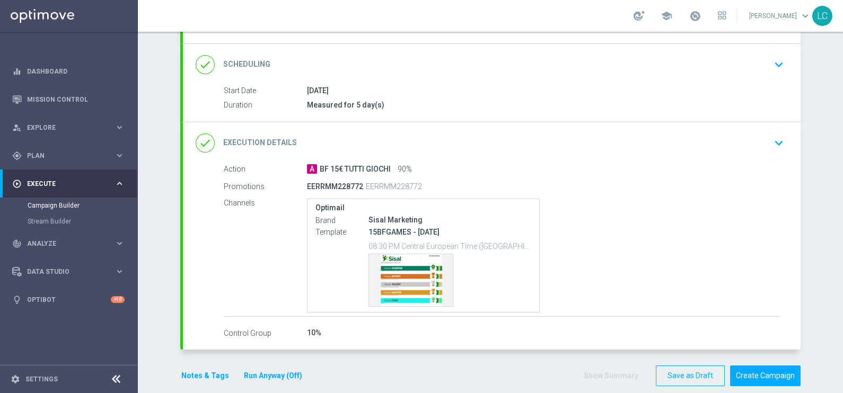
scroll to position [125, 0]
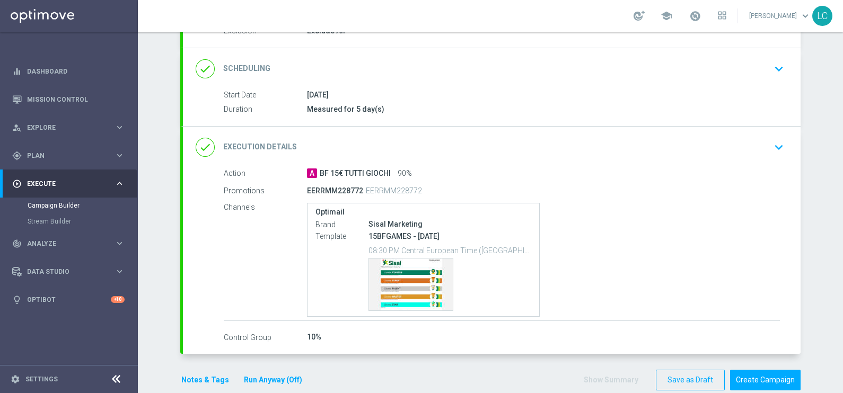
click at [775, 63] on icon "keyboard_arrow_down" at bounding box center [779, 69] width 16 height 16
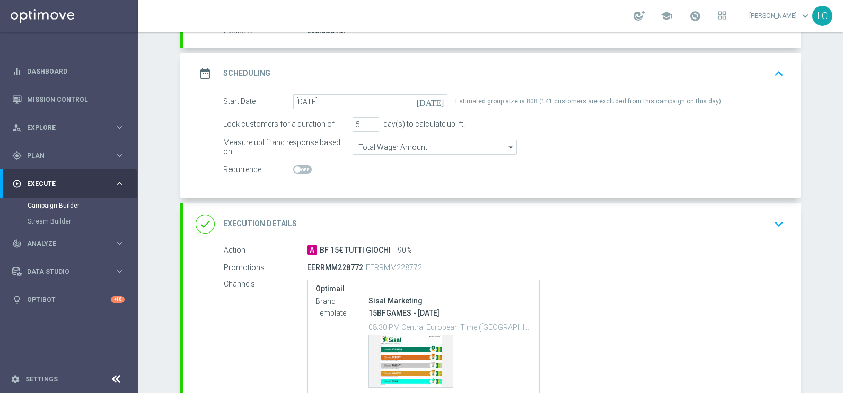
click at [775, 64] on button "keyboard_arrow_up" at bounding box center [779, 74] width 18 height 20
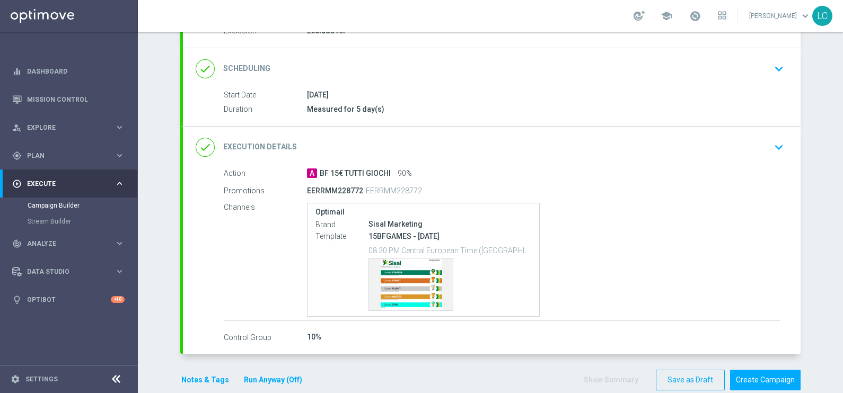
scroll to position [142, 0]
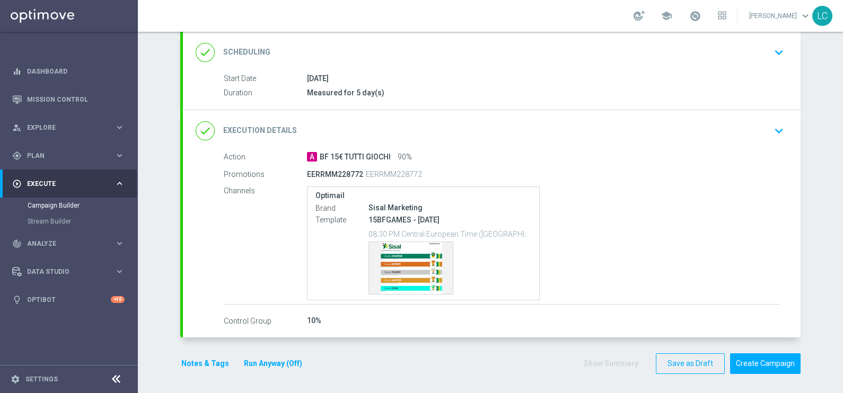
click at [189, 363] on button "Notes & Tags" at bounding box center [205, 363] width 50 height 13
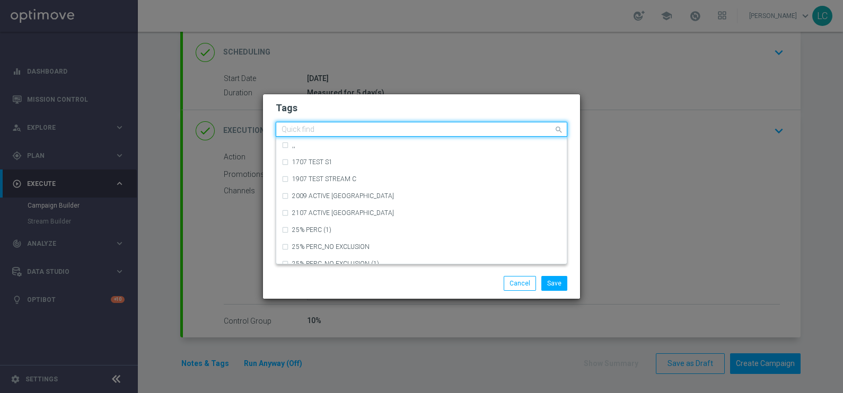
click at [361, 126] on input "text" at bounding box center [418, 130] width 272 height 9
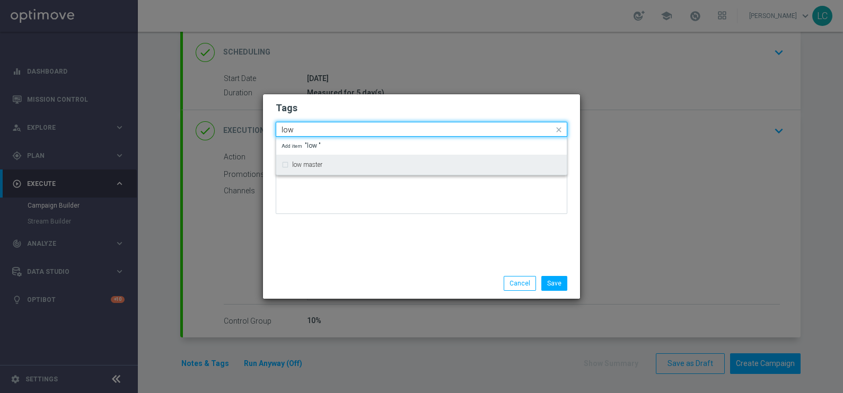
click at [282, 168] on div "low master" at bounding box center [422, 164] width 280 height 17
type input "low"
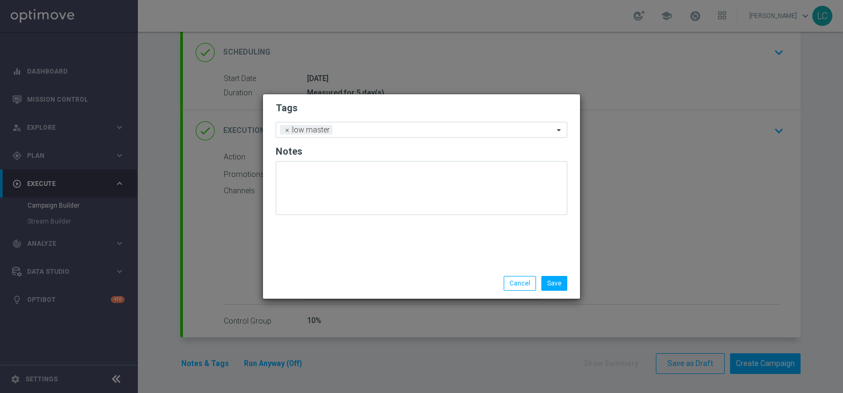
click at [387, 112] on h2 "Tags" at bounding box center [422, 108] width 292 height 13
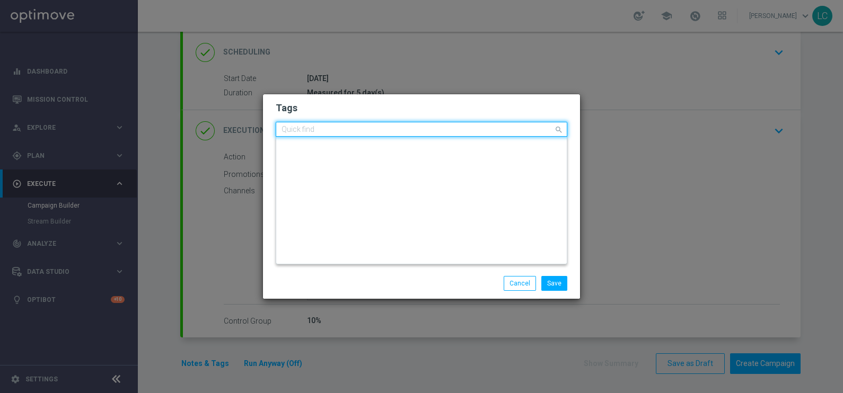
scroll to position [0, 0]
click at [385, 129] on input "text" at bounding box center [418, 130] width 272 height 9
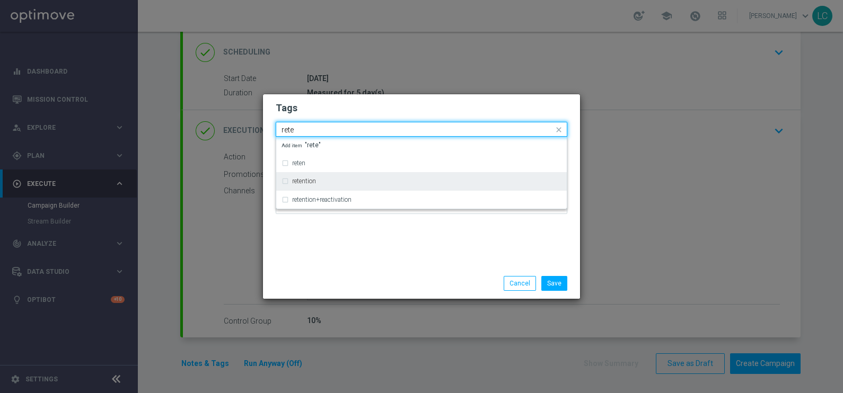
click at [294, 187] on div "retention" at bounding box center [422, 181] width 280 height 17
type input "rete"
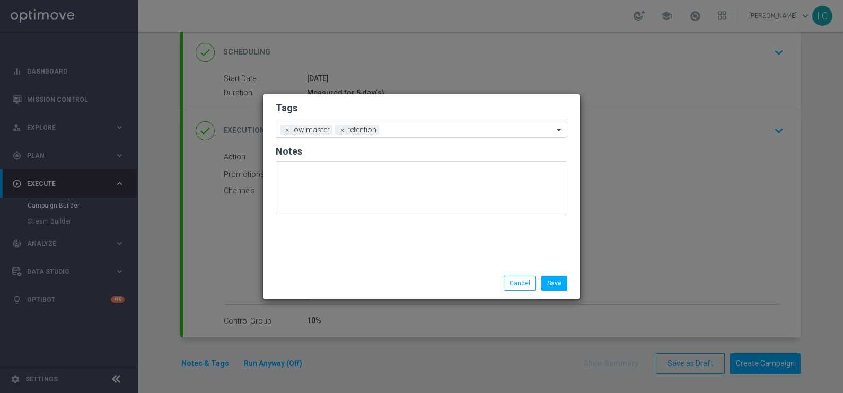
click at [387, 107] on h2 "Tags" at bounding box center [422, 108] width 292 height 13
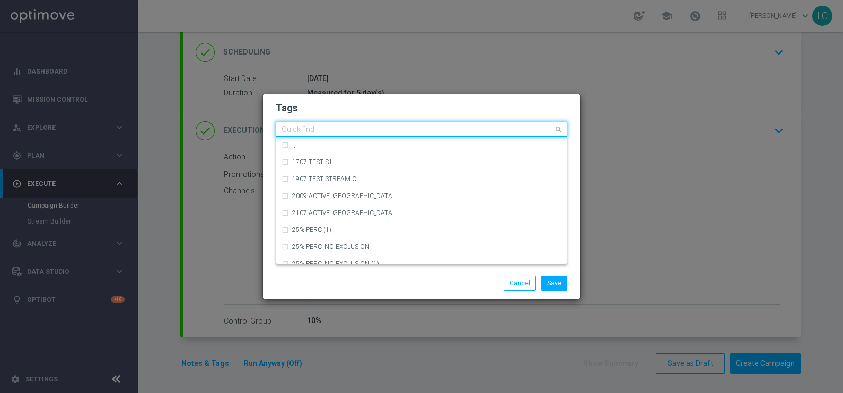
click at [419, 127] on input "text" at bounding box center [418, 130] width 272 height 9
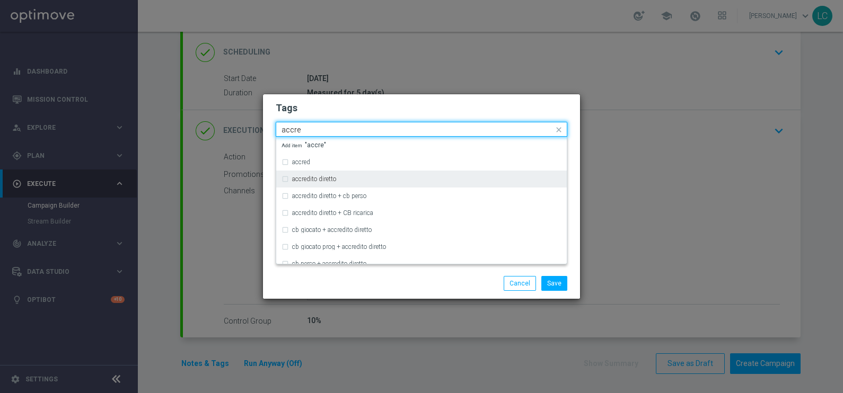
click at [326, 173] on div "accredito diretto" at bounding box center [422, 179] width 280 height 17
type input "accre"
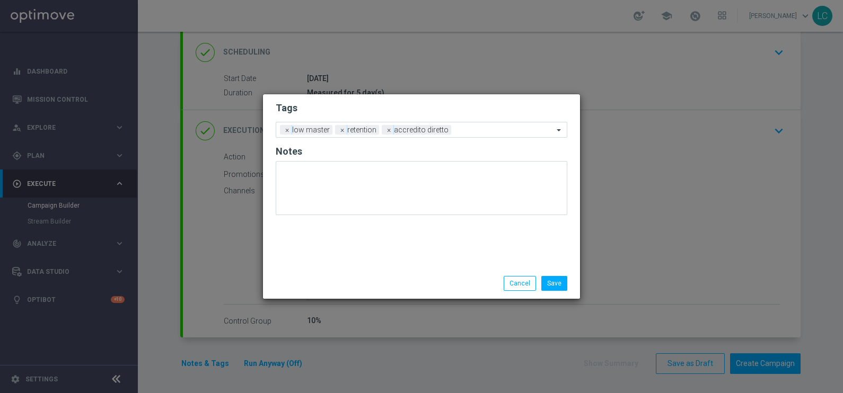
click at [400, 101] on form "Tags Add a new tag × low master × retention × accredito diretto Notes" at bounding box center [422, 161] width 292 height 124
click at [461, 121] on form "Tags Add a new tag × low master × retention × accredito diretto Notes" at bounding box center [422, 161] width 292 height 124
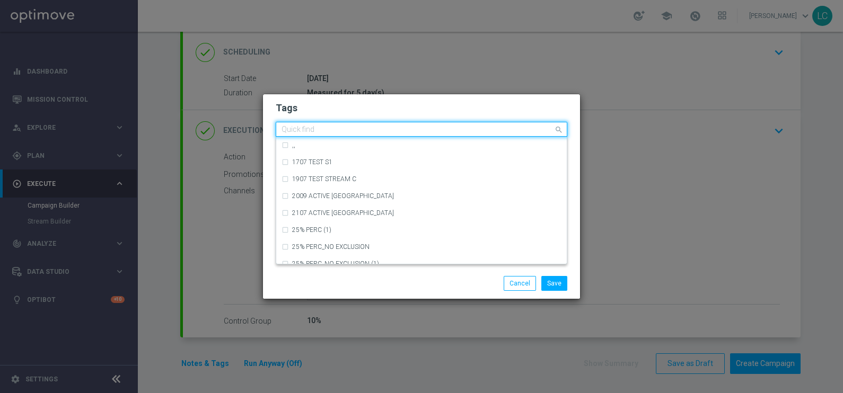
click at [465, 130] on input "text" at bounding box center [418, 130] width 272 height 9
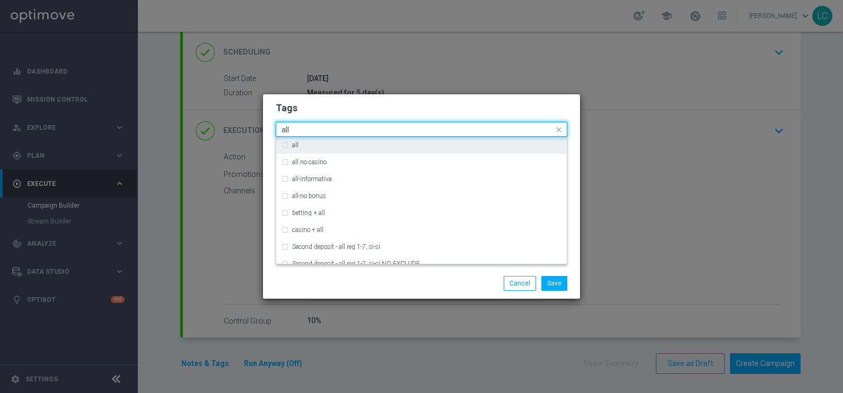
click at [352, 145] on div "all" at bounding box center [426, 145] width 269 height 6
type input "all"
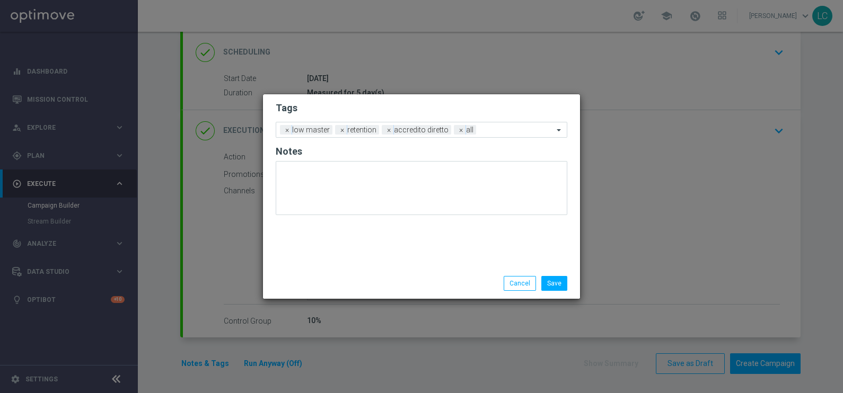
click at [397, 107] on h2 "Tags" at bounding box center [422, 108] width 292 height 13
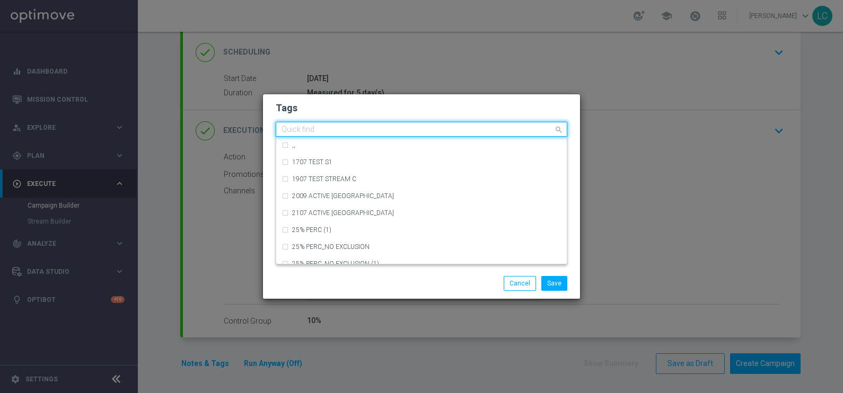
click at [519, 128] on input "text" at bounding box center [418, 130] width 272 height 9
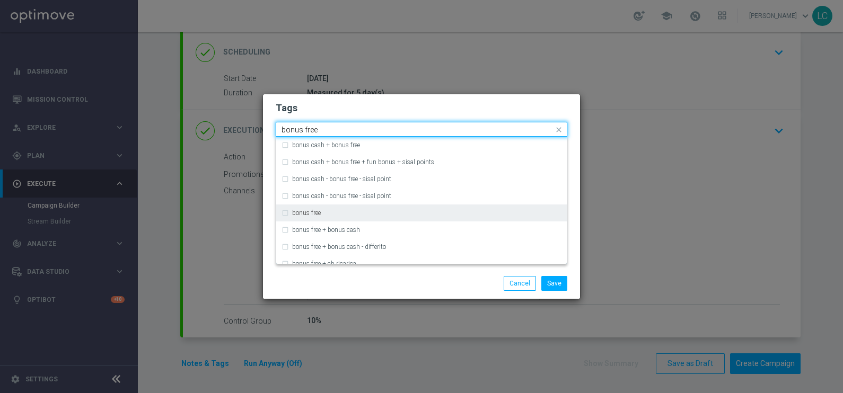
click at [348, 212] on div "bonus free" at bounding box center [426, 213] width 269 height 6
type input "bonus free"
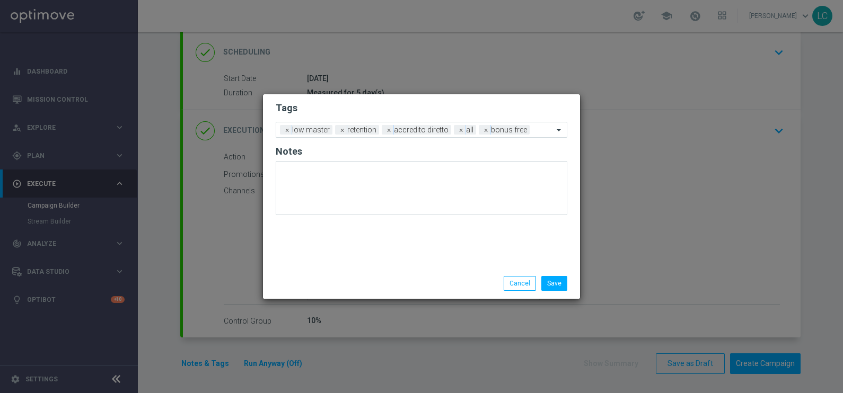
click at [441, 104] on h2 "Tags" at bounding box center [422, 108] width 292 height 13
click at [552, 283] on button "Save" at bounding box center [554, 283] width 26 height 15
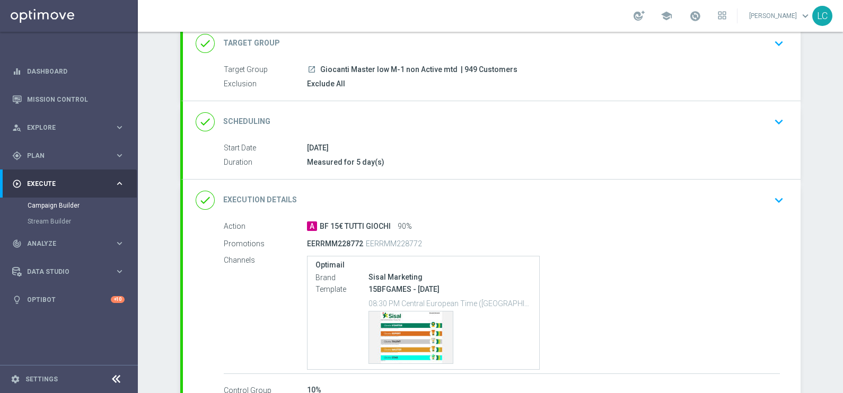
scroll to position [62, 0]
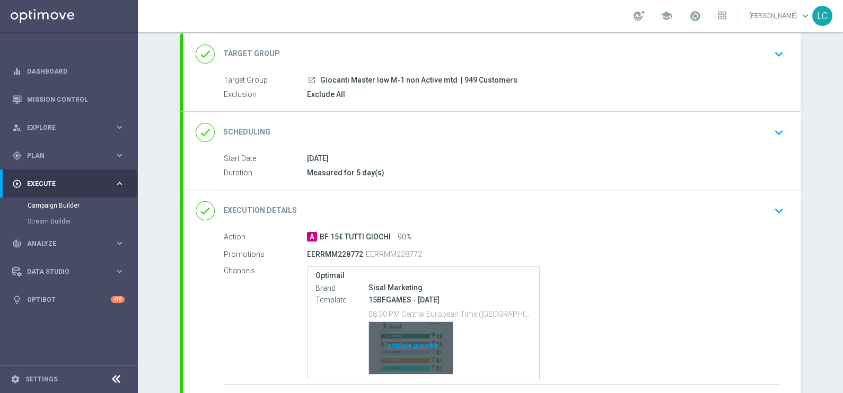
click at [400, 345] on div "Template preview" at bounding box center [411, 348] width 84 height 52
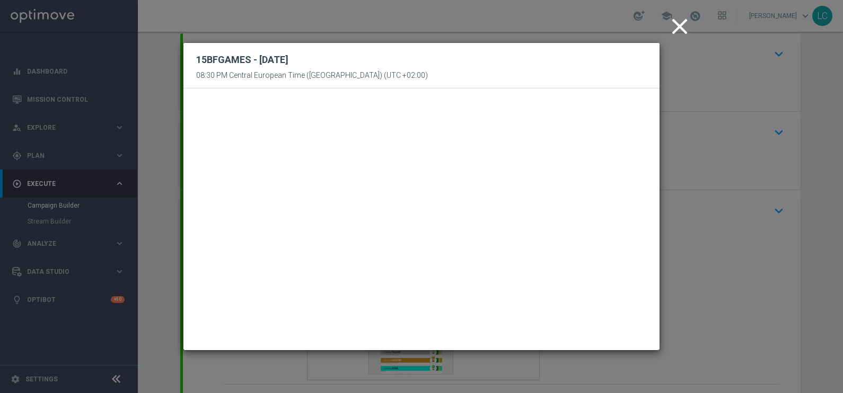
click at [681, 32] on icon "close" at bounding box center [680, 26] width 27 height 27
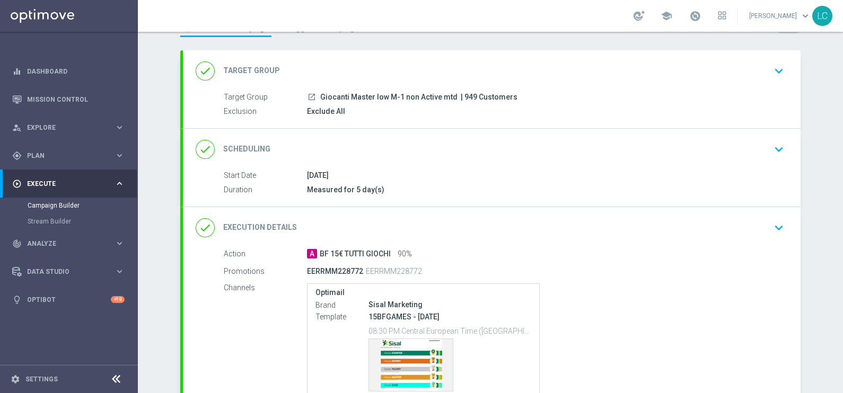
scroll to position [19, 0]
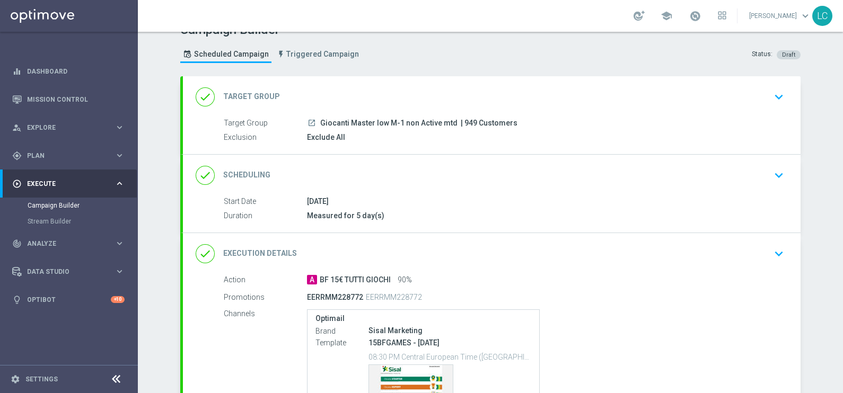
click at [779, 172] on icon "keyboard_arrow_down" at bounding box center [779, 176] width 16 height 16
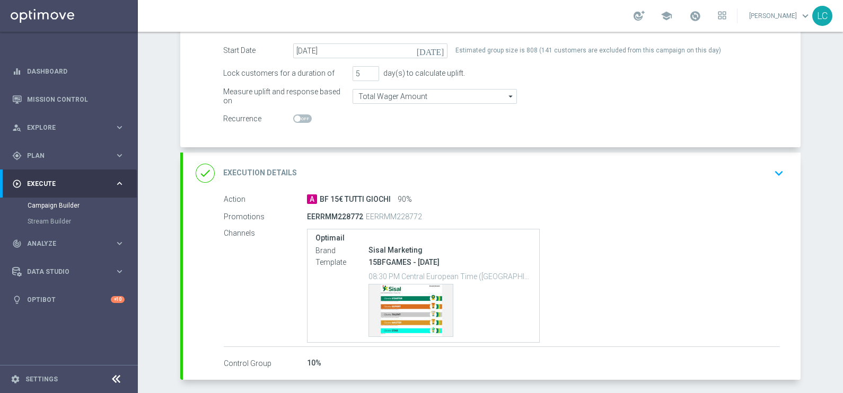
scroll to position [218, 0]
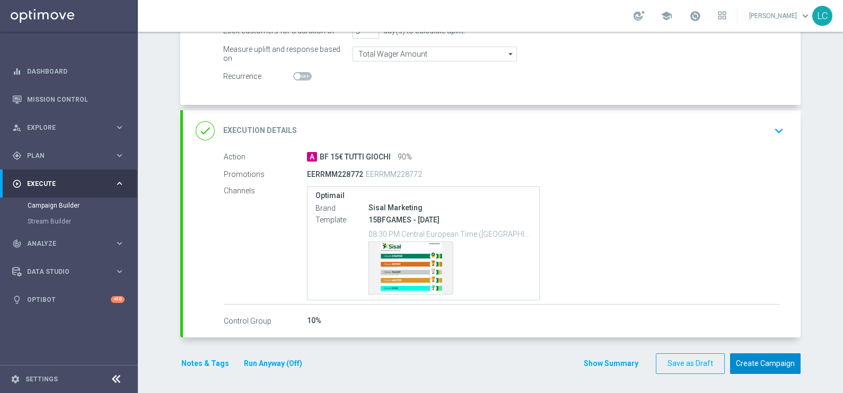
click at [765, 354] on button "Create Campaign" at bounding box center [765, 364] width 71 height 21
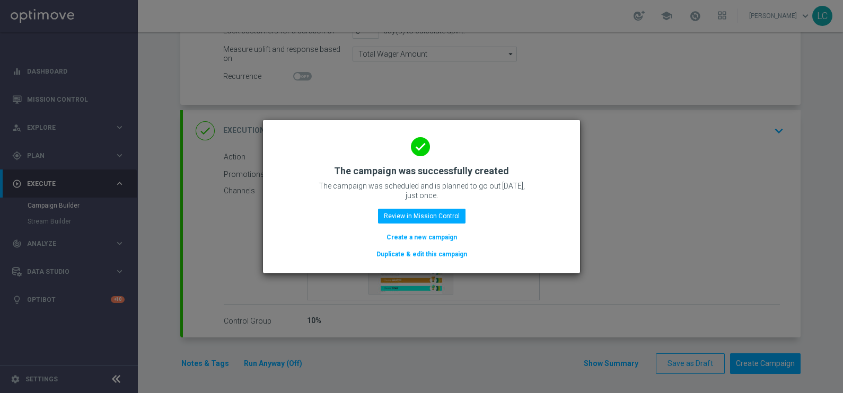
click at [695, 16] on modal-container "done The campaign was successfully created The campaign was scheduled and is pl…" at bounding box center [421, 196] width 843 height 393
click at [432, 217] on button "Review in Mission Control" at bounding box center [421, 216] width 87 height 15
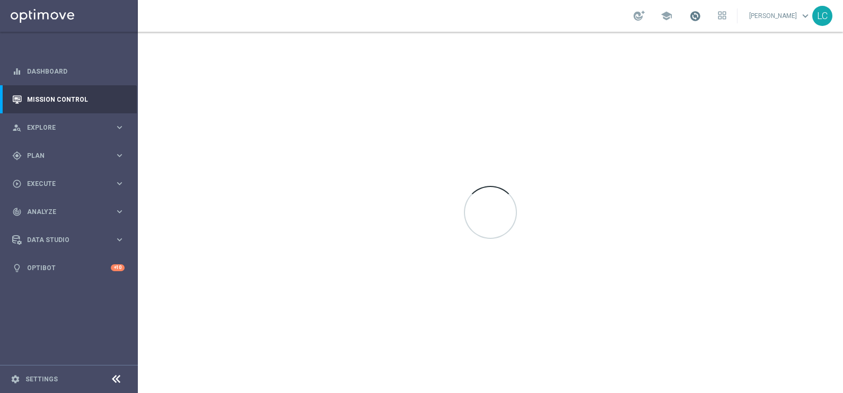
click at [697, 15] on span at bounding box center [695, 16] width 12 height 12
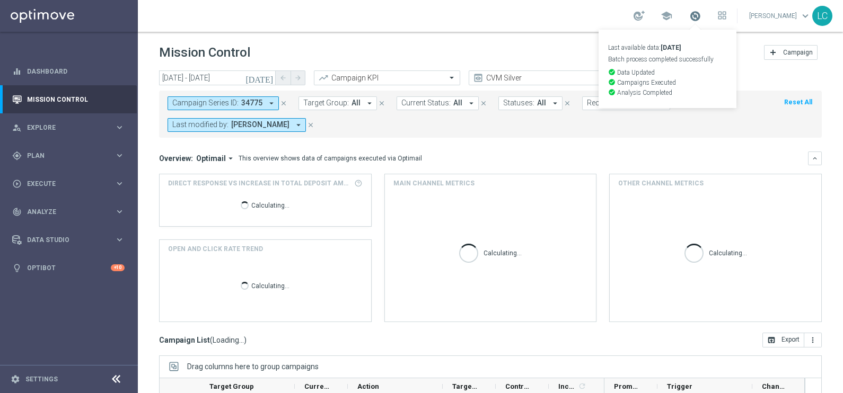
click at [697, 15] on span at bounding box center [695, 16] width 12 height 12
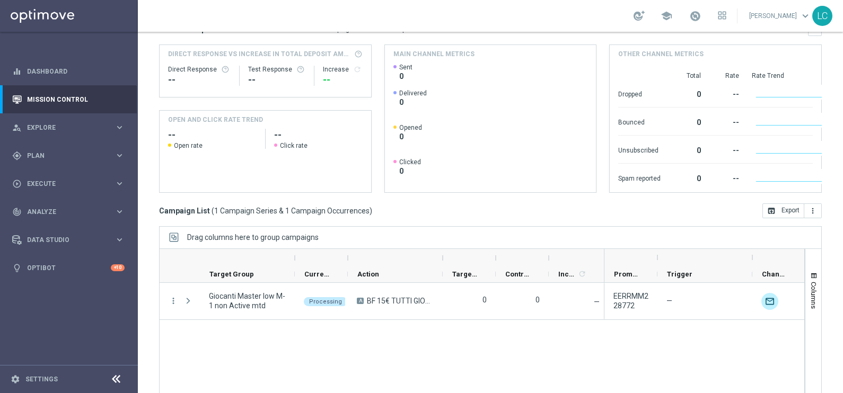
scroll to position [157, 0]
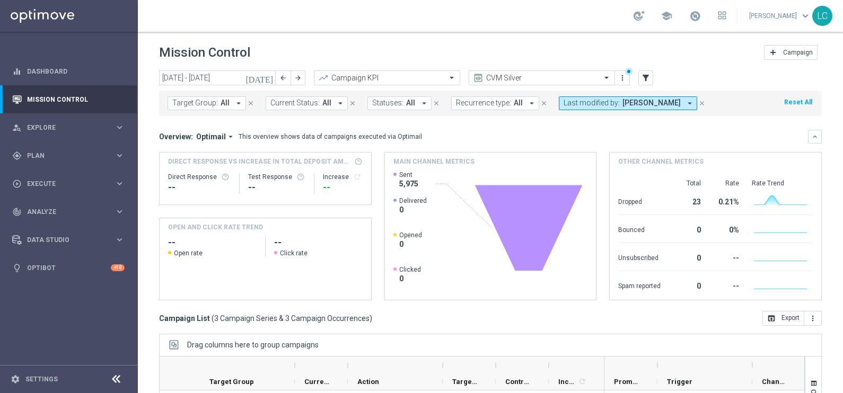
scroll to position [136, 0]
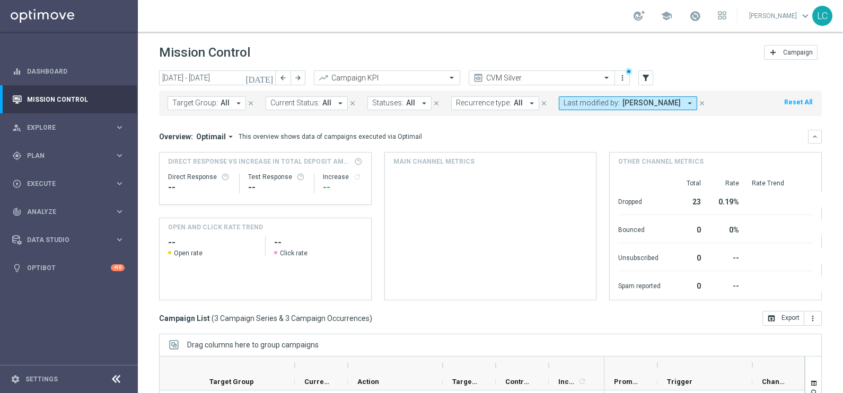
scroll to position [136, 0]
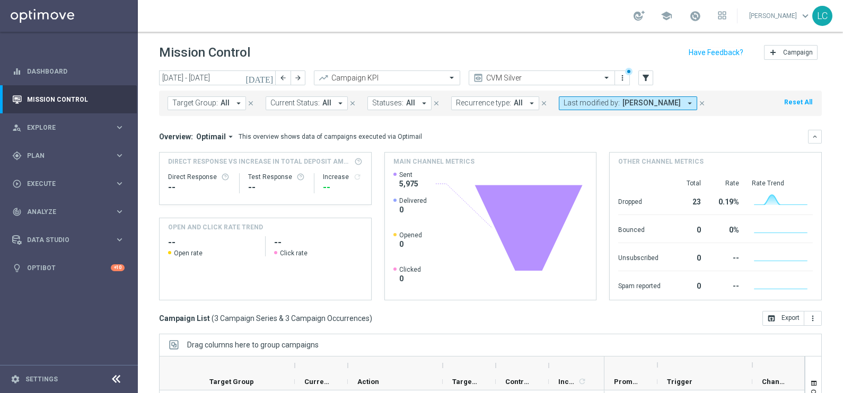
click at [448, 213] on rect at bounding box center [488, 235] width 191 height 129
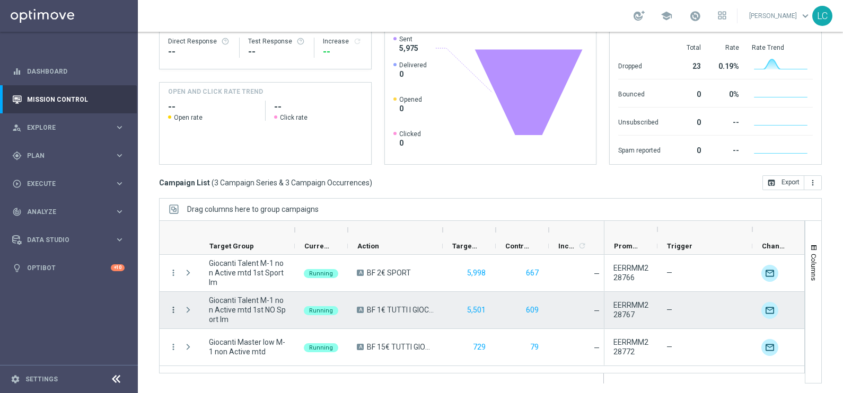
click at [174, 308] on icon "more_vert" at bounding box center [174, 310] width 10 height 10
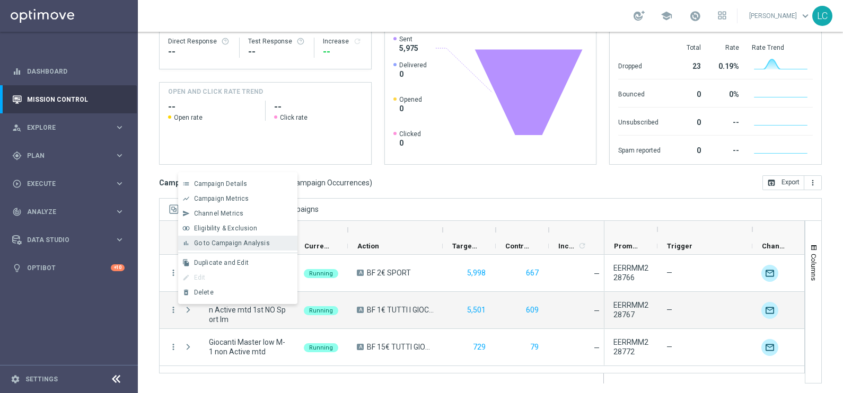
click at [234, 238] on div "bar_chart Go to Campaign Analysis" at bounding box center [237, 243] width 119 height 15
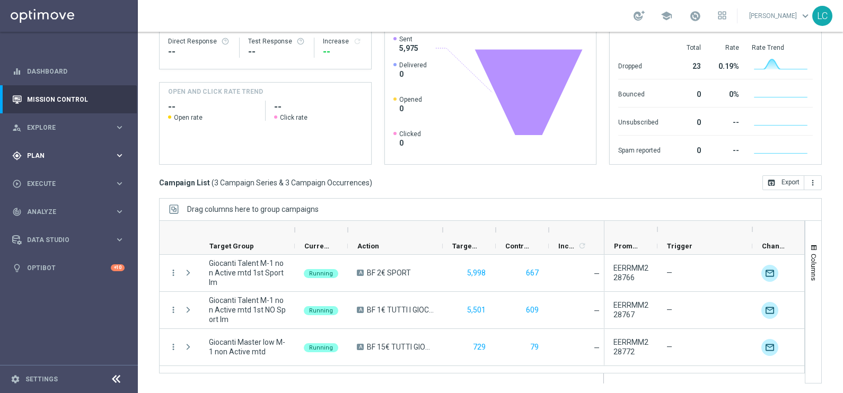
click at [63, 153] on span "Plan" at bounding box center [70, 156] width 87 height 6
click at [54, 174] on link "Target Groups" at bounding box center [69, 177] width 83 height 8
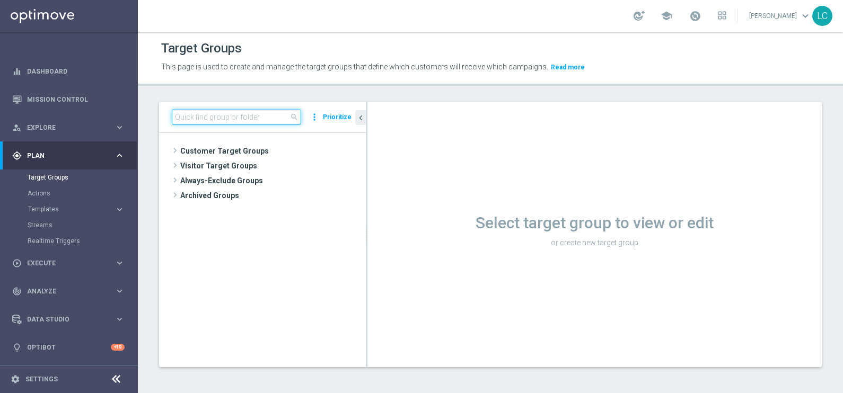
click at [211, 113] on input at bounding box center [236, 117] width 129 height 15
paste input "Reactivated Master Low"
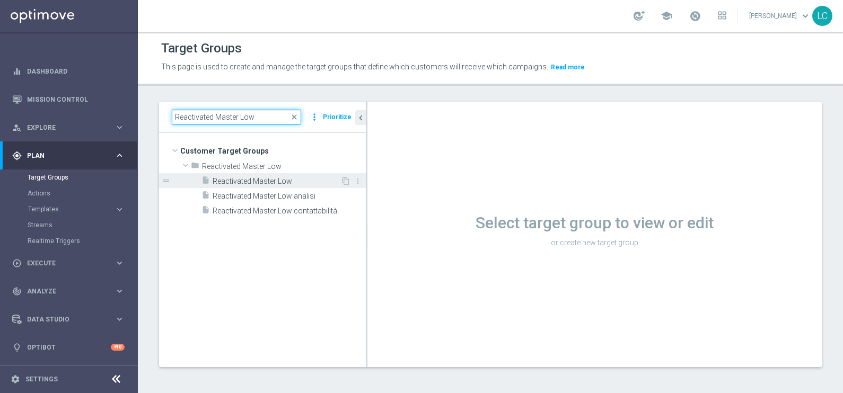
type input "Reactivated Master Low"
click at [226, 174] on div "insert_drive_file Reactivated Master Low" at bounding box center [270, 180] width 139 height 15
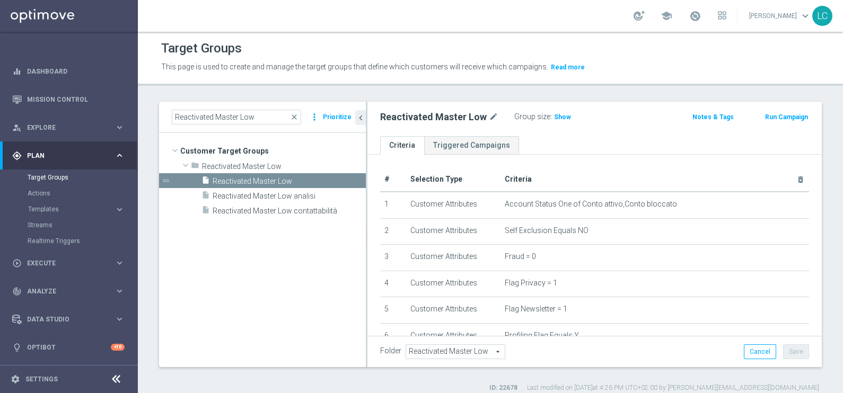
click at [773, 117] on button "Run Campaign" at bounding box center [786, 117] width 45 height 12
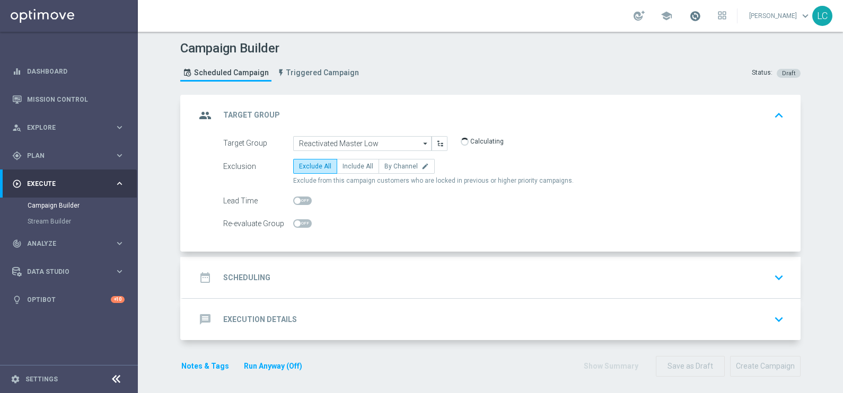
click at [693, 17] on span at bounding box center [695, 16] width 12 height 12
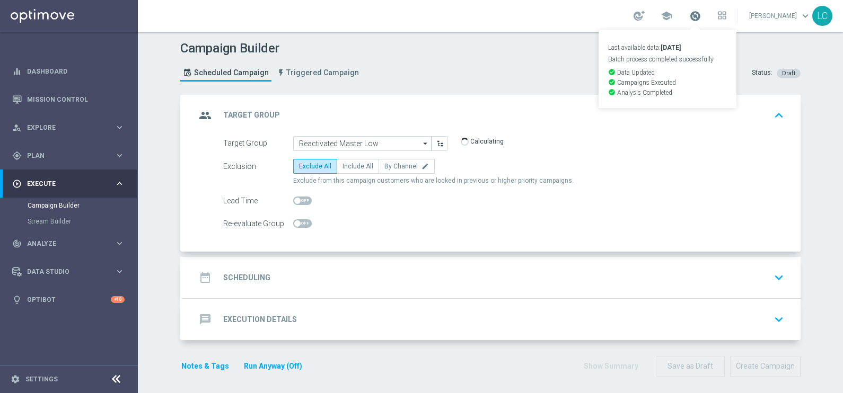
click at [693, 17] on span at bounding box center [695, 16] width 12 height 12
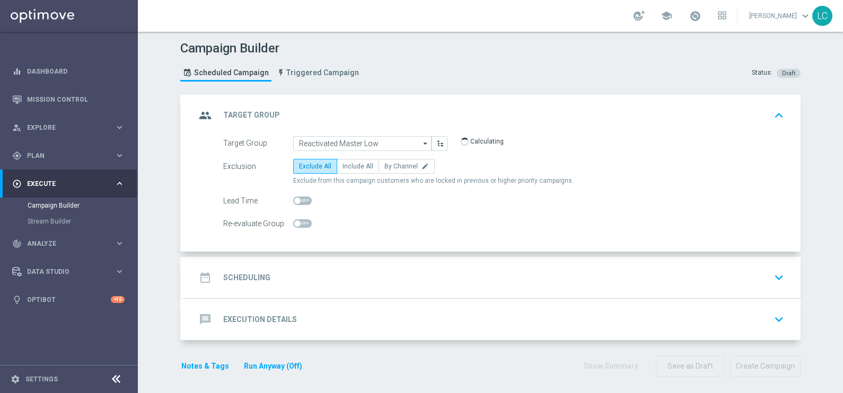
scroll to position [3, 0]
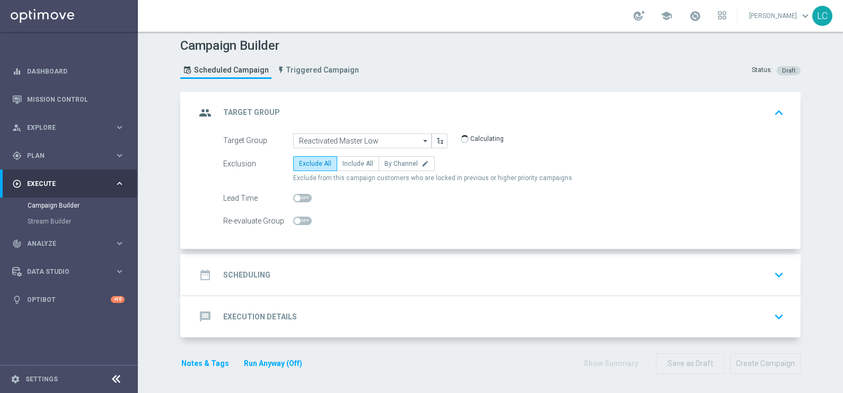
click at [317, 281] on div "date_range Scheduling keyboard_arrow_down" at bounding box center [492, 275] width 592 height 20
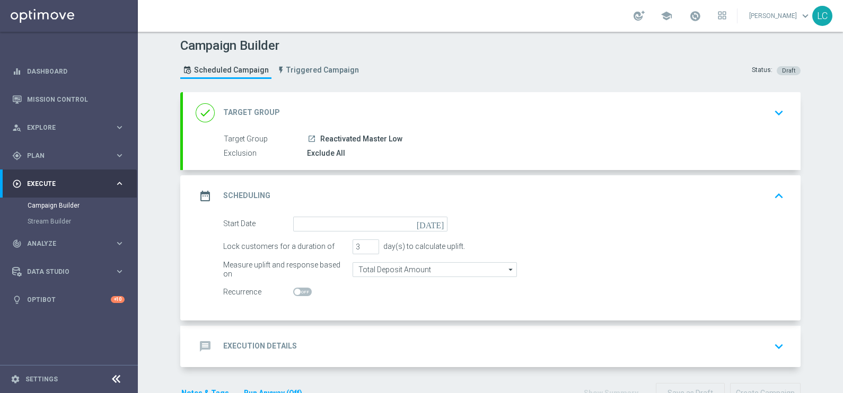
scroll to position [32, 0]
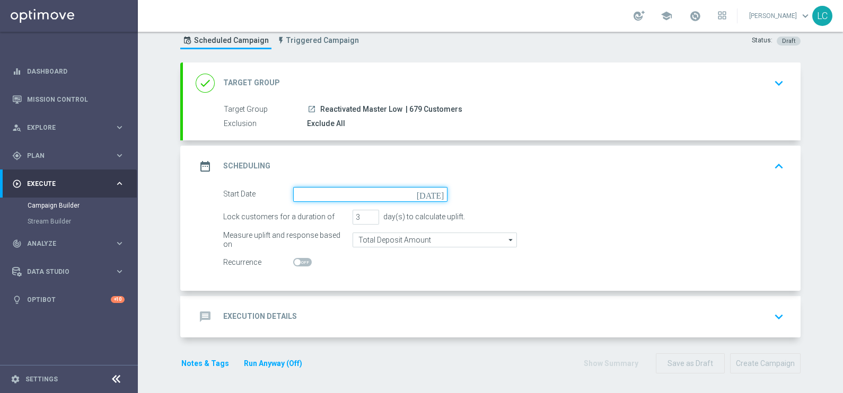
click at [340, 197] on input at bounding box center [370, 194] width 154 height 15
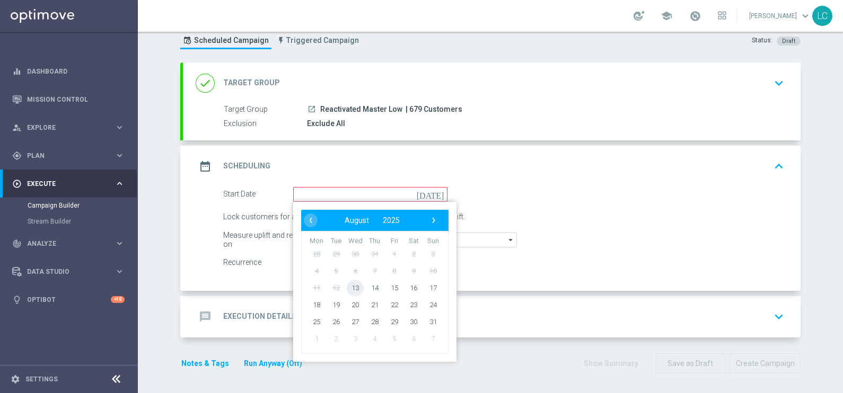
click at [354, 286] on span "13" at bounding box center [355, 287] width 17 height 17
type input "13 Aug 2025"
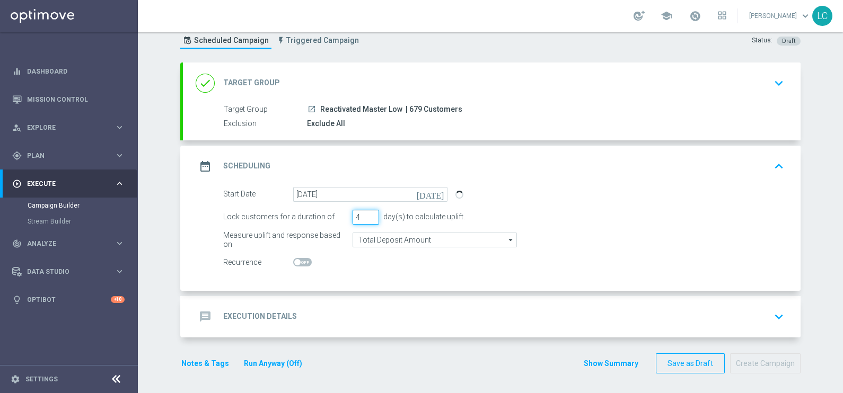
click at [369, 212] on input "4" at bounding box center [366, 217] width 27 height 15
type input "5"
click at [369, 212] on input "5" at bounding box center [366, 217] width 27 height 15
click at [332, 322] on div "message Execution Details keyboard_arrow_down" at bounding box center [492, 317] width 592 height 20
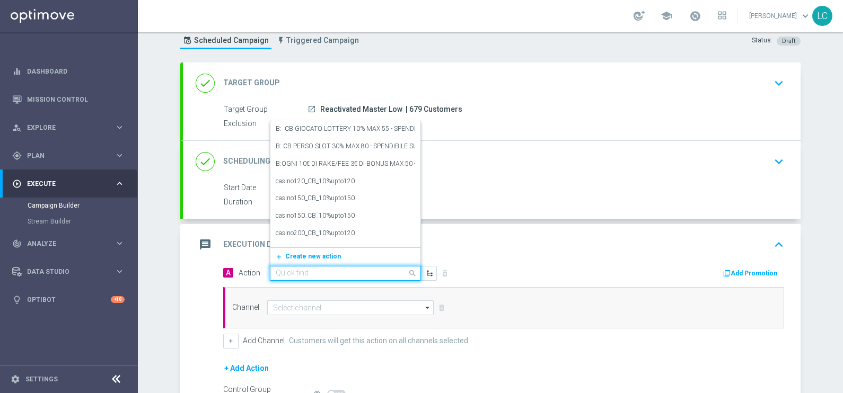
click at [330, 271] on input "text" at bounding box center [335, 273] width 118 height 9
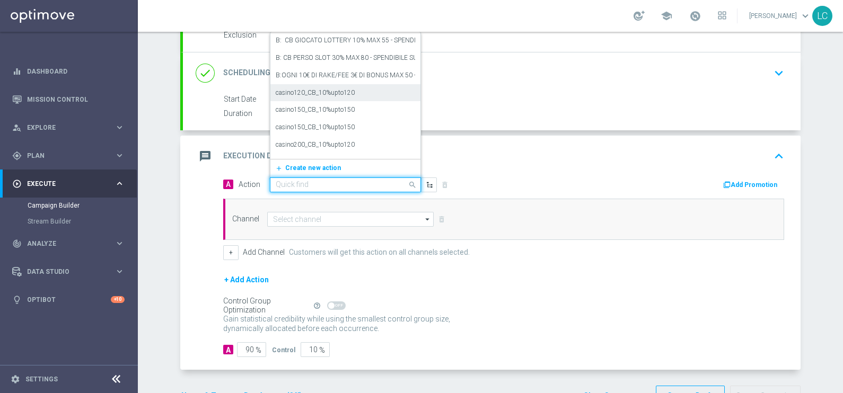
scroll to position [121, 0]
paste input "Ricarica e ricevi il 10% fino a 200€ tutti i giochi"
type input "Ricarica e ricevi il 10% fino a 200€ tutti i giochi"
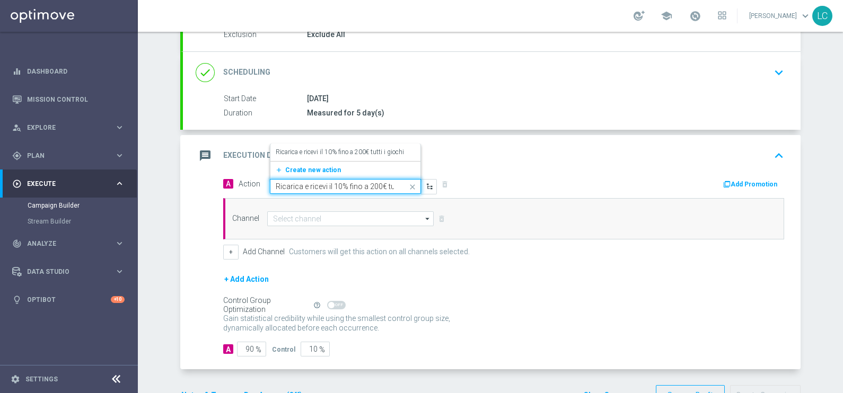
scroll to position [0, 30]
click at [326, 152] on label "Ricarica e ricevi il 10% fino a 200€ tutti i giochi" at bounding box center [340, 152] width 128 height 9
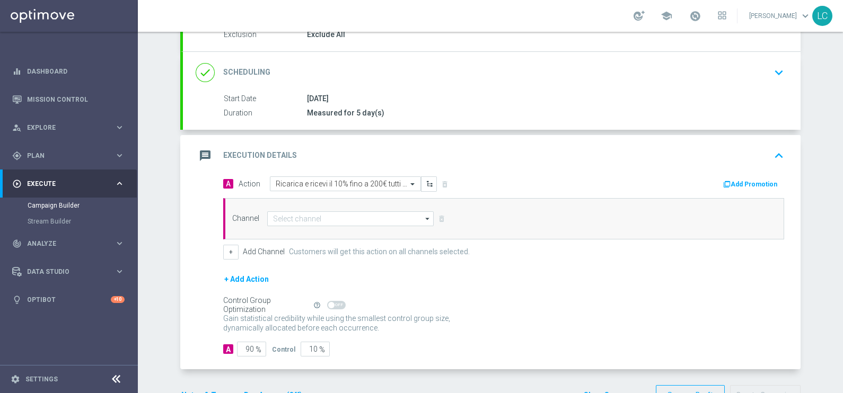
scroll to position [153, 0]
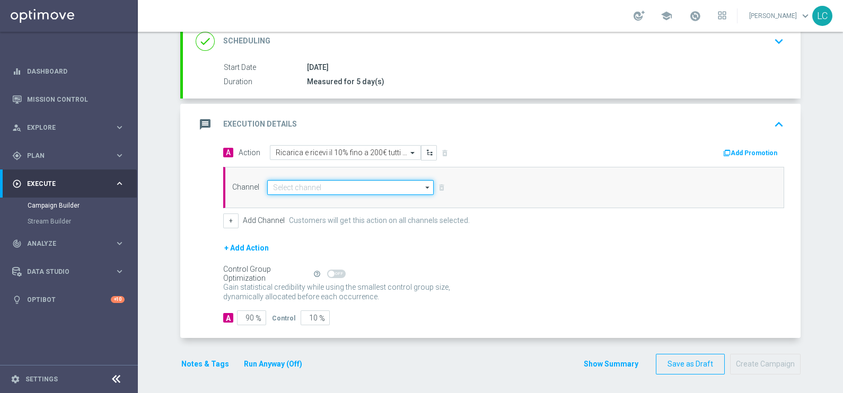
click at [366, 183] on input at bounding box center [350, 187] width 166 height 15
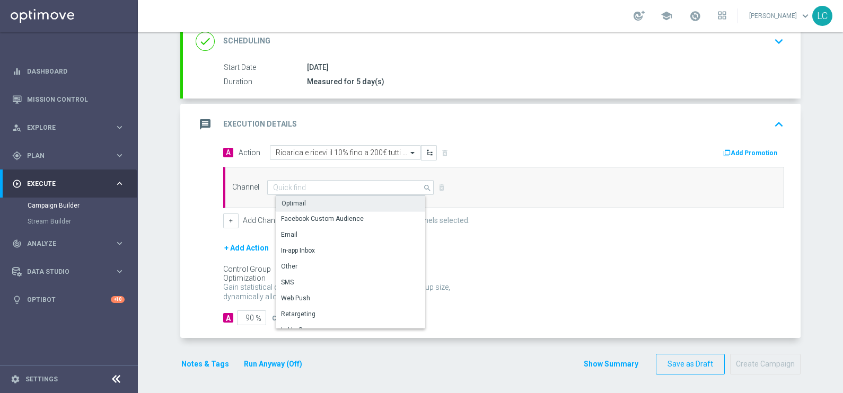
click at [319, 198] on div "Optimail" at bounding box center [355, 204] width 158 height 16
type input "Optimail"
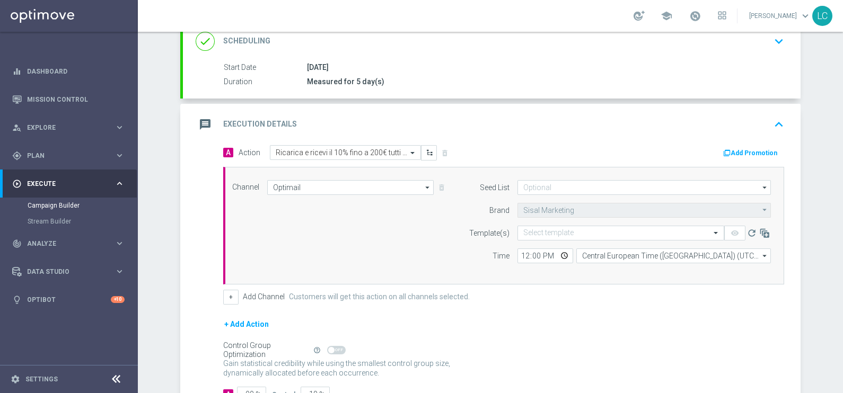
click at [752, 151] on button "Add Promotion" at bounding box center [751, 153] width 59 height 12
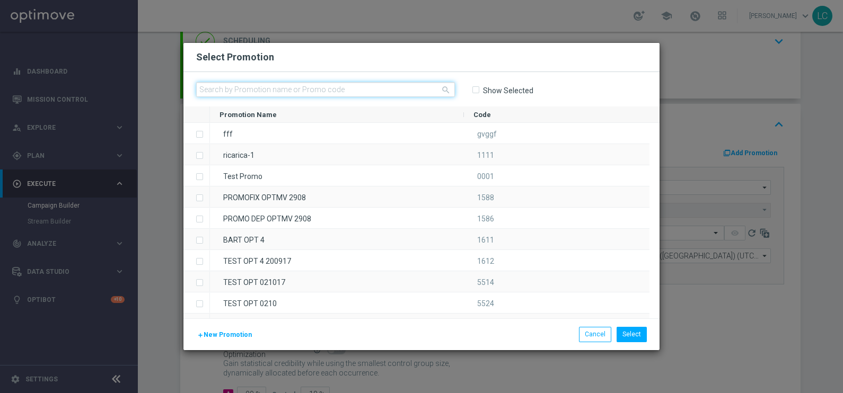
click at [363, 90] on input "text" at bounding box center [325, 89] width 259 height 15
paste input "RICAGIOCHI1308"
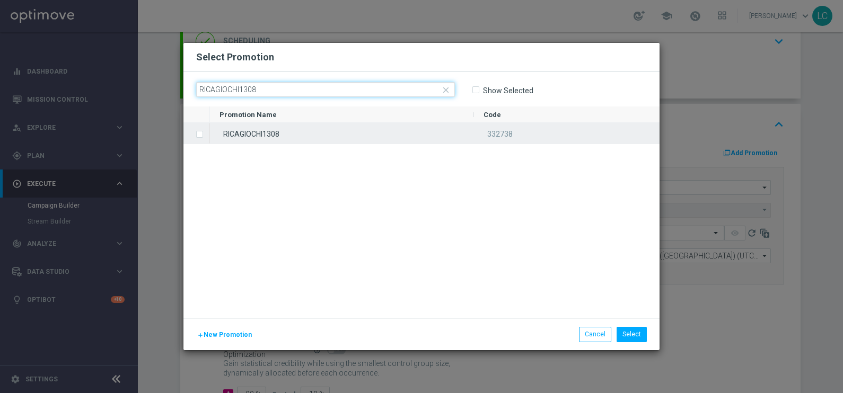
type input "RICAGIOCHI1308"
click at [206, 134] on label "Press SPACE to select this row." at bounding box center [208, 135] width 4 height 10
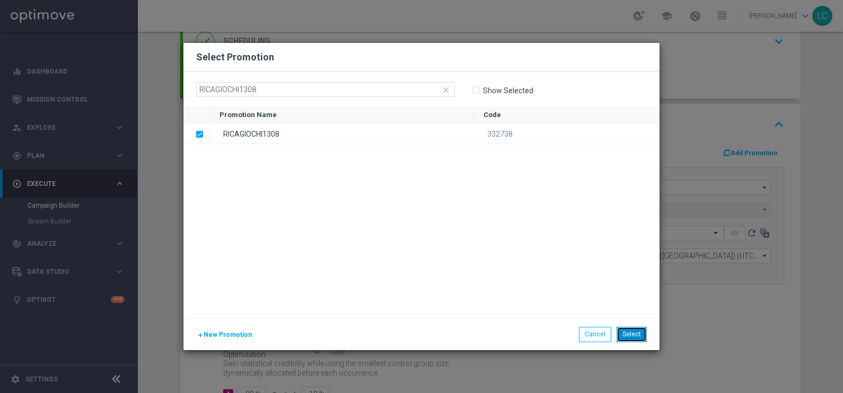
click at [628, 331] on button "Select" at bounding box center [632, 334] width 30 height 15
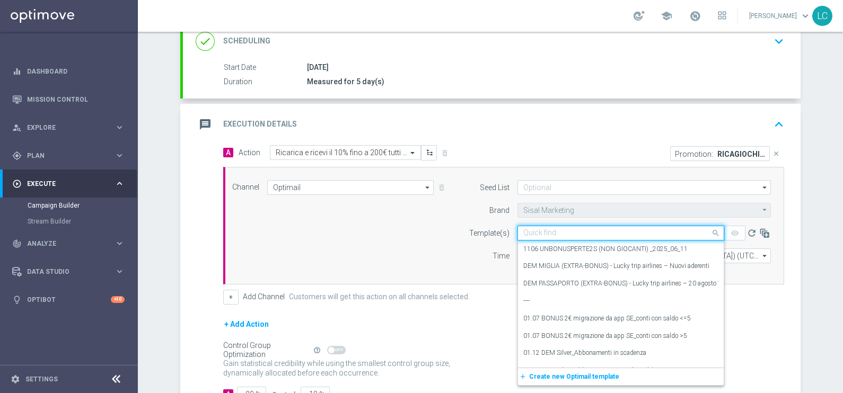
click at [572, 231] on input "text" at bounding box center [610, 233] width 174 height 9
paste input "RICAGIOCHI1308"
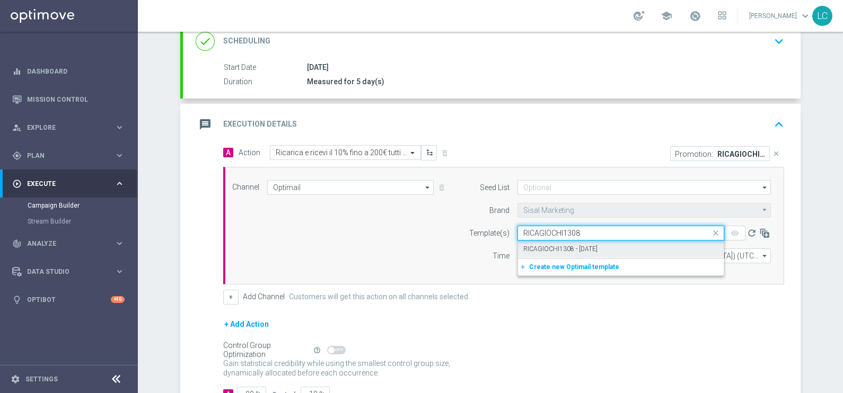
click at [572, 245] on label "RICAGIOCHI1308 - 2025-08-13" at bounding box center [560, 249] width 74 height 9
type input "RICAGIOCHI1308"
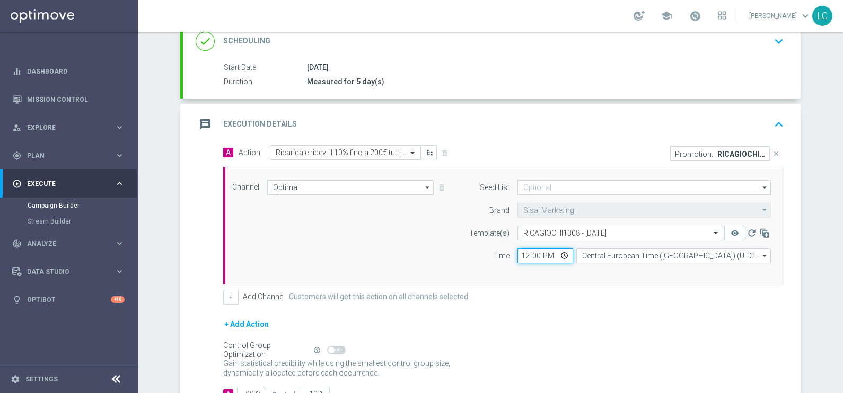
click at [518, 251] on input "12:00" at bounding box center [546, 256] width 56 height 15
type input "18:00"
click at [554, 281] on div "Channel Optimail Optimail arrow_drop_down Drag here to set row groups Drag here…" at bounding box center [503, 226] width 561 height 118
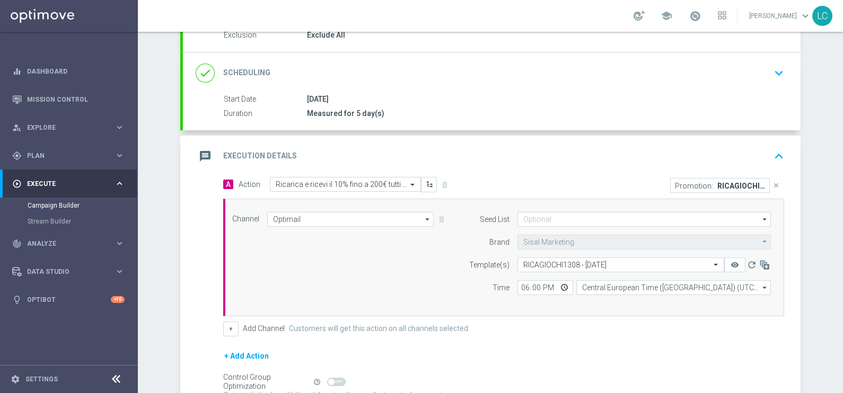
scroll to position [116, 0]
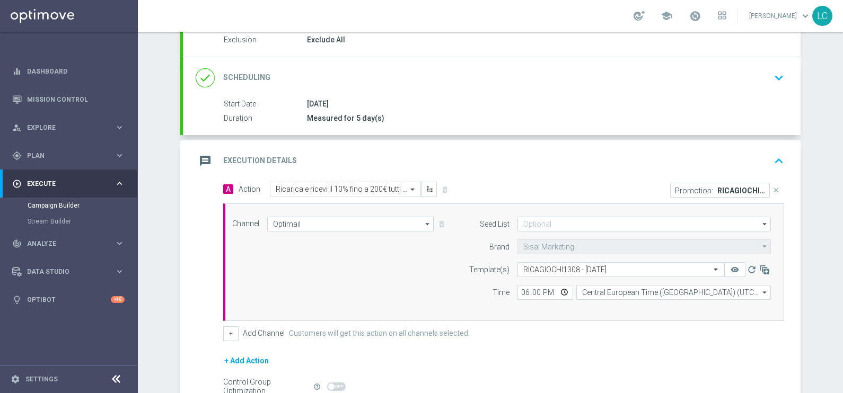
click at [781, 75] on icon "keyboard_arrow_down" at bounding box center [779, 78] width 16 height 16
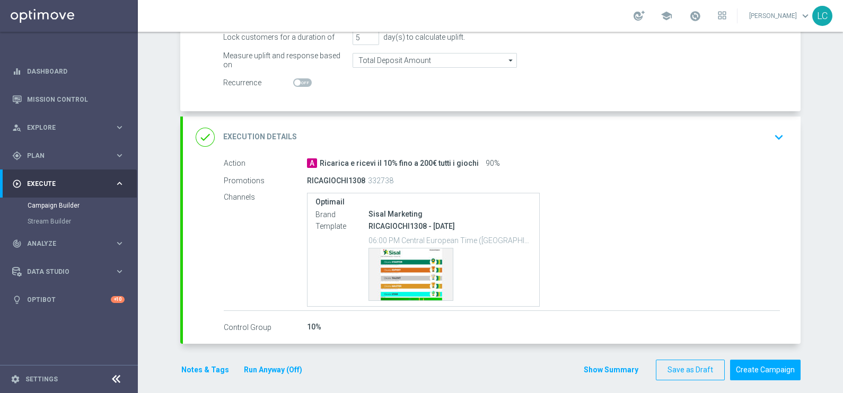
scroll to position [218, 0]
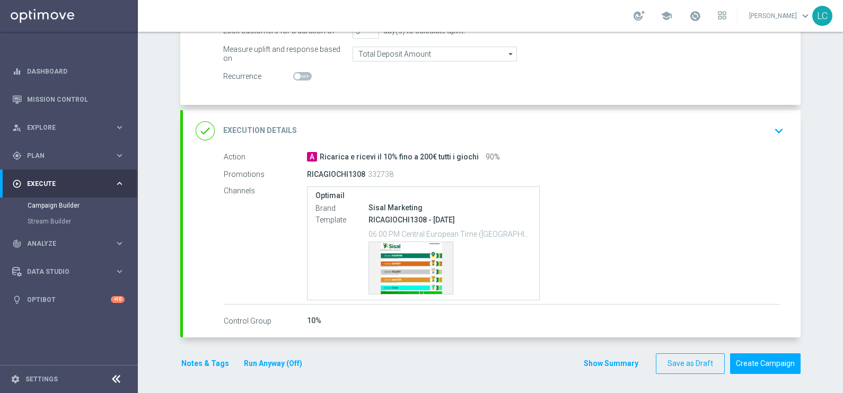
click at [771, 129] on icon "keyboard_arrow_down" at bounding box center [779, 131] width 16 height 16
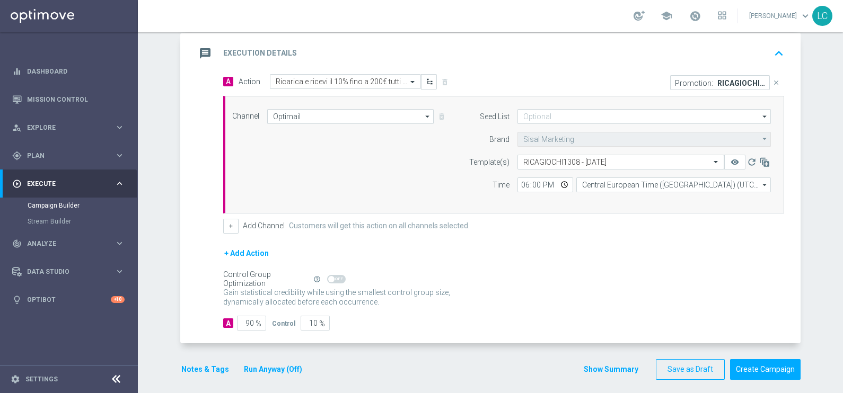
scroll to position [229, 0]
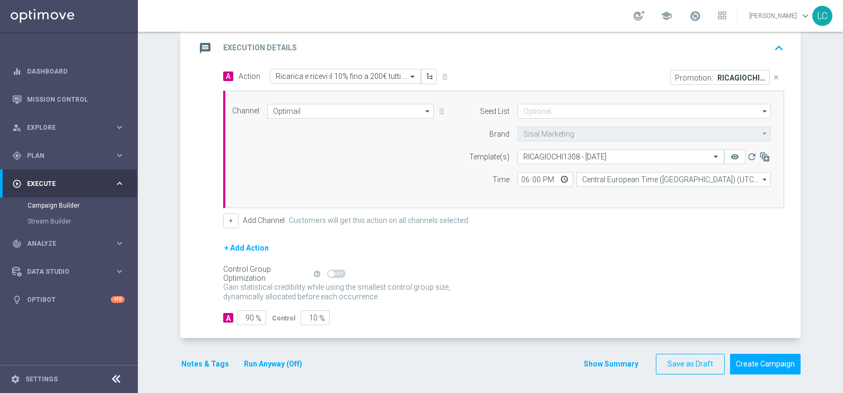
click at [185, 365] on button "Notes & Tags" at bounding box center [205, 364] width 50 height 13
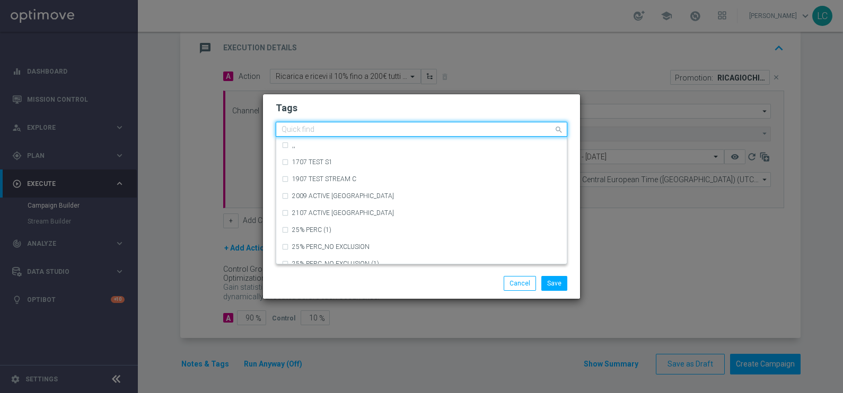
click at [405, 132] on input "text" at bounding box center [418, 130] width 272 height 9
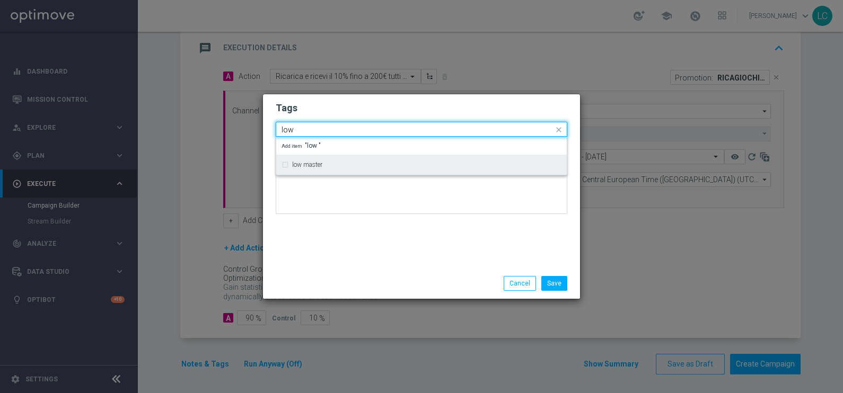
click at [386, 162] on div "low master" at bounding box center [426, 165] width 269 height 6
type input "low"
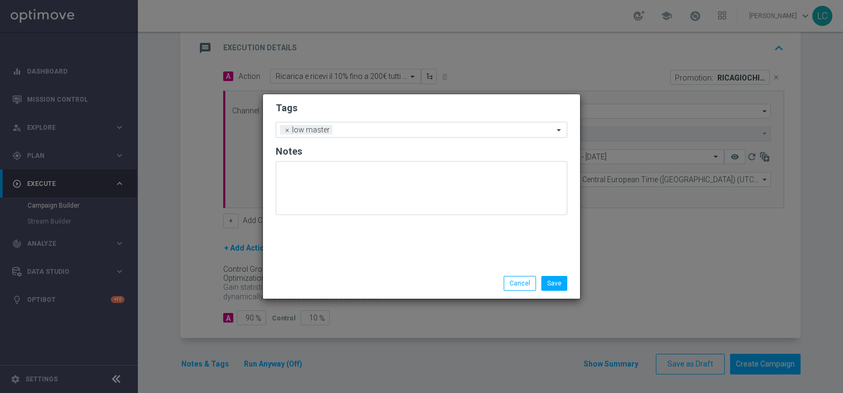
click at [445, 110] on h2 "Tags" at bounding box center [422, 108] width 292 height 13
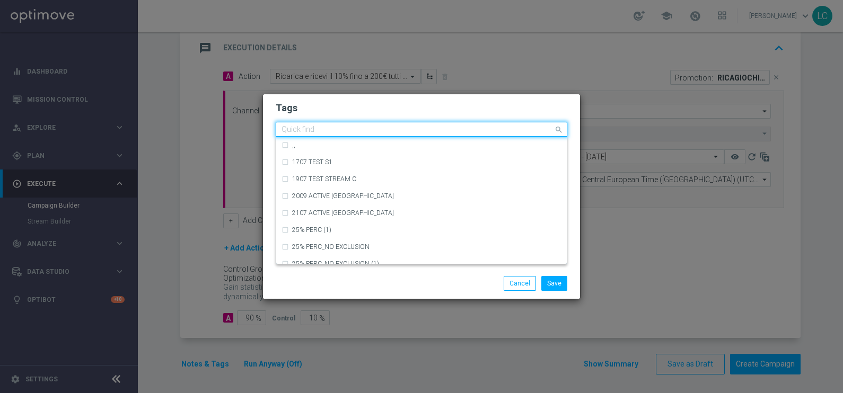
click at [439, 130] on input "text" at bounding box center [418, 130] width 272 height 9
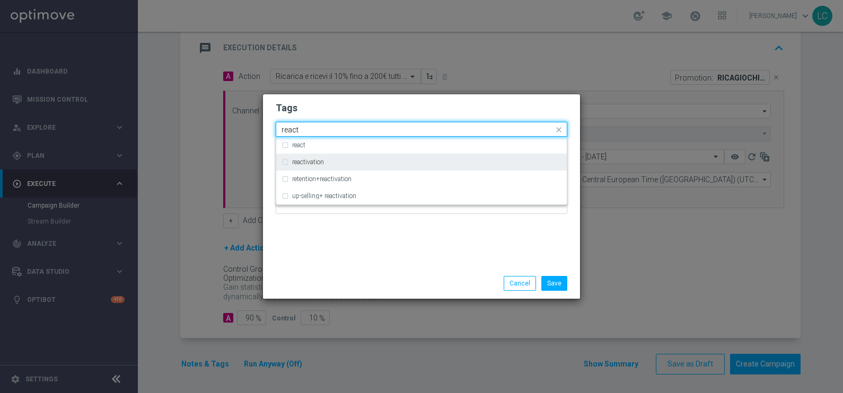
click at [332, 157] on div "reactivation" at bounding box center [422, 162] width 280 height 17
type input "react"
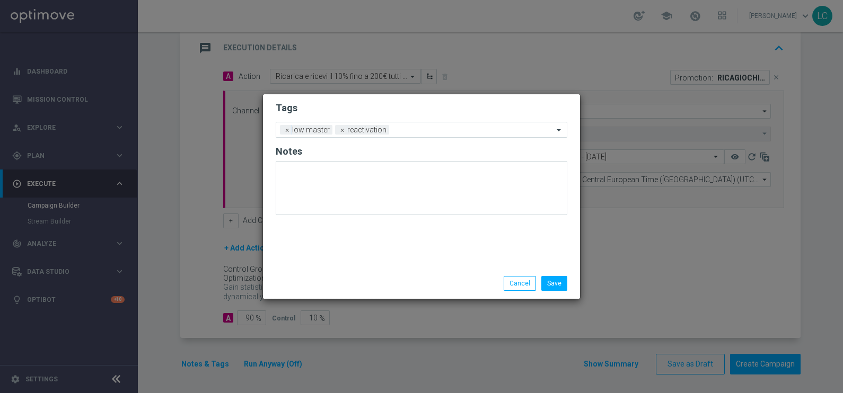
click at [379, 110] on h2 "Tags" at bounding box center [422, 108] width 292 height 13
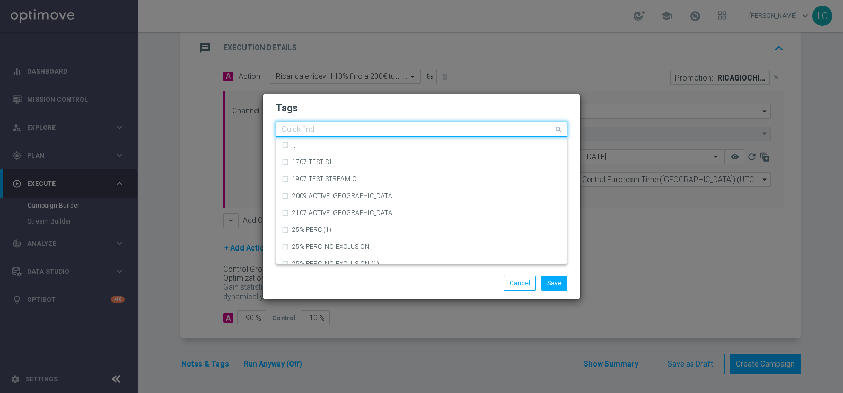
click at [400, 123] on div "Quick find × low master × reactivation" at bounding box center [414, 129] width 277 height 13
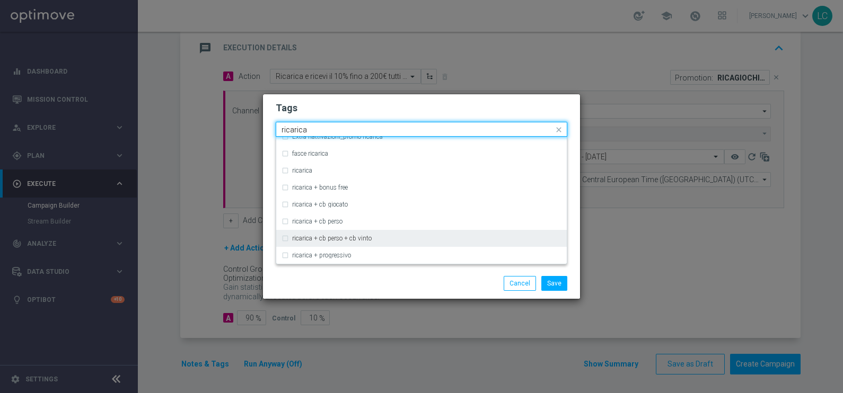
scroll to position [312, 0]
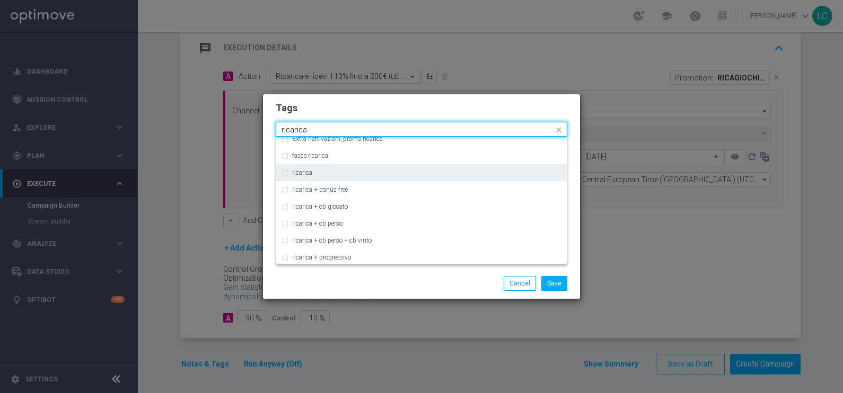
click at [286, 173] on div "ricarica" at bounding box center [422, 172] width 280 height 17
type input "ricarica"
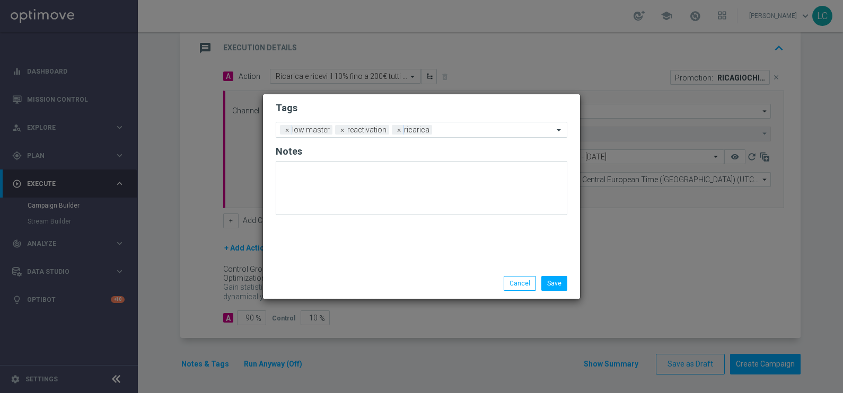
click at [388, 99] on form "Tags Add a new tag × low master × reactivation × ricarica Notes" at bounding box center [422, 161] width 292 height 124
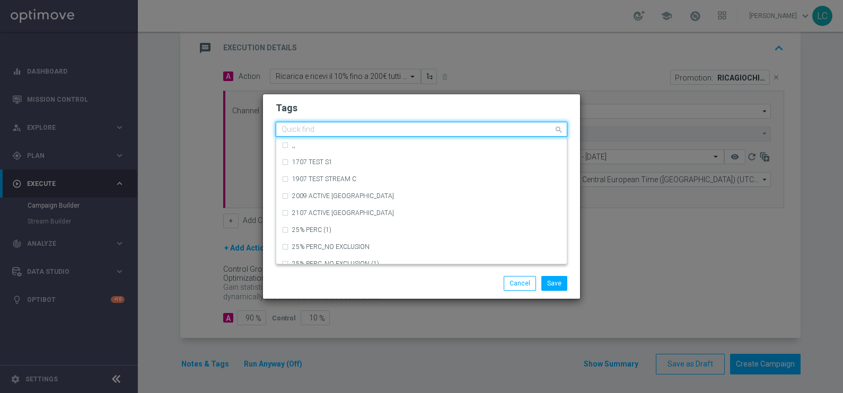
click at [461, 137] on div "Quick find × low master × reactivation × ricarica" at bounding box center [422, 129] width 292 height 15
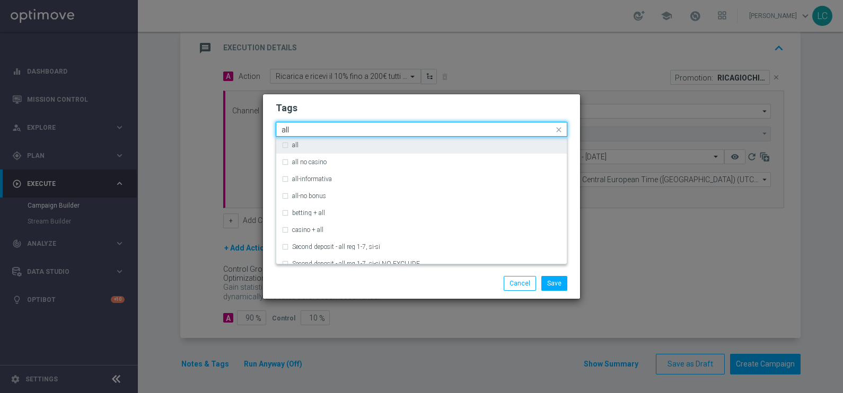
click at [316, 148] on div "all" at bounding box center [422, 145] width 280 height 17
type input "all"
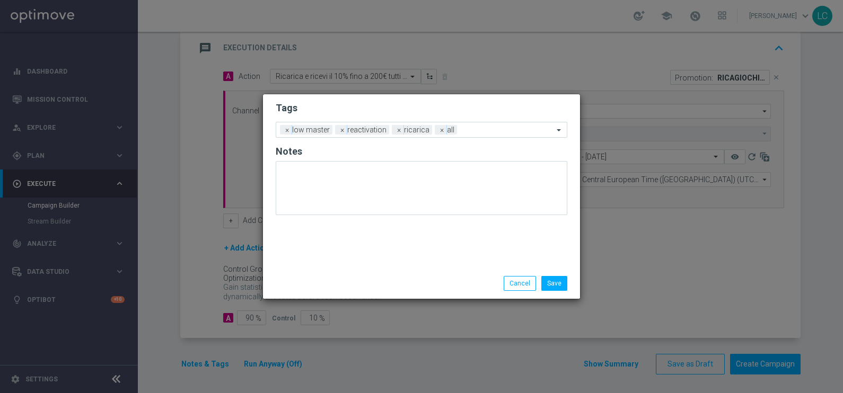
click at [563, 106] on h2 "Tags" at bounding box center [422, 108] width 292 height 13
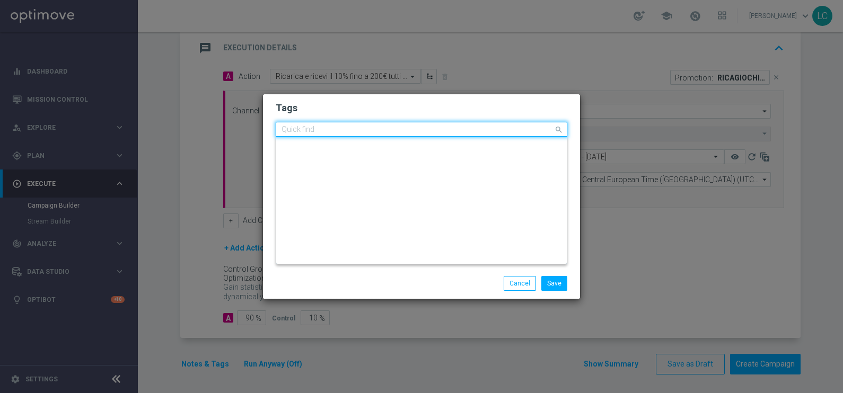
scroll to position [0, 0]
click at [531, 127] on input "text" at bounding box center [418, 130] width 272 height 9
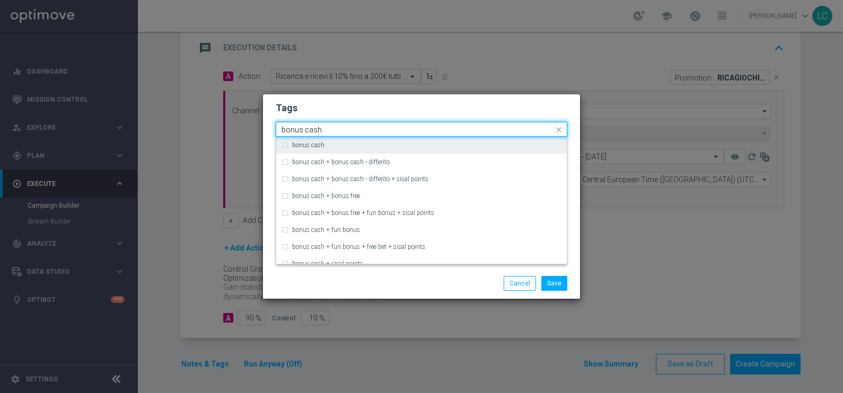
click at [298, 138] on div "bonus cash" at bounding box center [422, 145] width 280 height 17
type input "bonus cash"
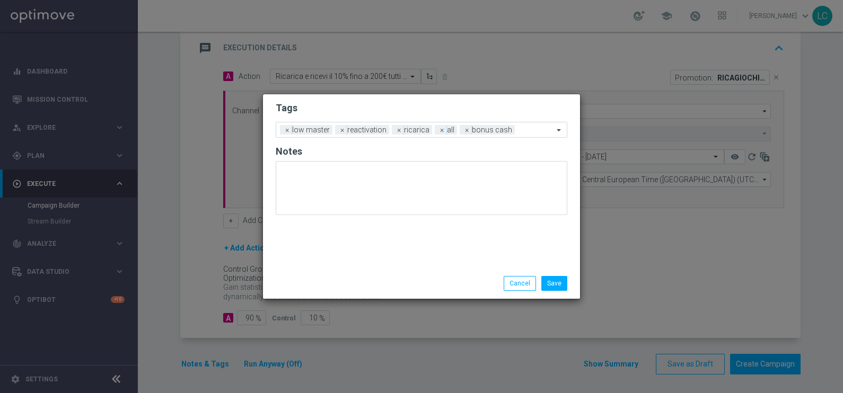
click at [380, 103] on h2 "Tags" at bounding box center [422, 108] width 292 height 13
click at [555, 284] on button "Save" at bounding box center [554, 283] width 26 height 15
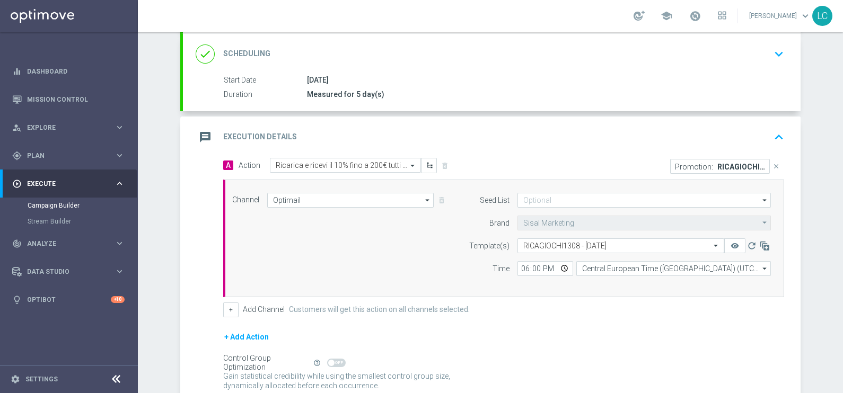
scroll to position [128, 0]
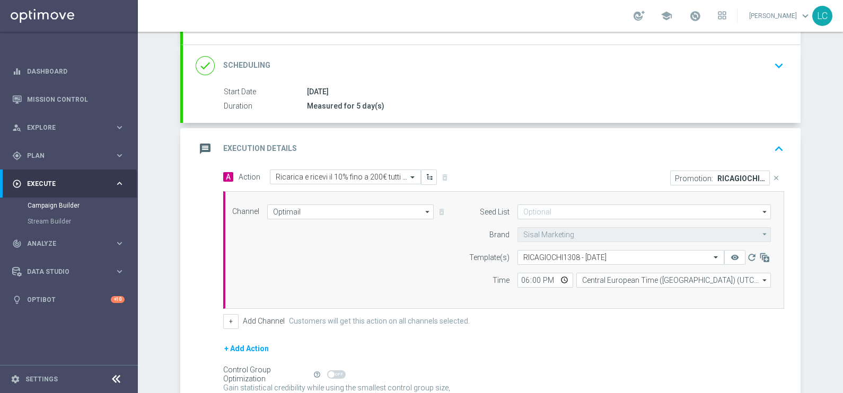
click at [779, 143] on icon "keyboard_arrow_up" at bounding box center [779, 149] width 16 height 16
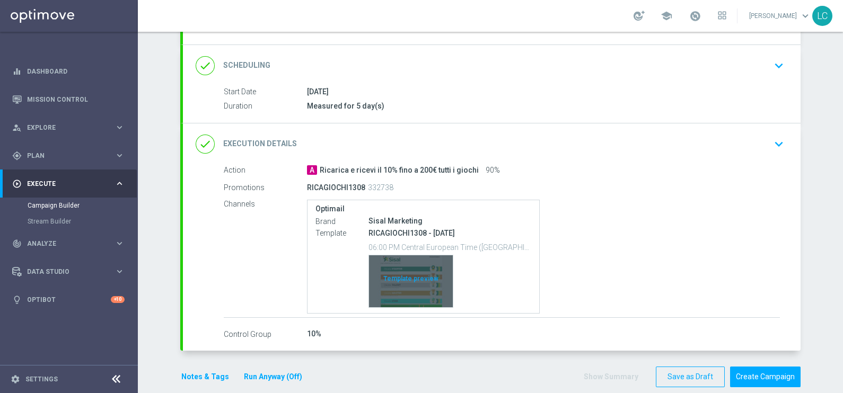
click at [391, 291] on div "Template preview" at bounding box center [411, 282] width 84 height 52
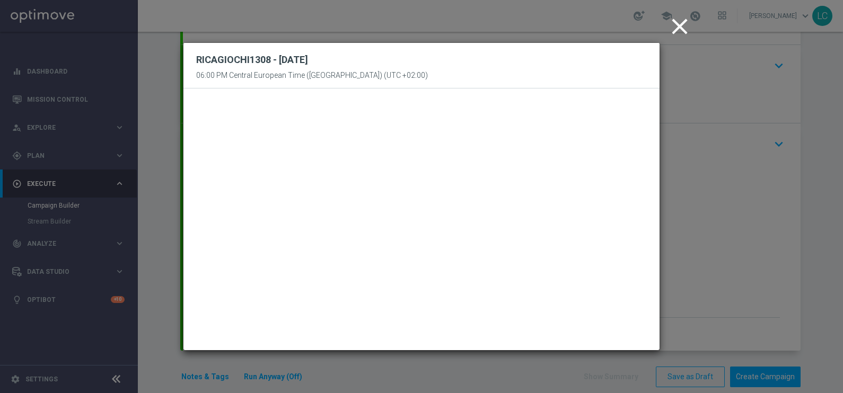
click at [673, 22] on icon "close" at bounding box center [680, 26] width 27 height 27
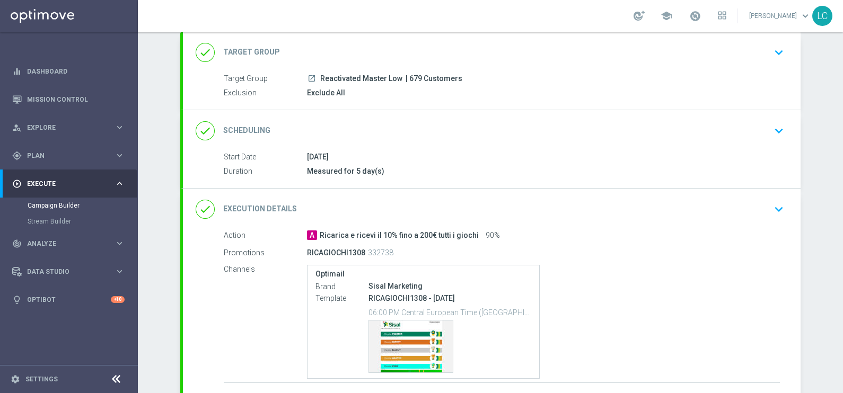
scroll to position [0, 0]
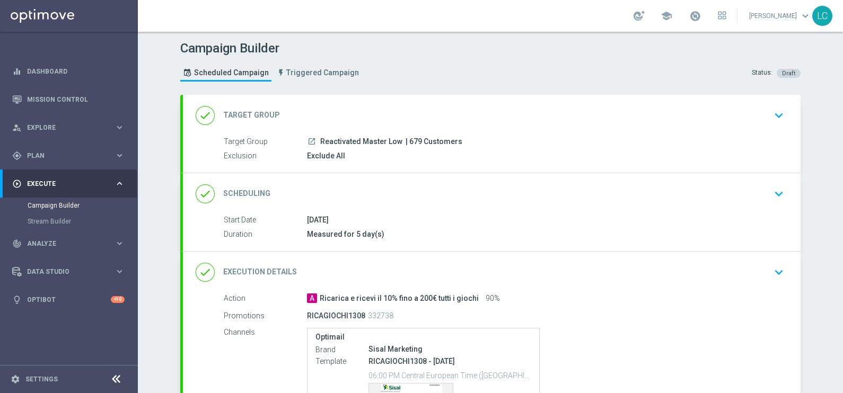
click at [771, 196] on icon "keyboard_arrow_down" at bounding box center [779, 194] width 16 height 16
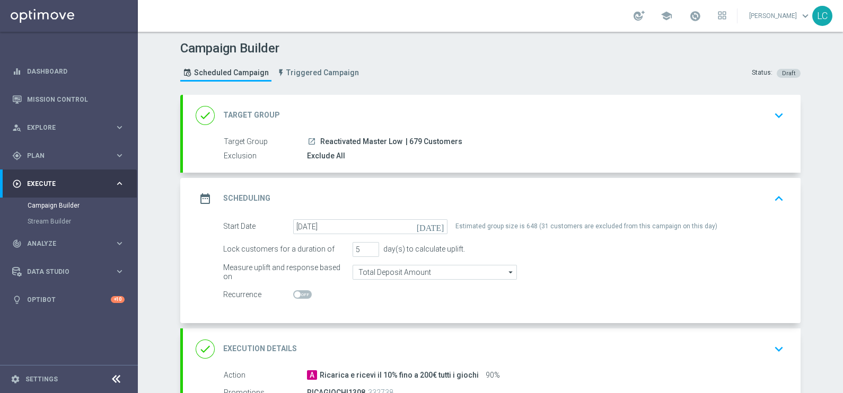
click at [771, 191] on icon "keyboard_arrow_up" at bounding box center [779, 199] width 16 height 16
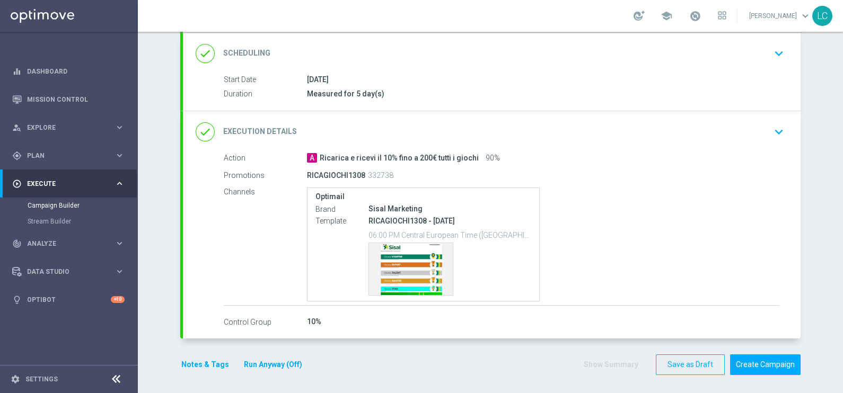
scroll to position [142, 0]
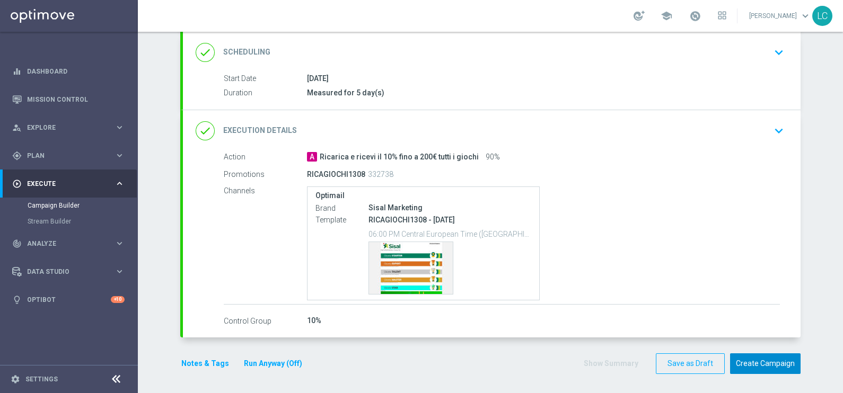
click at [750, 355] on button "Create Campaign" at bounding box center [765, 364] width 71 height 21
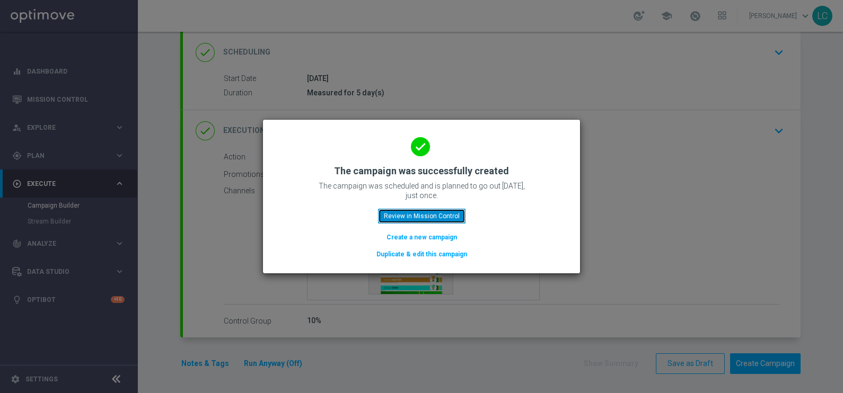
click at [439, 211] on button "Review in Mission Control" at bounding box center [421, 216] width 87 height 15
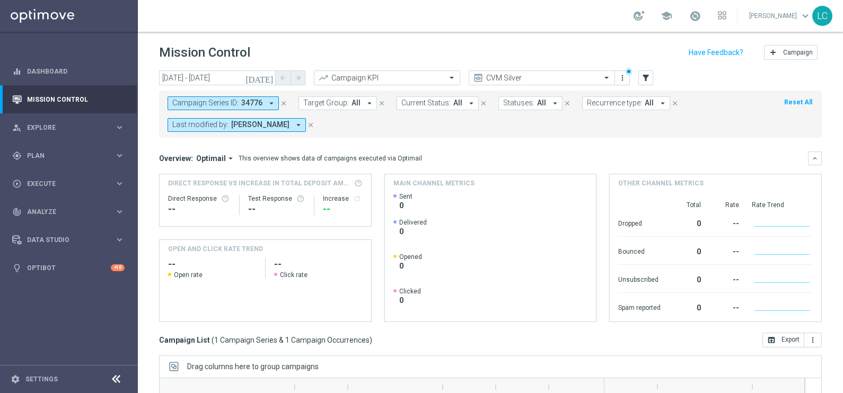
scroll to position [157, 0]
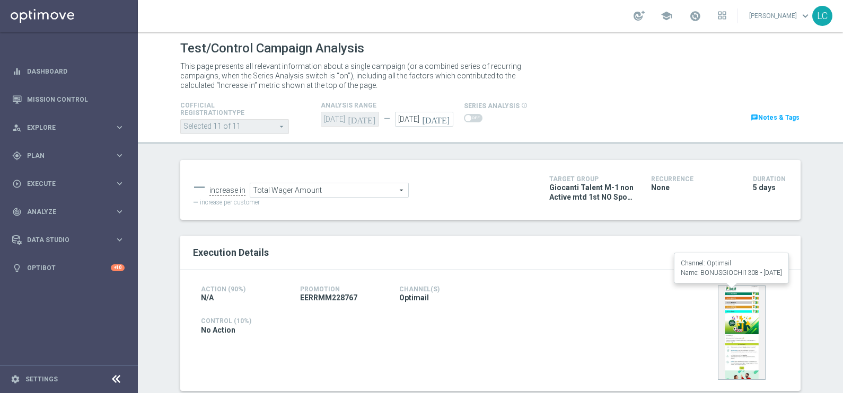
click at [731, 314] on img at bounding box center [742, 333] width 48 height 94
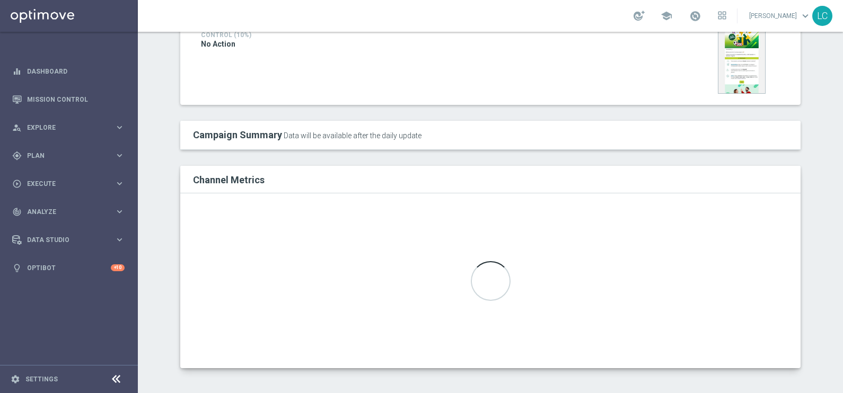
scroll to position [111, 0]
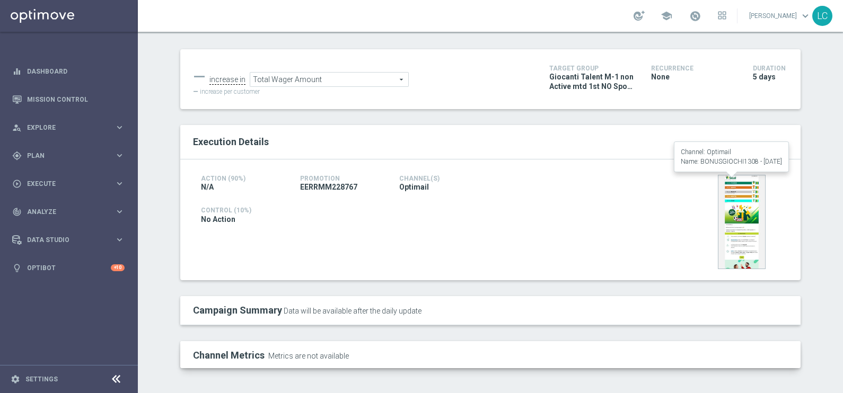
click at [718, 225] on img at bounding box center [742, 222] width 48 height 94
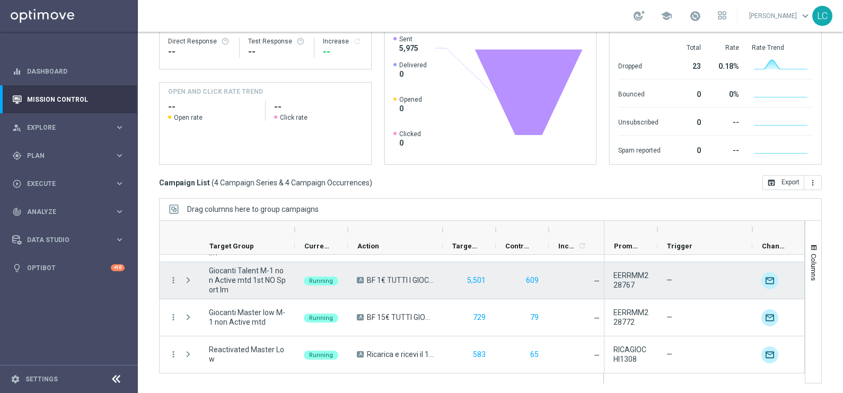
scroll to position [29, 0]
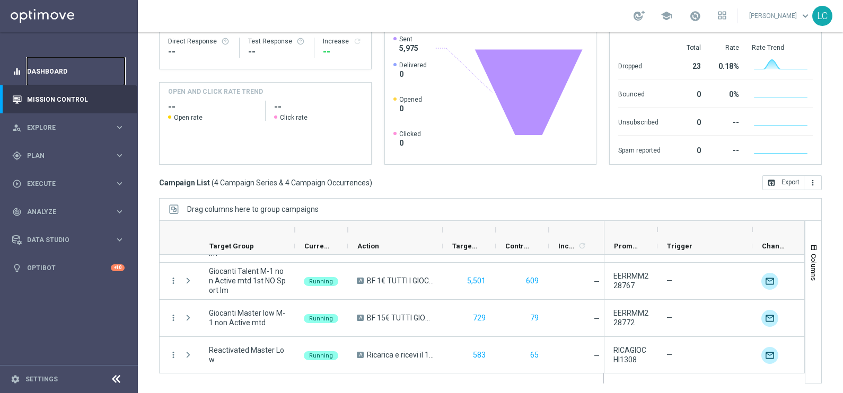
click at [98, 58] on link "Dashboard" at bounding box center [76, 71] width 98 height 28
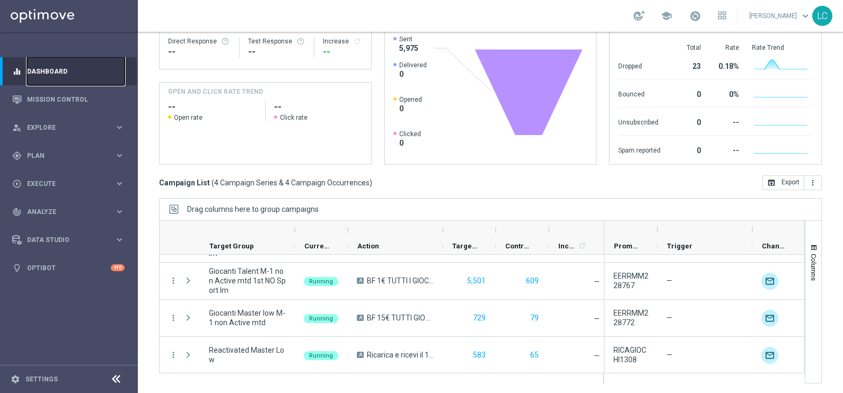
click at [98, 58] on link "Dashboard" at bounding box center [76, 71] width 98 height 28
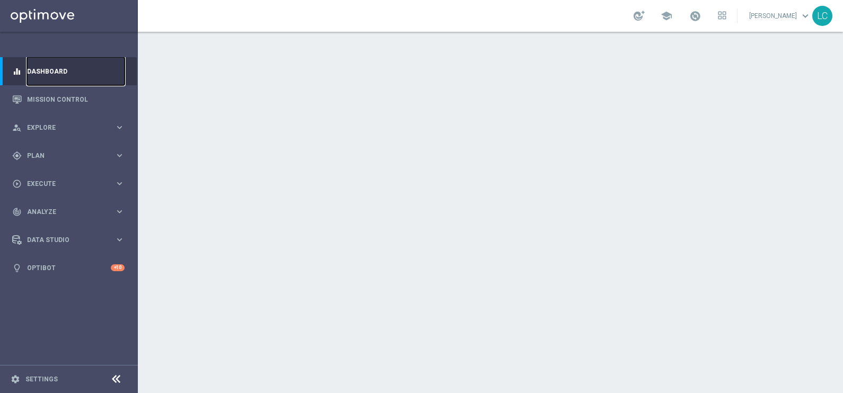
click at [98, 58] on link "Dashboard" at bounding box center [76, 71] width 98 height 28
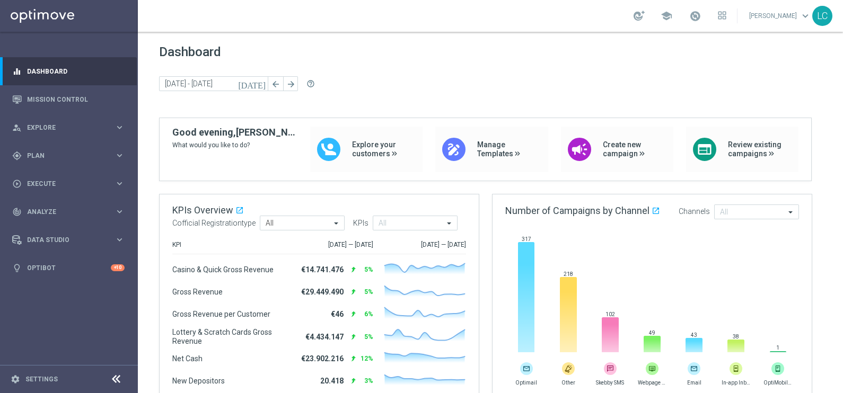
click at [695, 22] on link at bounding box center [695, 16] width 14 height 17
click at [695, 22] on link "Last available data: [DATE] Batch process completed successfully check_circle D…" at bounding box center [695, 16] width 14 height 17
click at [636, 14] on div at bounding box center [639, 16] width 11 height 10
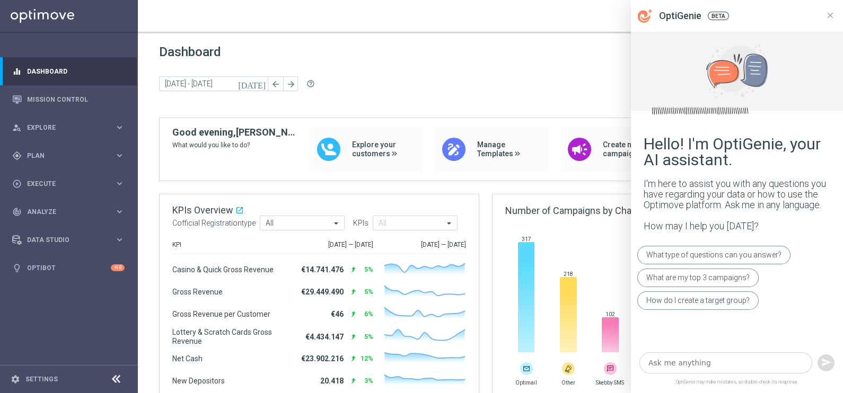
click at [690, 366] on textarea at bounding box center [725, 364] width 173 height 22
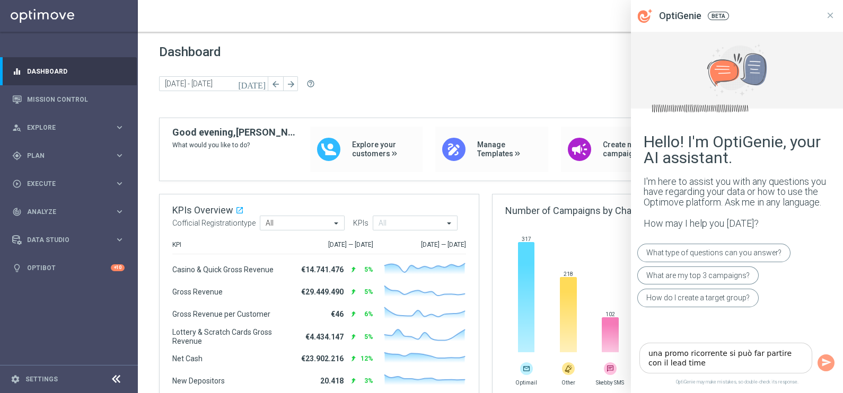
type textarea "una promo ricorrente si può far partire con il lead time?"
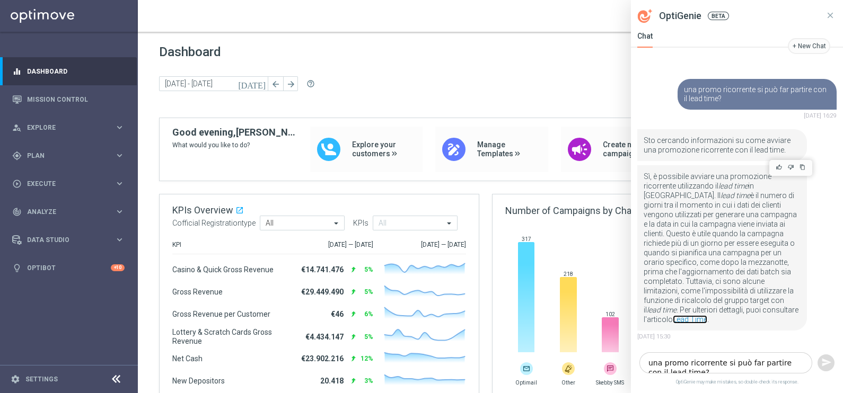
click at [679, 318] on link "Lead Time" at bounding box center [690, 320] width 34 height 8
click at [695, 355] on textarea "una promo ricorrente si può far partire con il lead time?" at bounding box center [725, 364] width 173 height 22
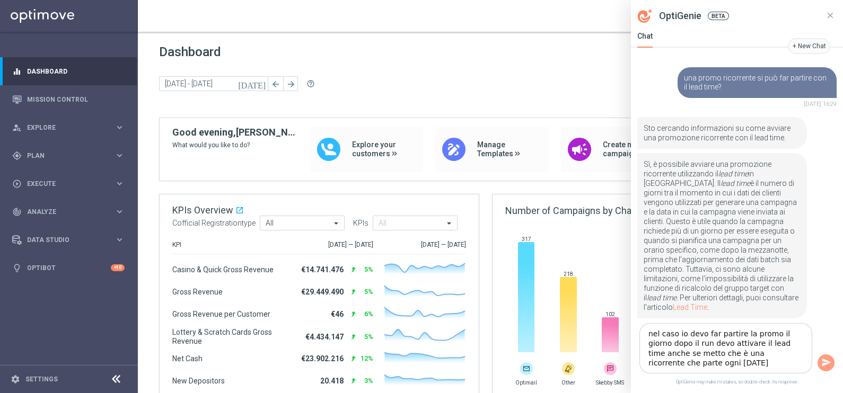
type textarea "nel caso io devo far partire la promo il giorno dopo il run devo attivare il le…"
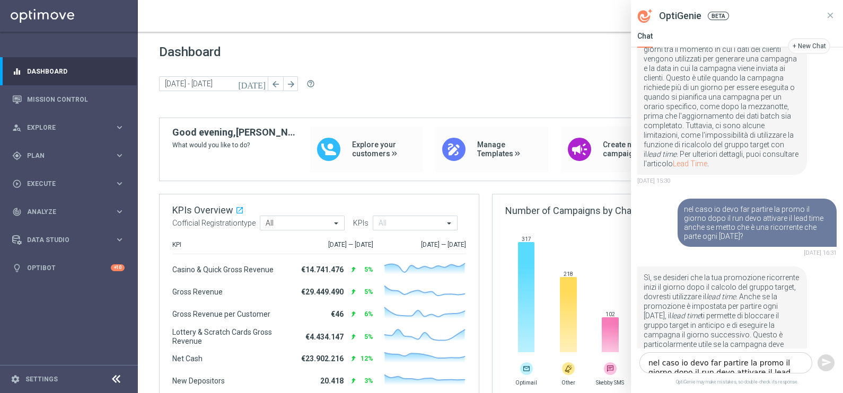
scroll to position [216, 0]
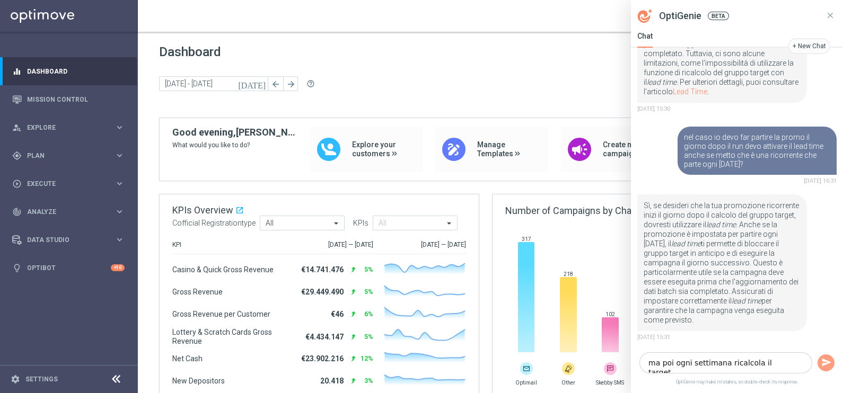
type textarea "ma poi ogni settimana ricalcola il target?"
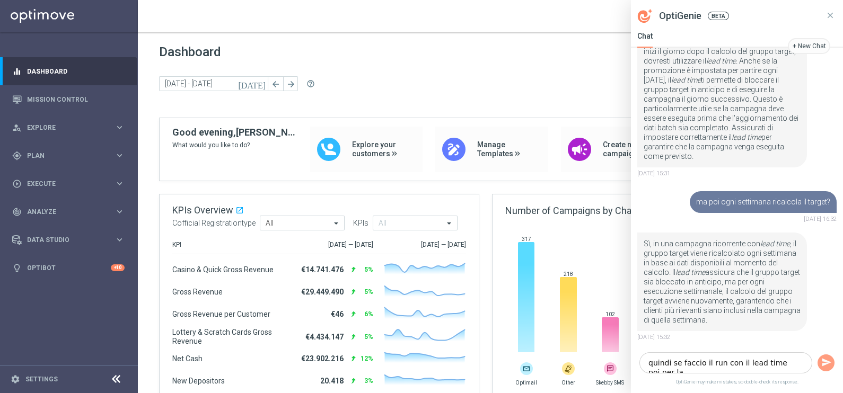
scroll to position [389, 0]
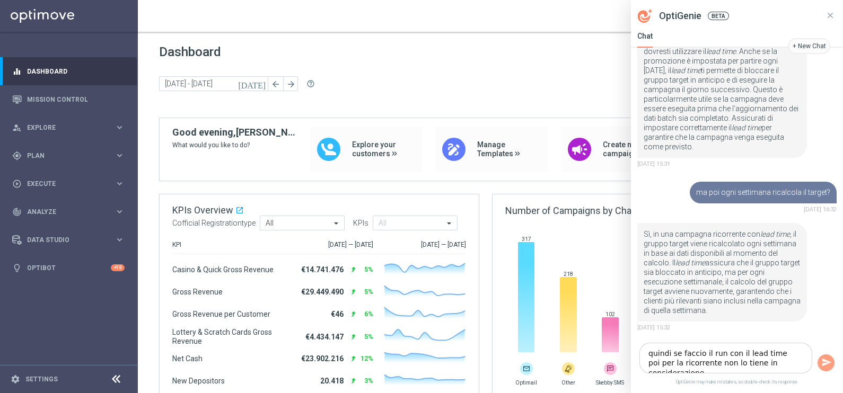
click at [675, 365] on textarea "quindi se faccio il run con il lead time poi per la ricorrente non lo tiene in …" at bounding box center [725, 358] width 173 height 31
click at [686, 364] on textarea "quindi se faccio il run con il lead time poi per la ricorrente non lo tiene in …" at bounding box center [725, 358] width 173 height 31
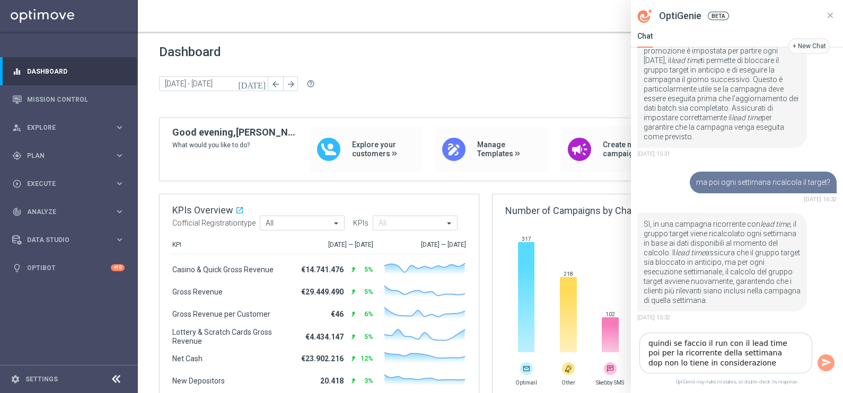
type textarea "quindi se faccio il run con il lead time poi per la ricorrente della settimana …"
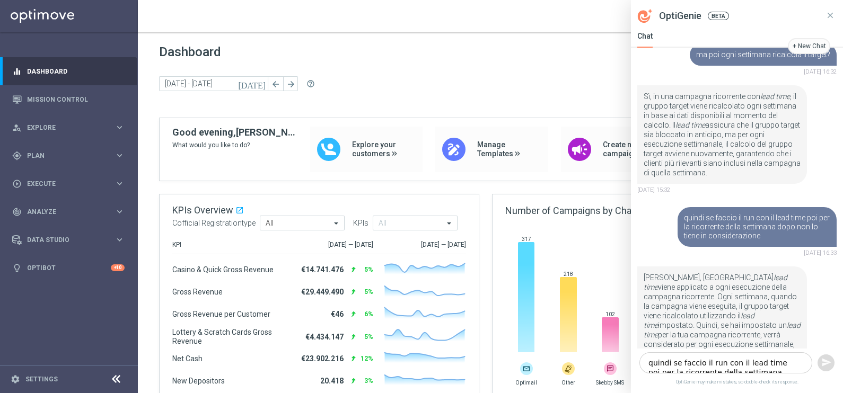
scroll to position [580, 0]
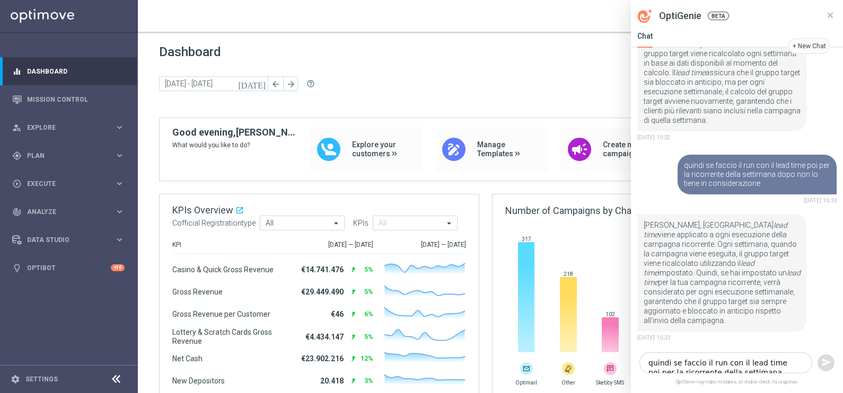
click at [694, 366] on textarea "quindi se faccio il run con il lead time poi per la ricorrente della settimana …" at bounding box center [725, 364] width 173 height 22
type textarea "m"
type textarea "come funziona il layers deposit ranking"
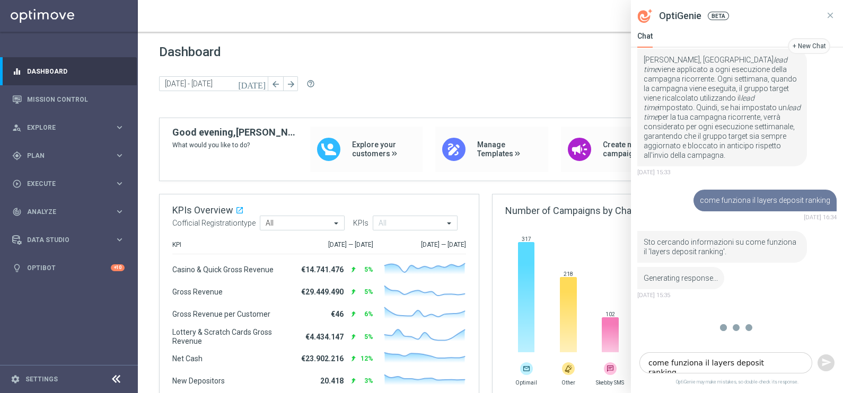
scroll to position [760, 0]
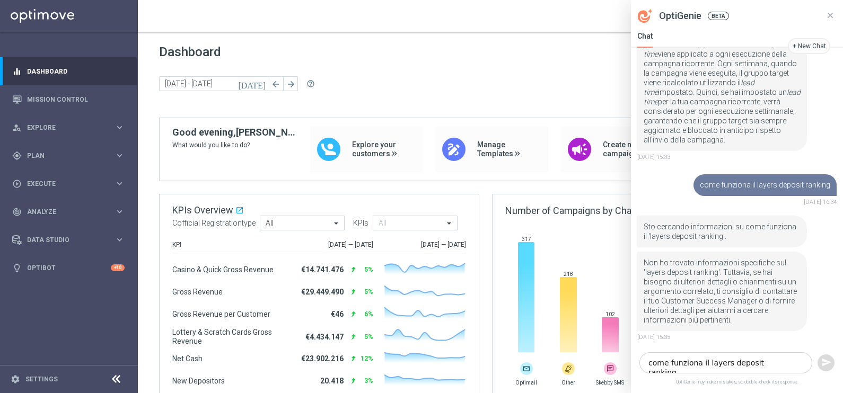
click at [690, 352] on div "come funziona il layers deposit ranking" at bounding box center [737, 363] width 212 height 30
click at [694, 361] on textarea "come funziona il layers deposit ranking" at bounding box center [725, 364] width 173 height 22
type textarea "customer attributes deposit ranking"
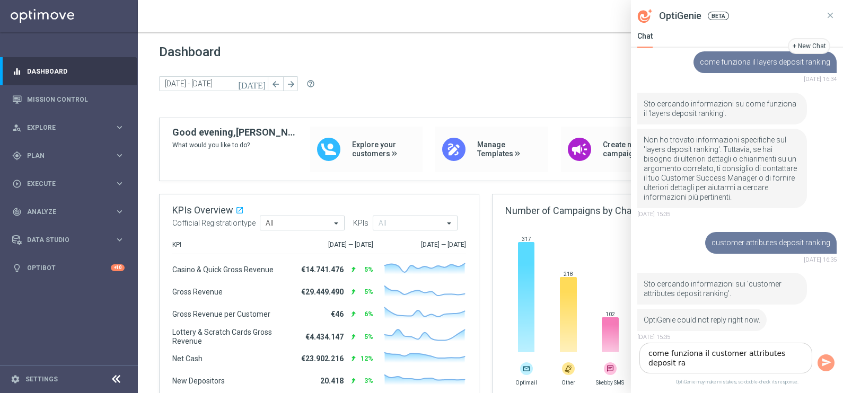
scroll to position [893, 0]
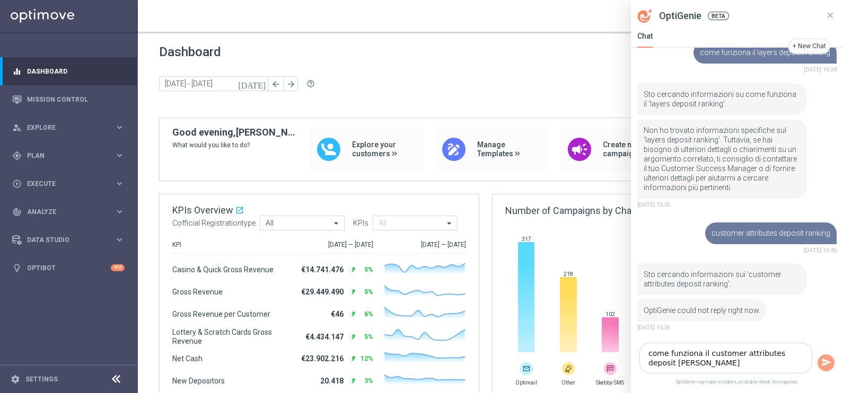
type textarea "come funziona il customer attributes deposit ranking"
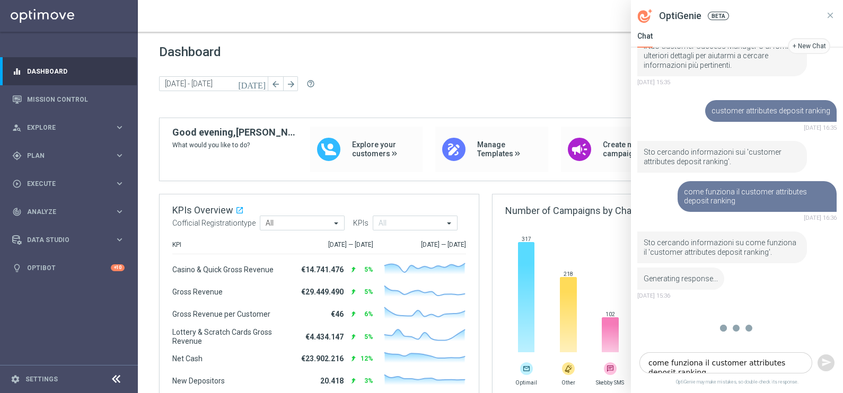
scroll to position [974, 0]
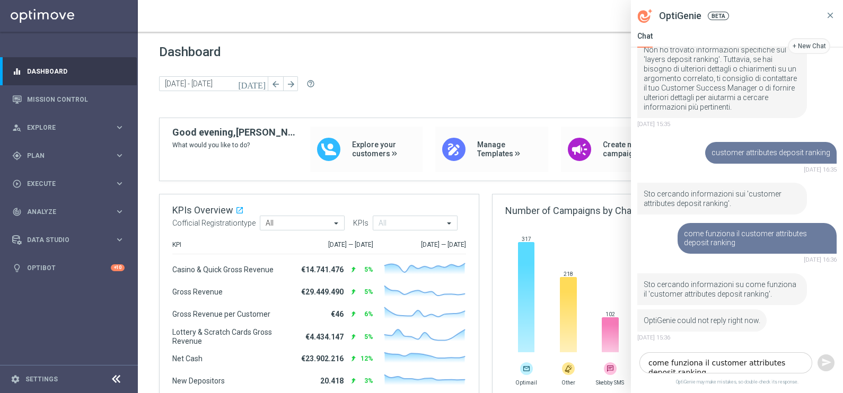
click at [836, 14] on button at bounding box center [830, 16] width 13 height 32
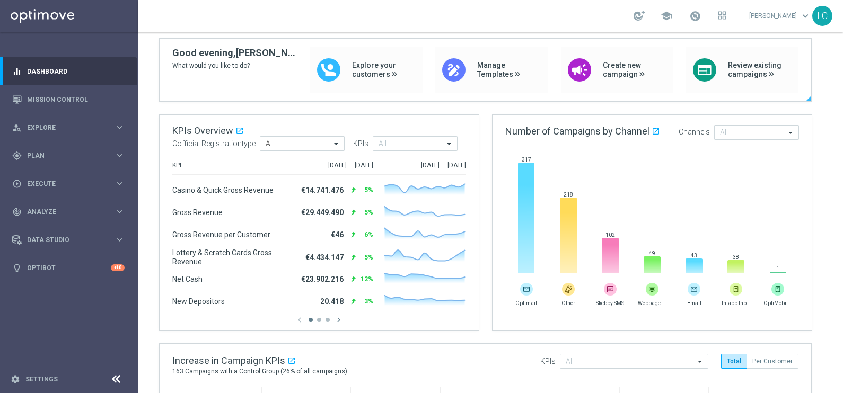
scroll to position [0, 0]
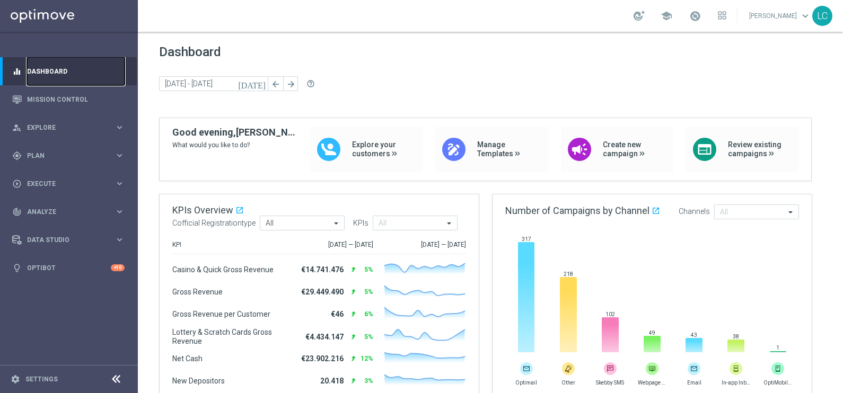
click at [41, 72] on link "Dashboard" at bounding box center [76, 71] width 98 height 28
